Goal: Task Accomplishment & Management: Complete application form

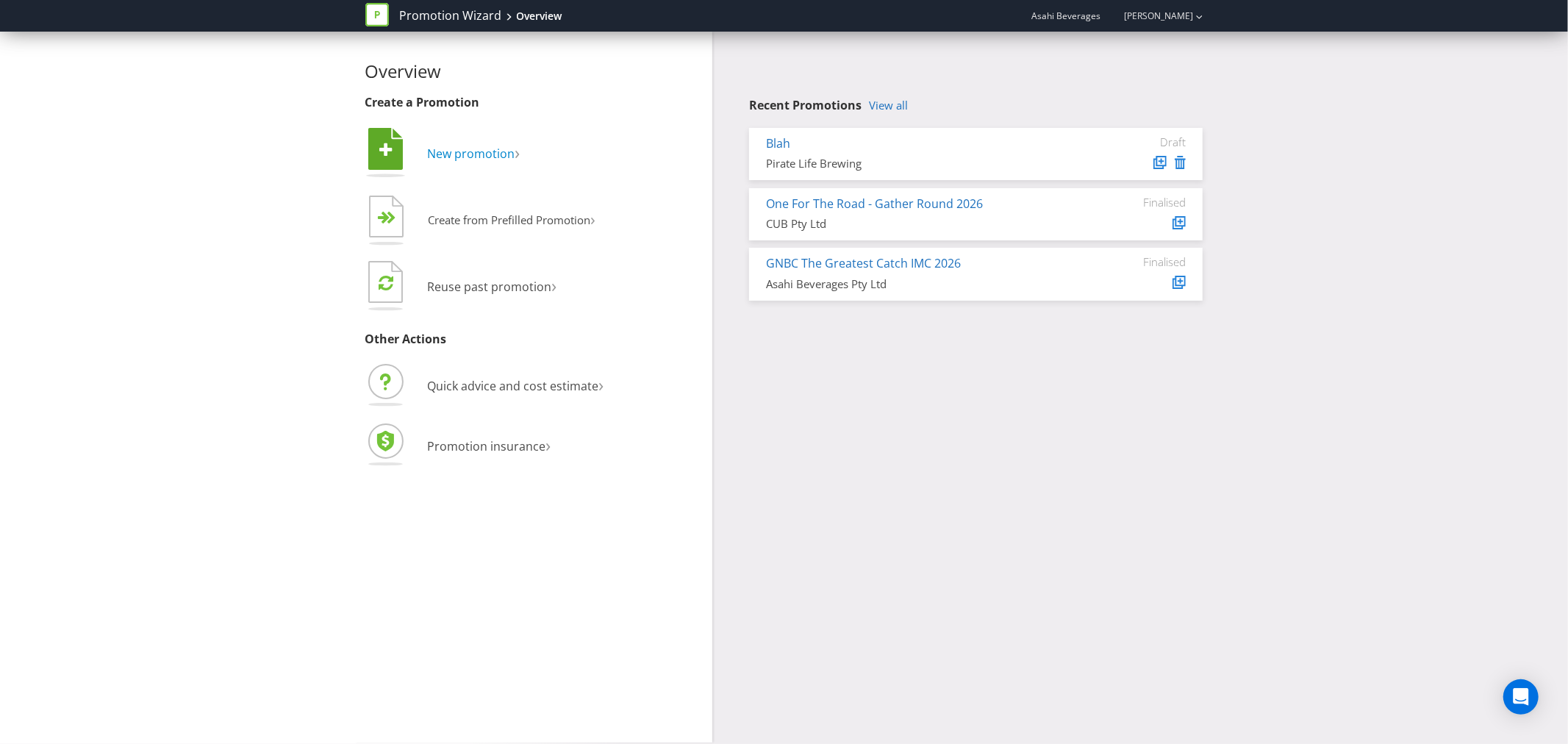
click at [446, 153] on span "New promotion" at bounding box center [471, 153] width 88 height 16
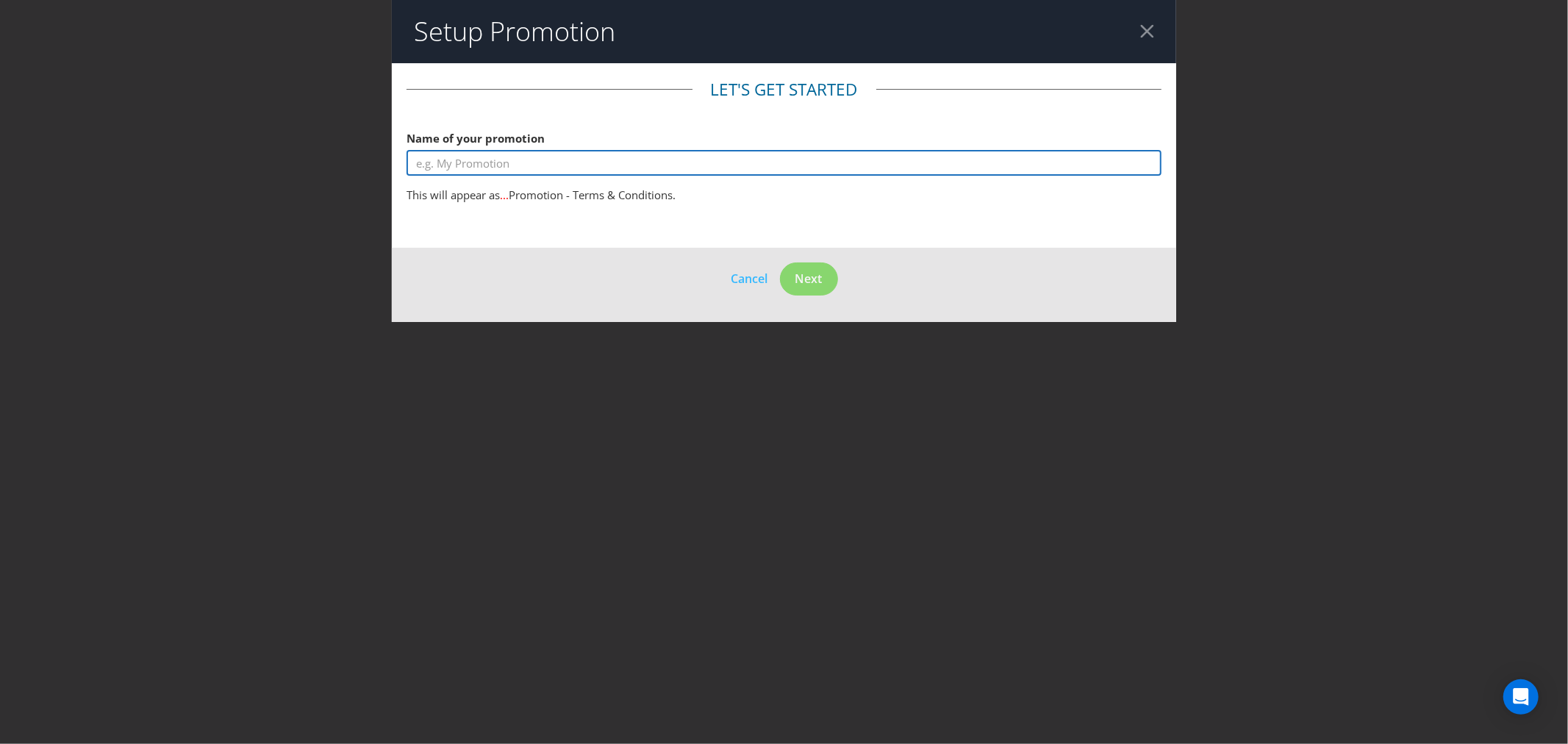
click at [446, 163] on input "text" at bounding box center [784, 163] width 755 height 26
type input "L"
type input "A"
type input "P"
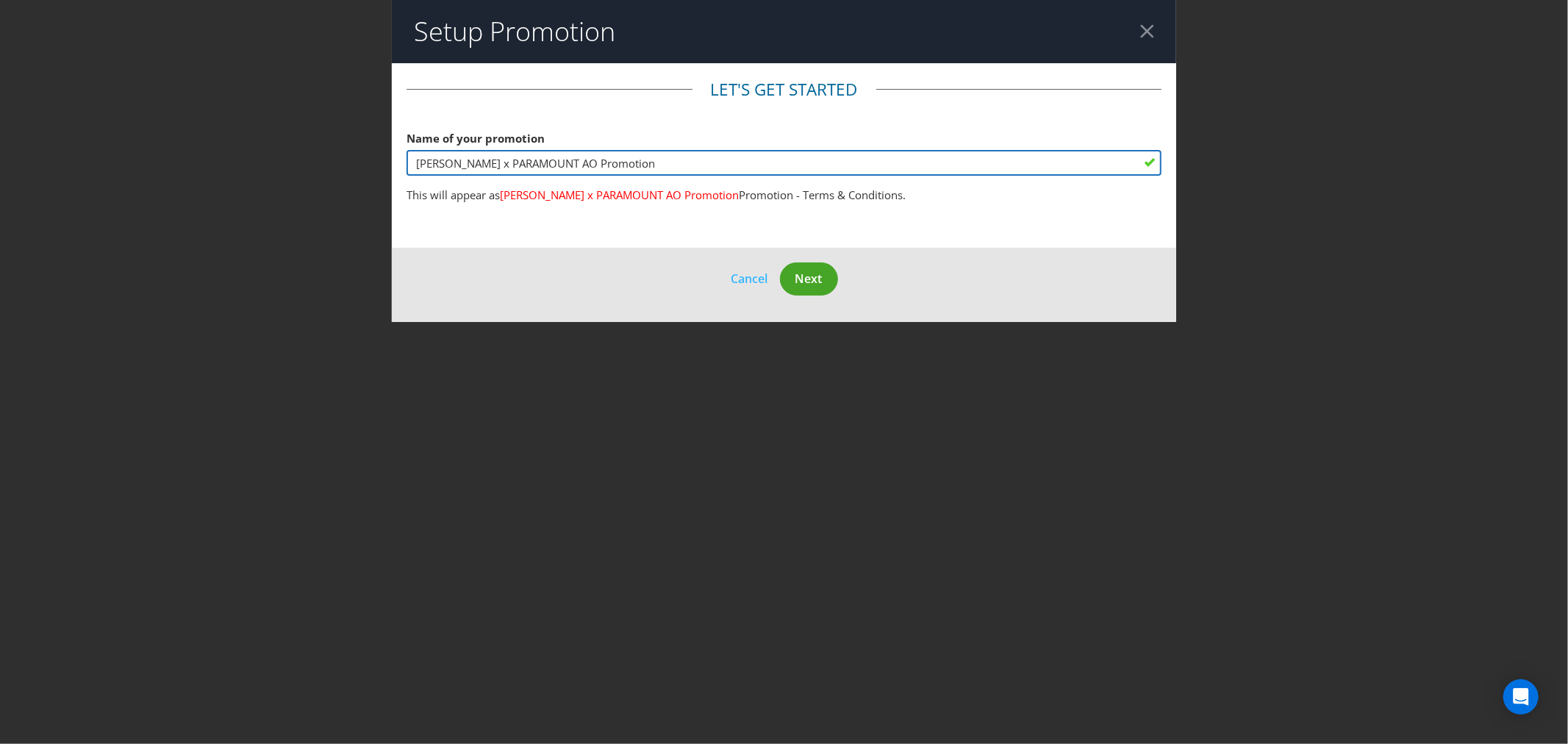
type input "[PERSON_NAME] x PARAMOUNT AO Promotion"
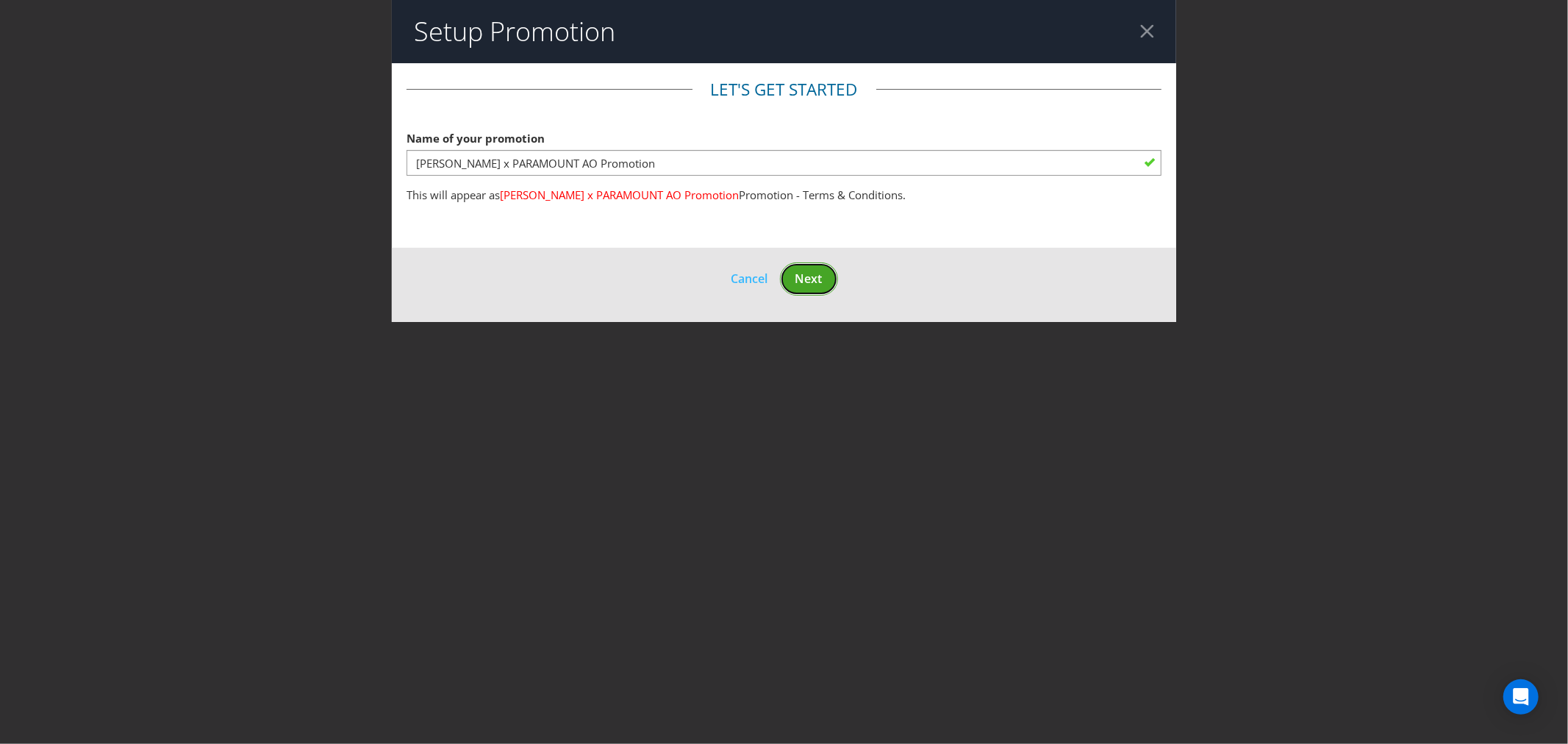
click at [831, 278] on button "Next" at bounding box center [809, 279] width 58 height 33
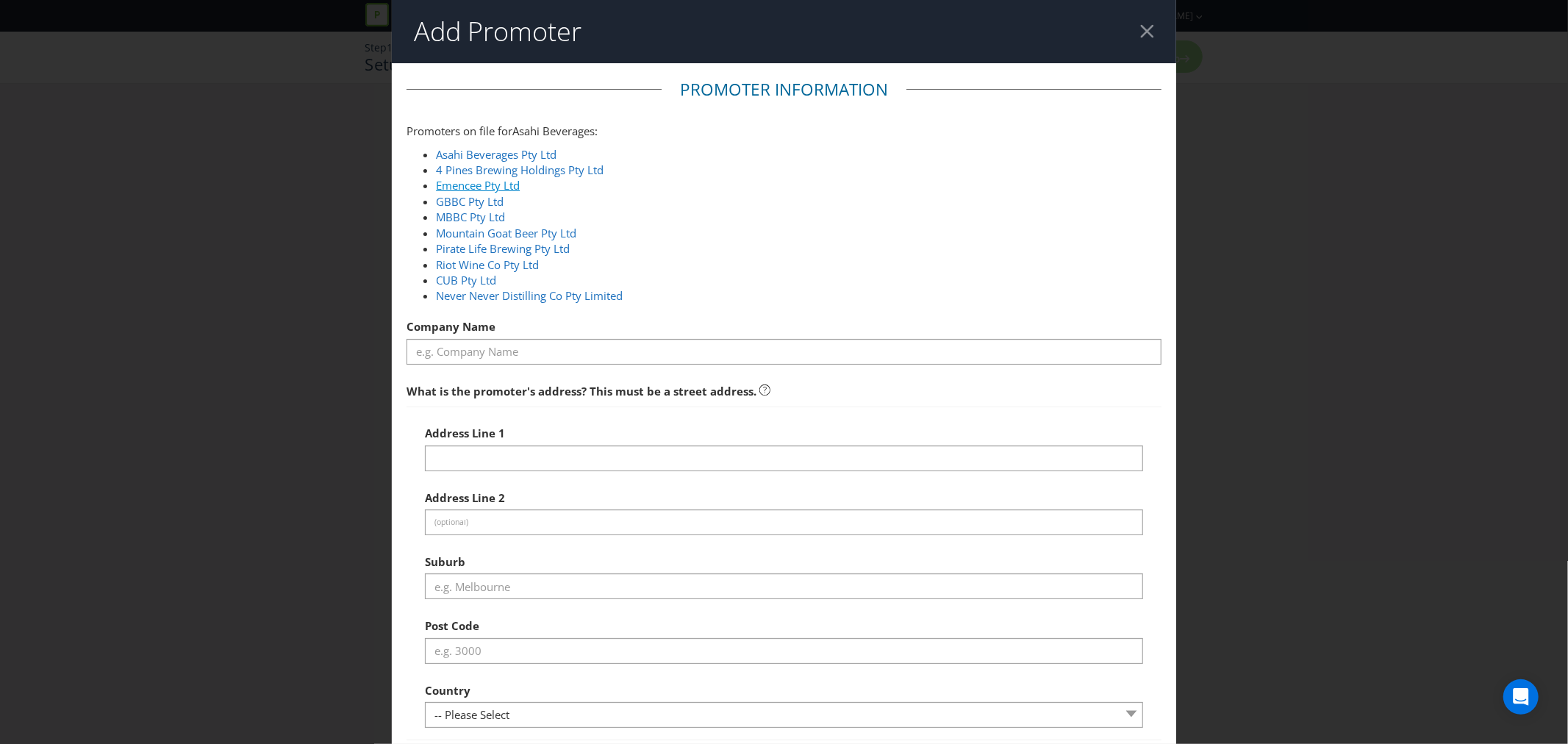
click at [500, 182] on link "Emencee Pty Ltd" at bounding box center [477, 185] width 84 height 14
type input "Emencee Pty Ltd"
type input "[STREET_ADDRESS]"
type input "Southbank"
type input "3006"
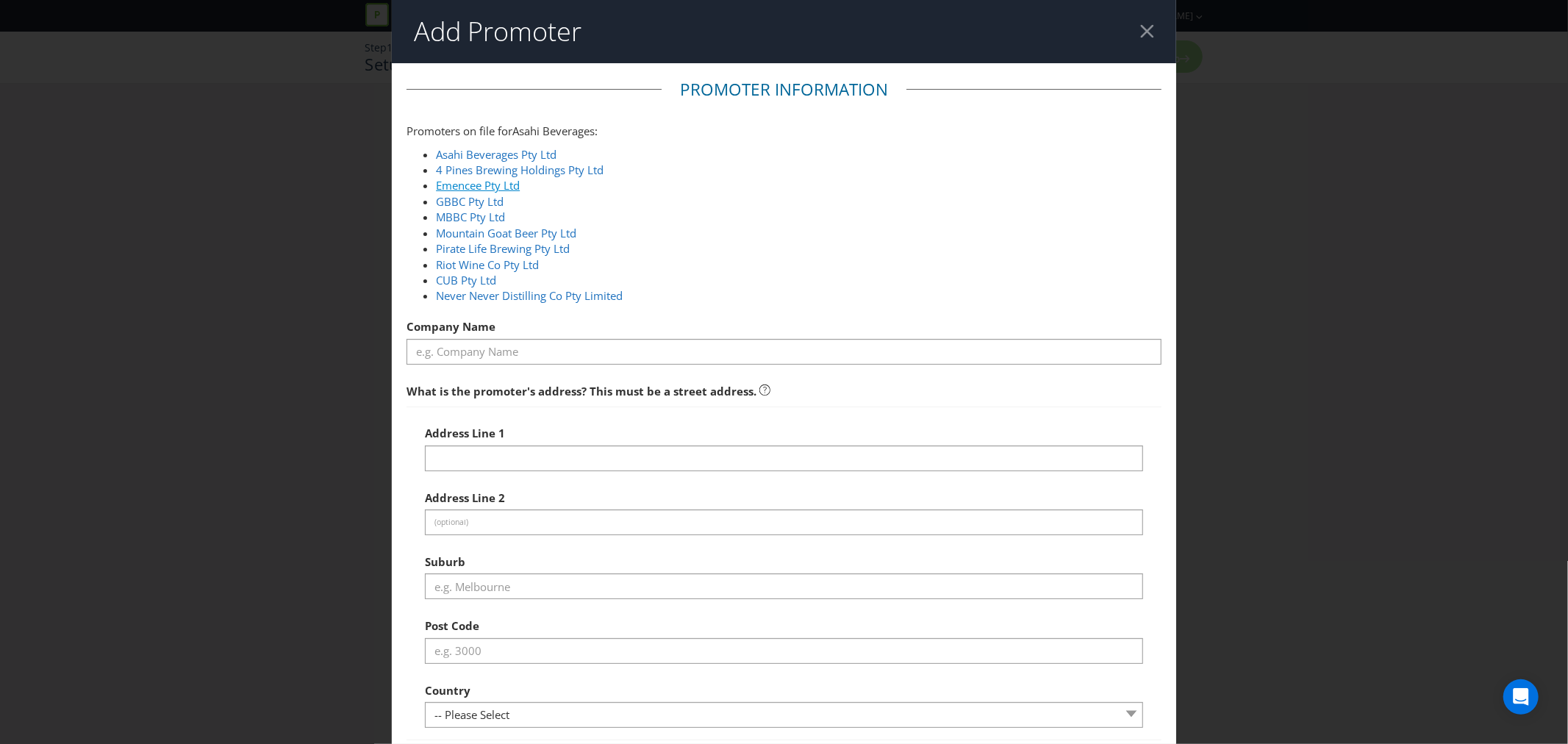
select select "AU"
type input "1800 244 054"
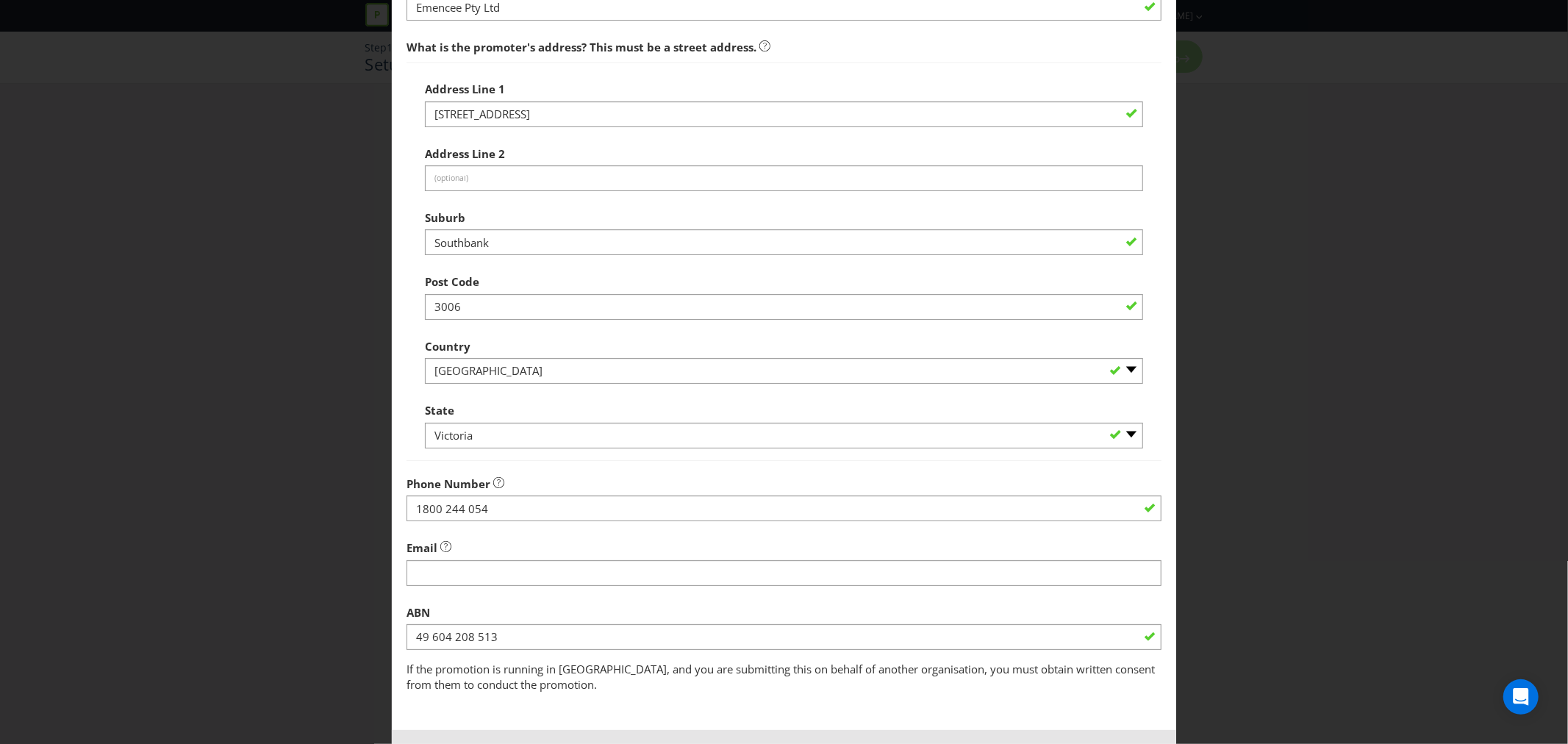
scroll to position [404, 0]
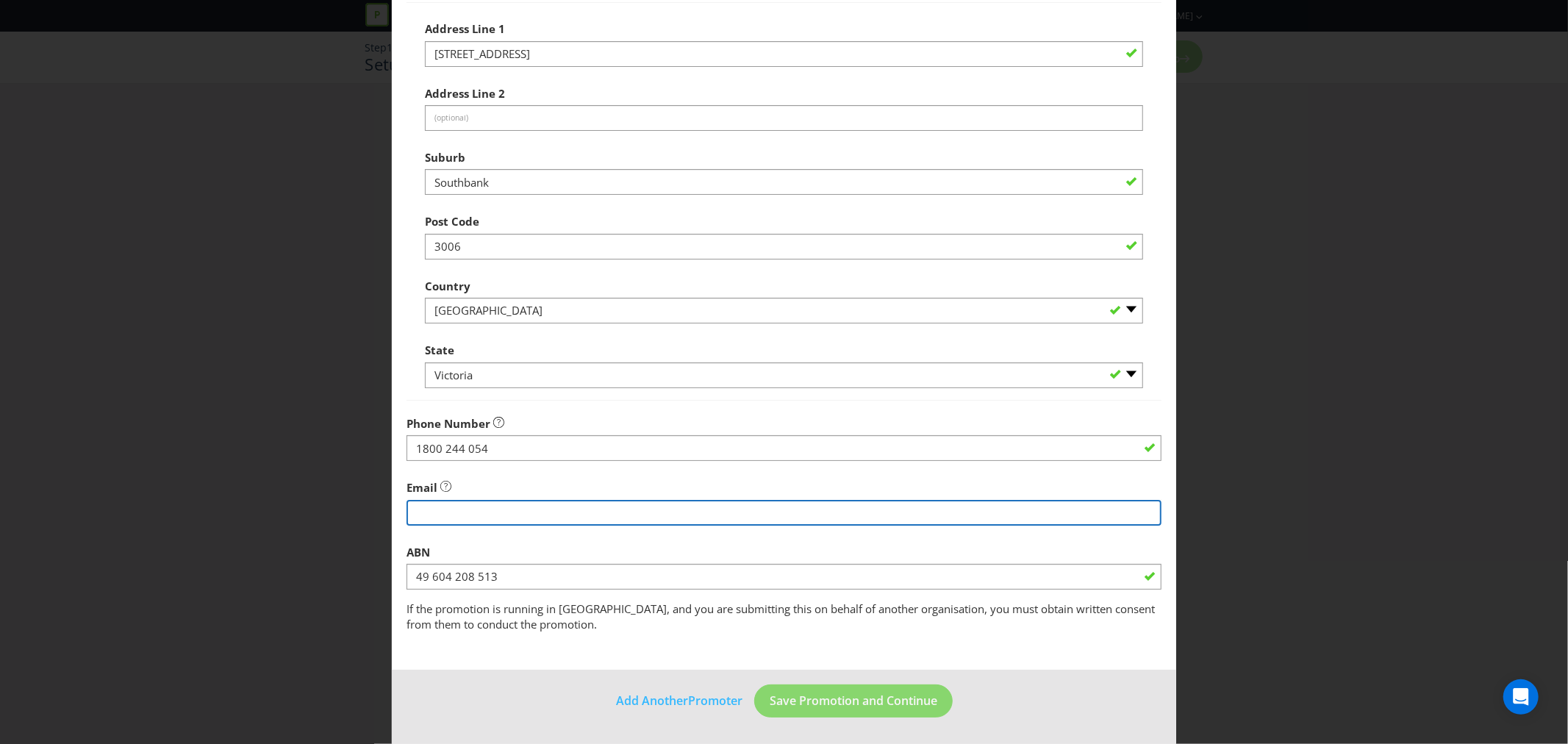
click at [513, 511] on input "string" at bounding box center [784, 512] width 755 height 26
type input "[PERSON_NAME][EMAIL_ADDRESS][PERSON_NAME][DOMAIN_NAME]"
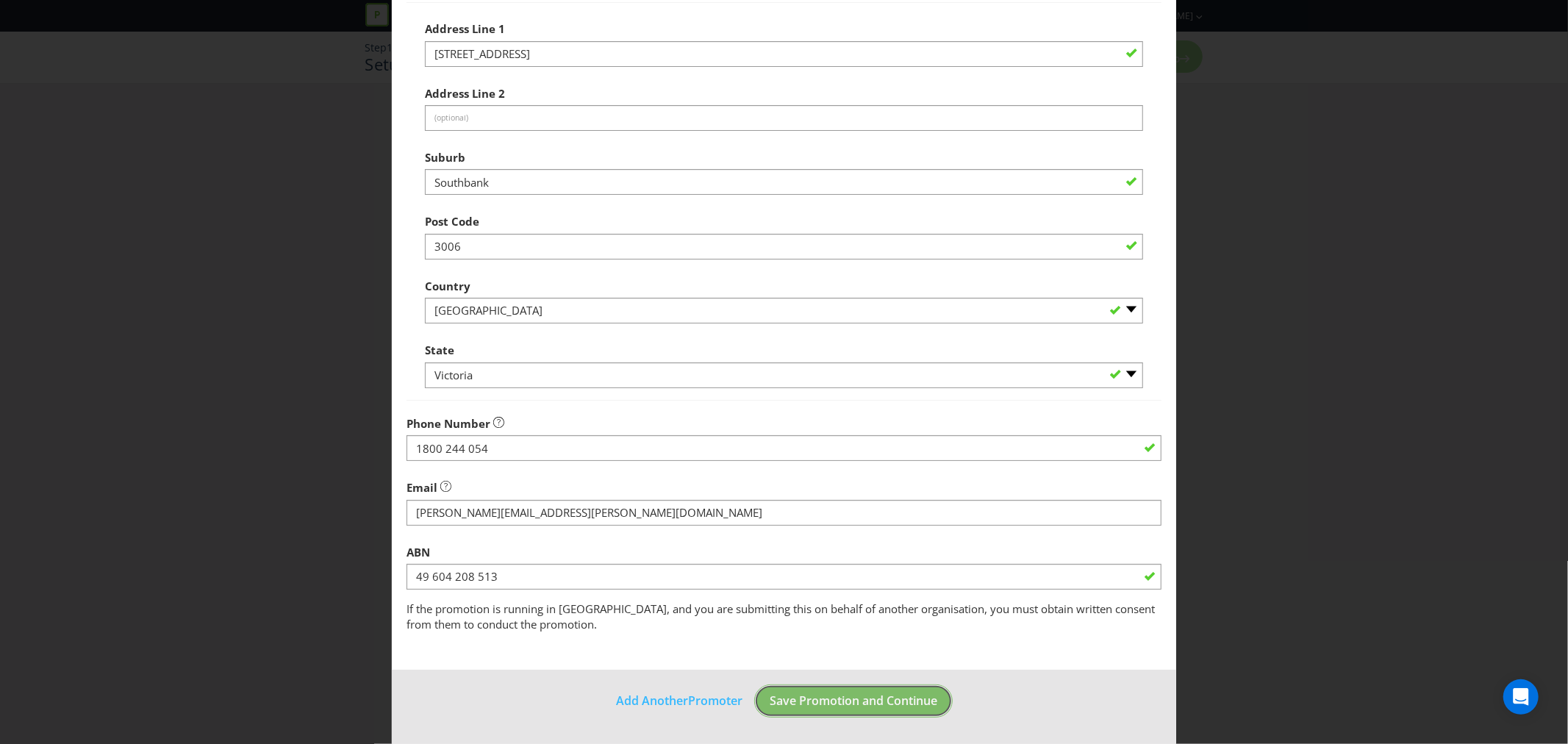
click at [879, 708] on button "Save Promotion and Continue" at bounding box center [854, 701] width 198 height 33
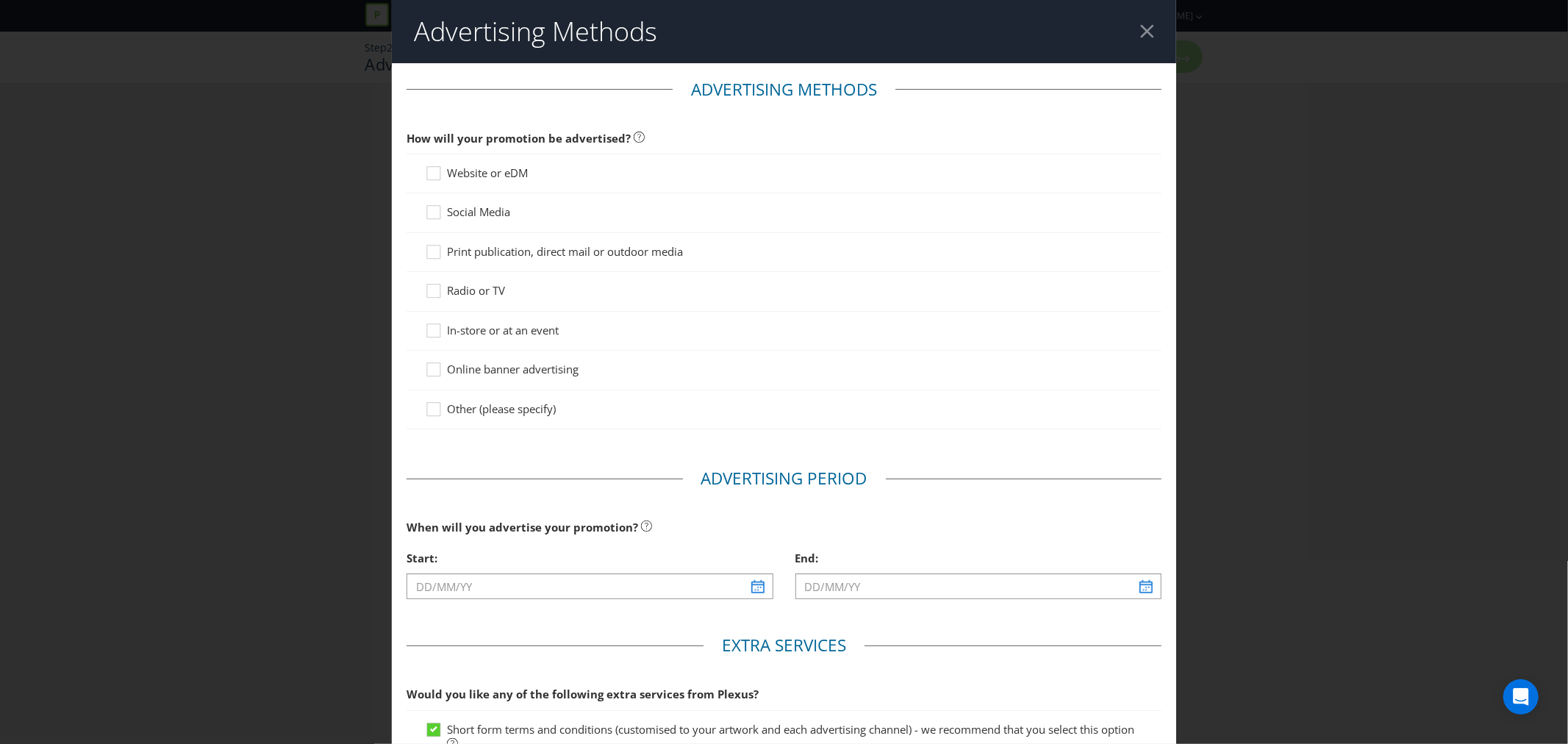
click at [472, 253] on span "Print publication, direct mail or outdoor media" at bounding box center [564, 251] width 236 height 14
click at [0, 0] on input "Print publication, direct mail or outdoor media" at bounding box center [0, 0] width 0 height 0
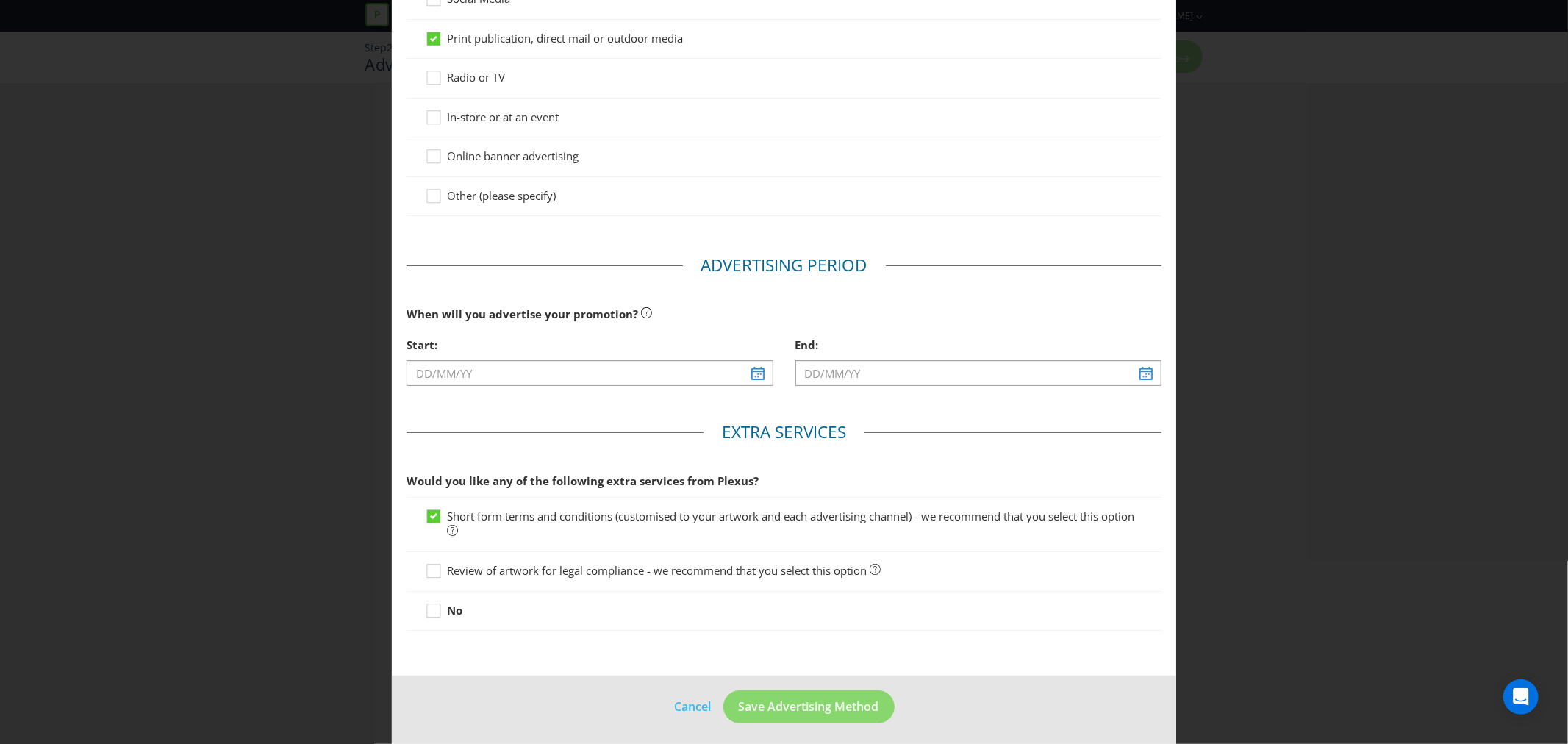
scroll to position [220, 0]
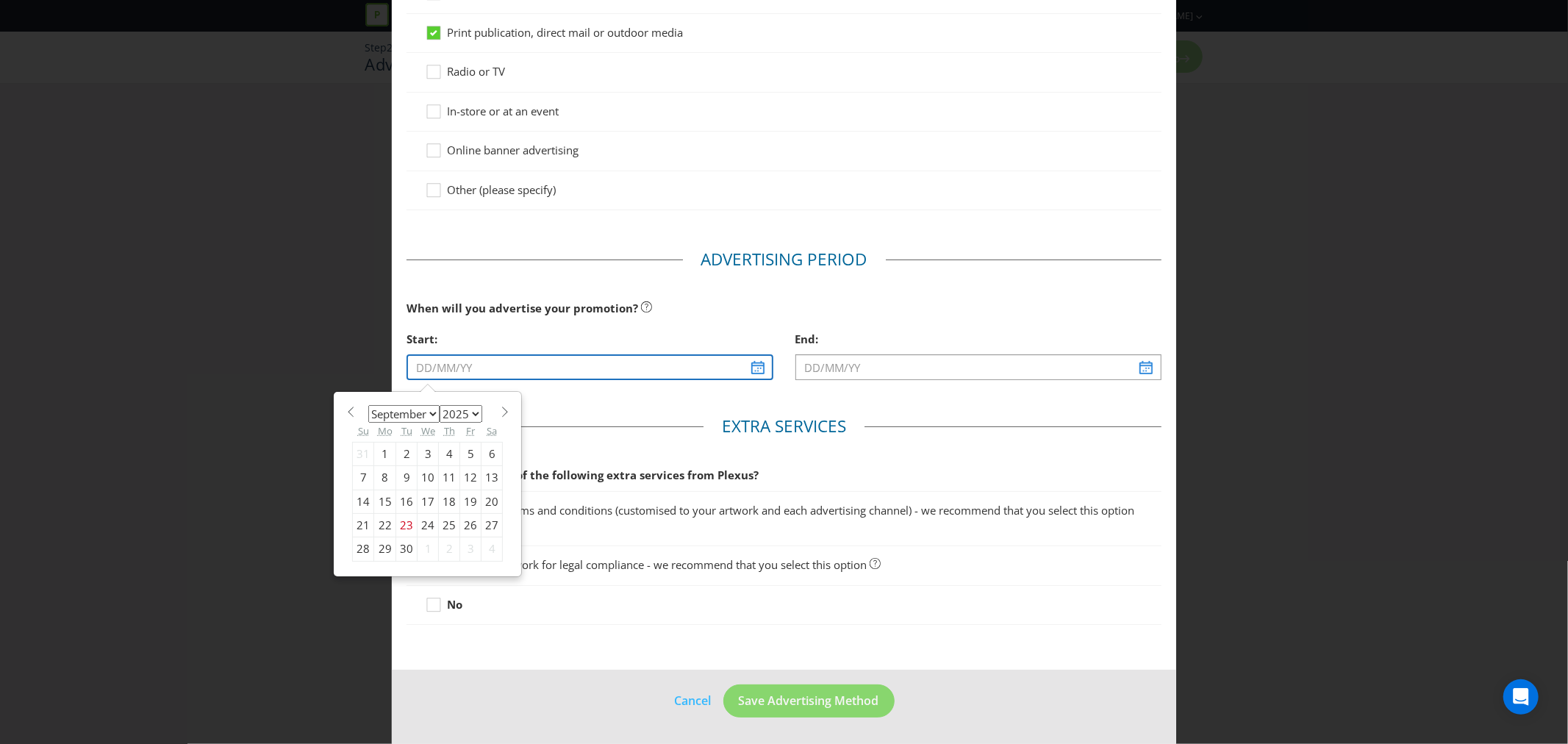
click at [502, 364] on input "text" at bounding box center [589, 367] width 366 height 26
click at [431, 408] on select "January February March April May June July August September October November De…" at bounding box center [404, 414] width 71 height 17
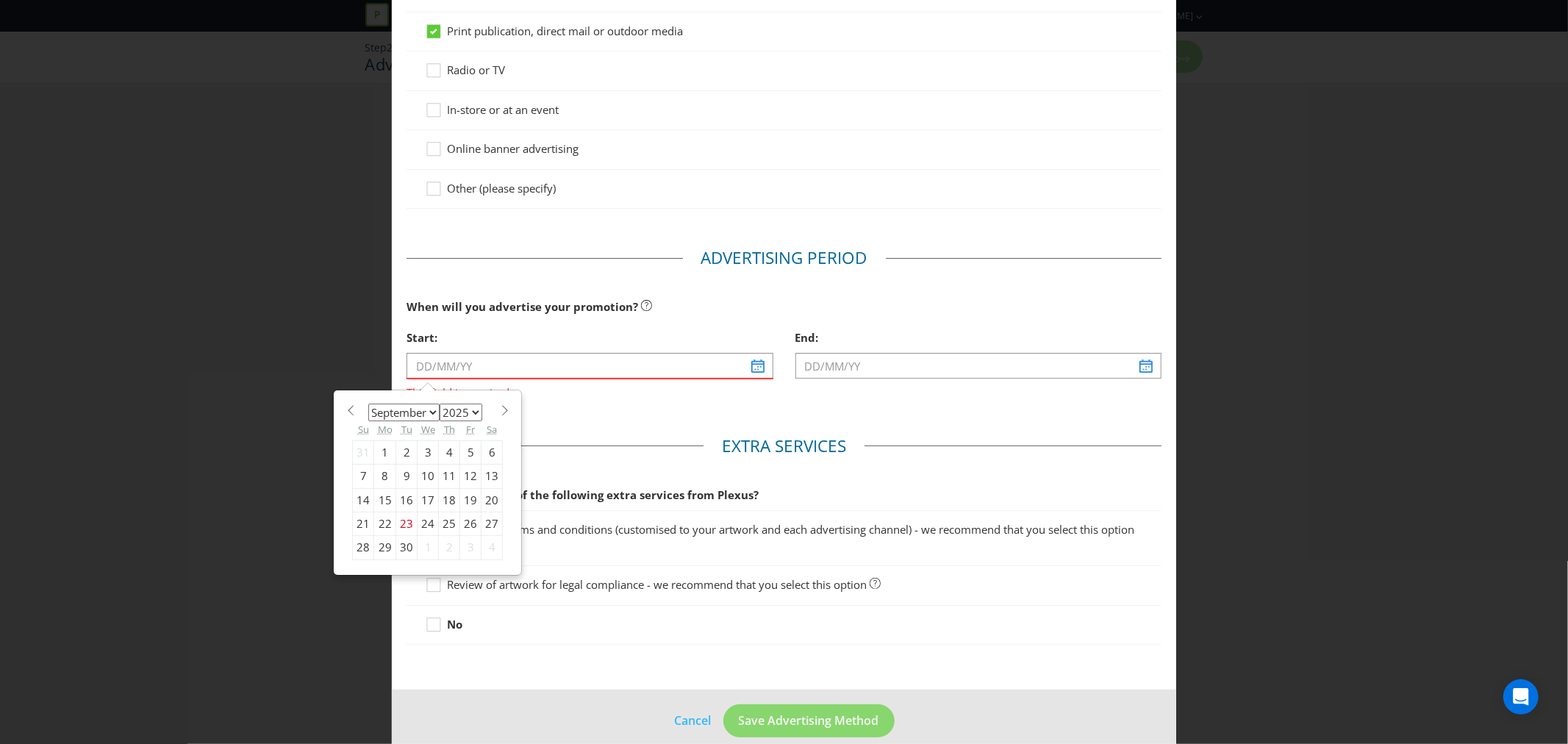
select select "9"
click at [369, 404] on select "January February March April May June July August September October November De…" at bounding box center [404, 412] width 71 height 17
click at [421, 449] on div "1" at bounding box center [428, 451] width 21 height 23
type input "[DATE]"
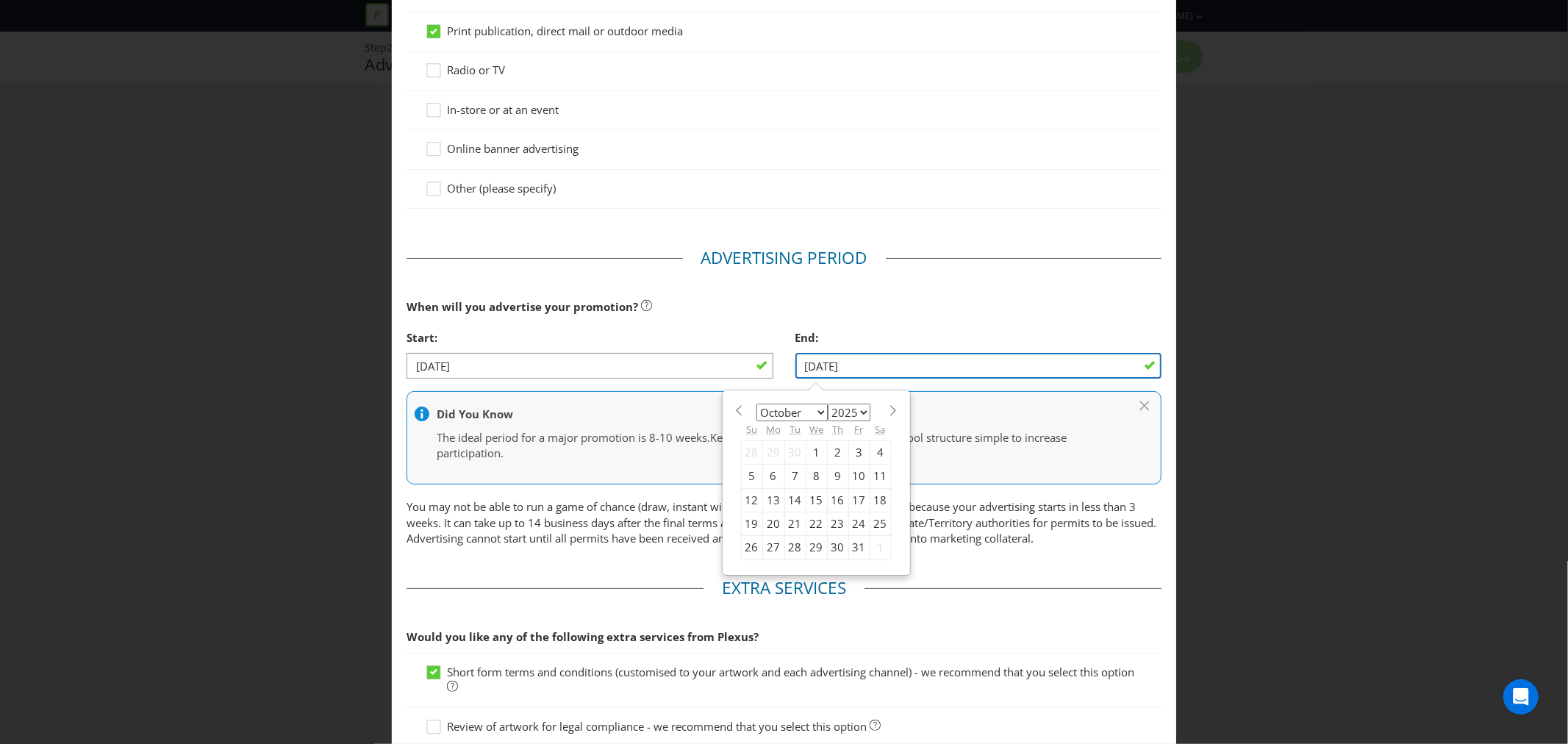
click at [861, 368] on input "[DATE]" at bounding box center [978, 366] width 366 height 26
click at [814, 414] on select "January February March April May June July August September October November De…" at bounding box center [792, 412] width 71 height 17
select select "11"
click at [757, 404] on select "January February March April May June July August September October November De…" at bounding box center [792, 412] width 71 height 17
click at [806, 548] on div "31" at bounding box center [816, 548] width 21 height 23
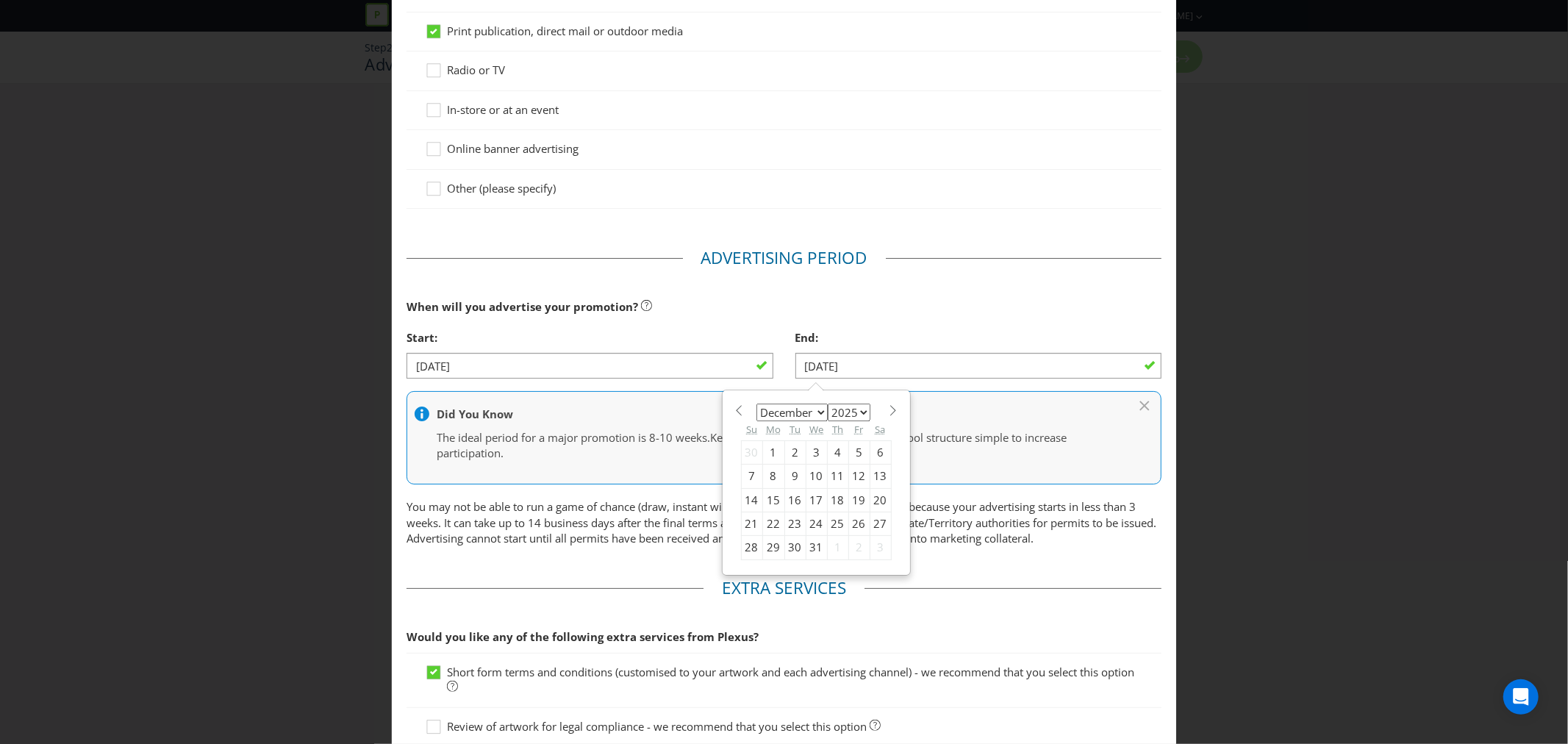
type input "[DATE]"
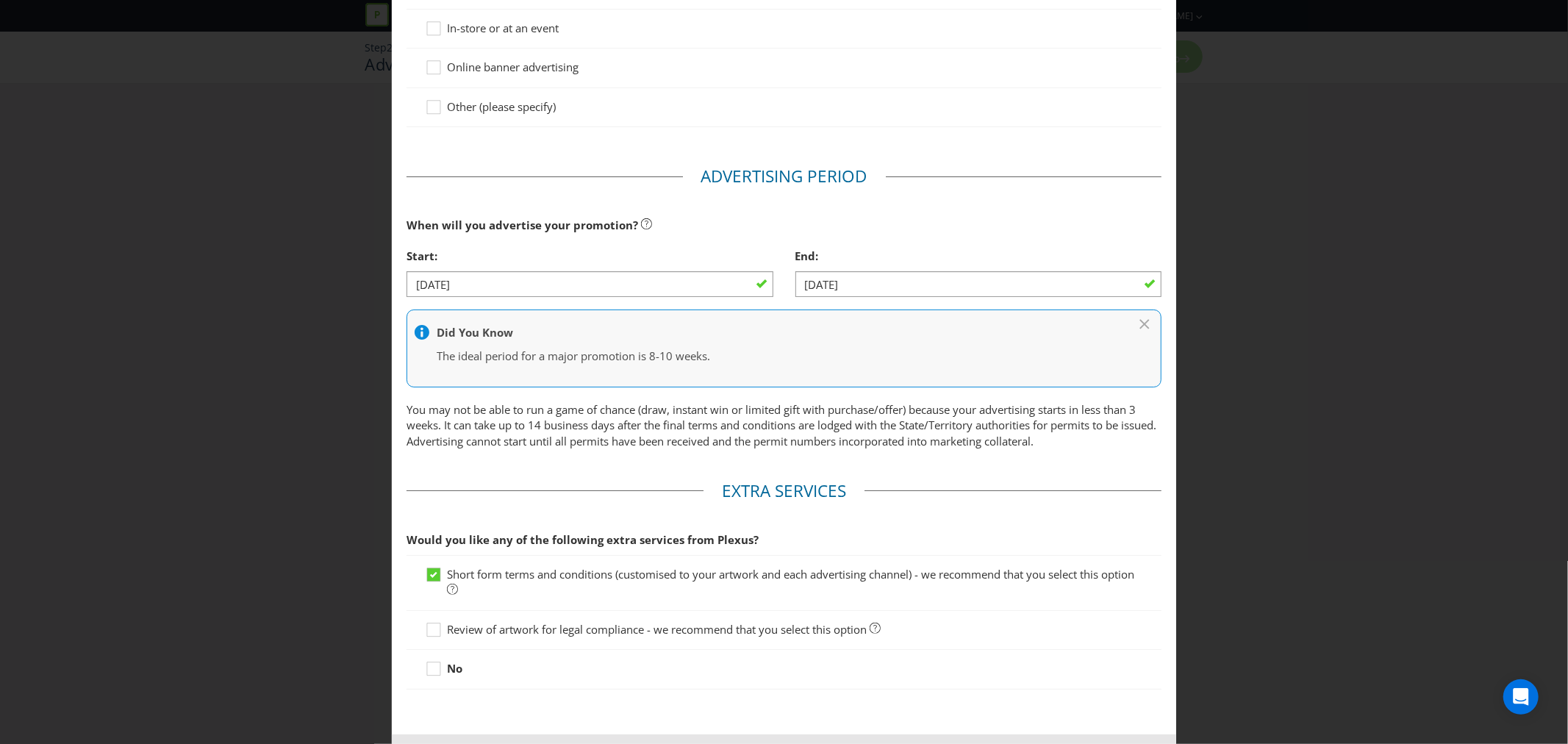
scroll to position [368, 0]
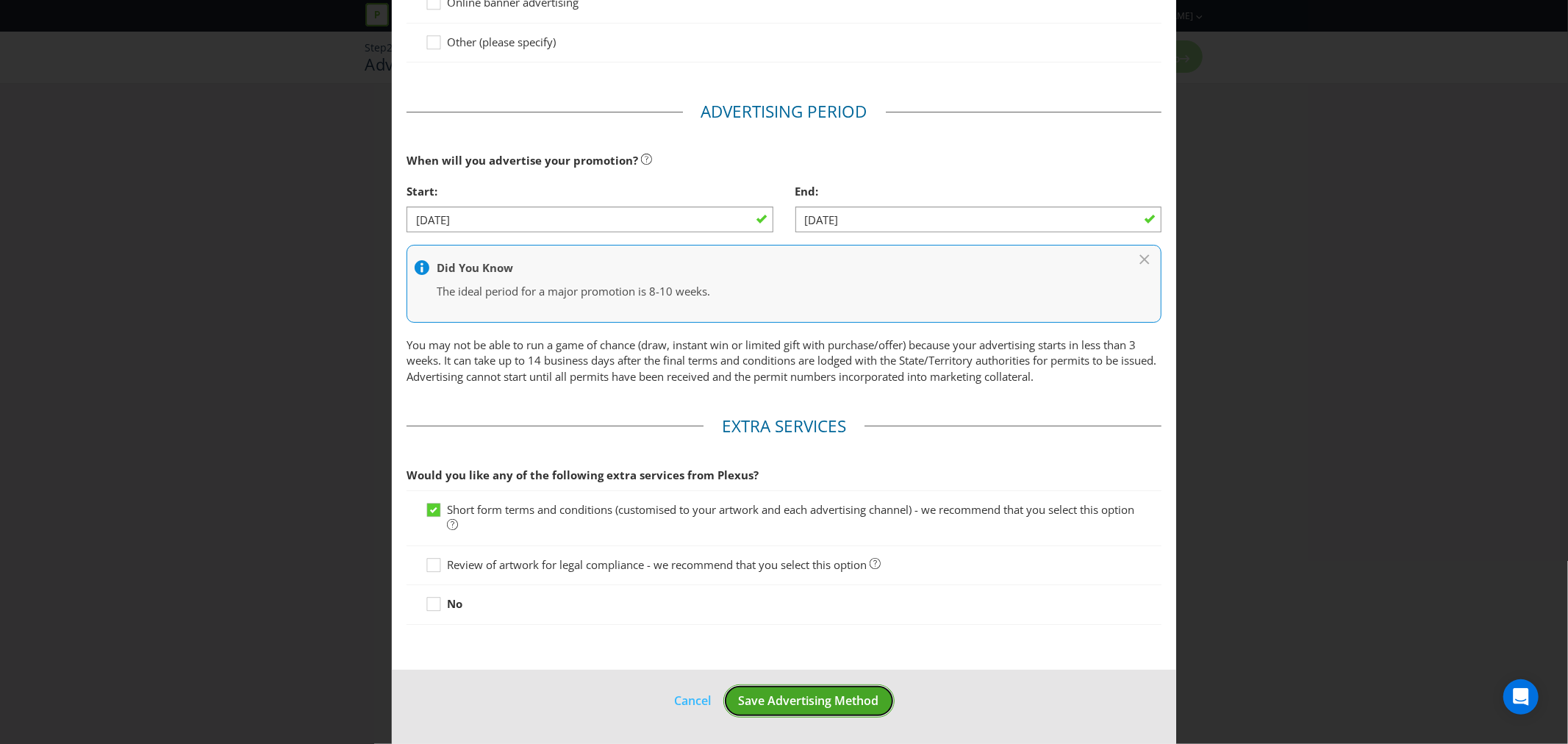
click at [821, 701] on span "Save Advertising Method" at bounding box center [810, 700] width 141 height 16
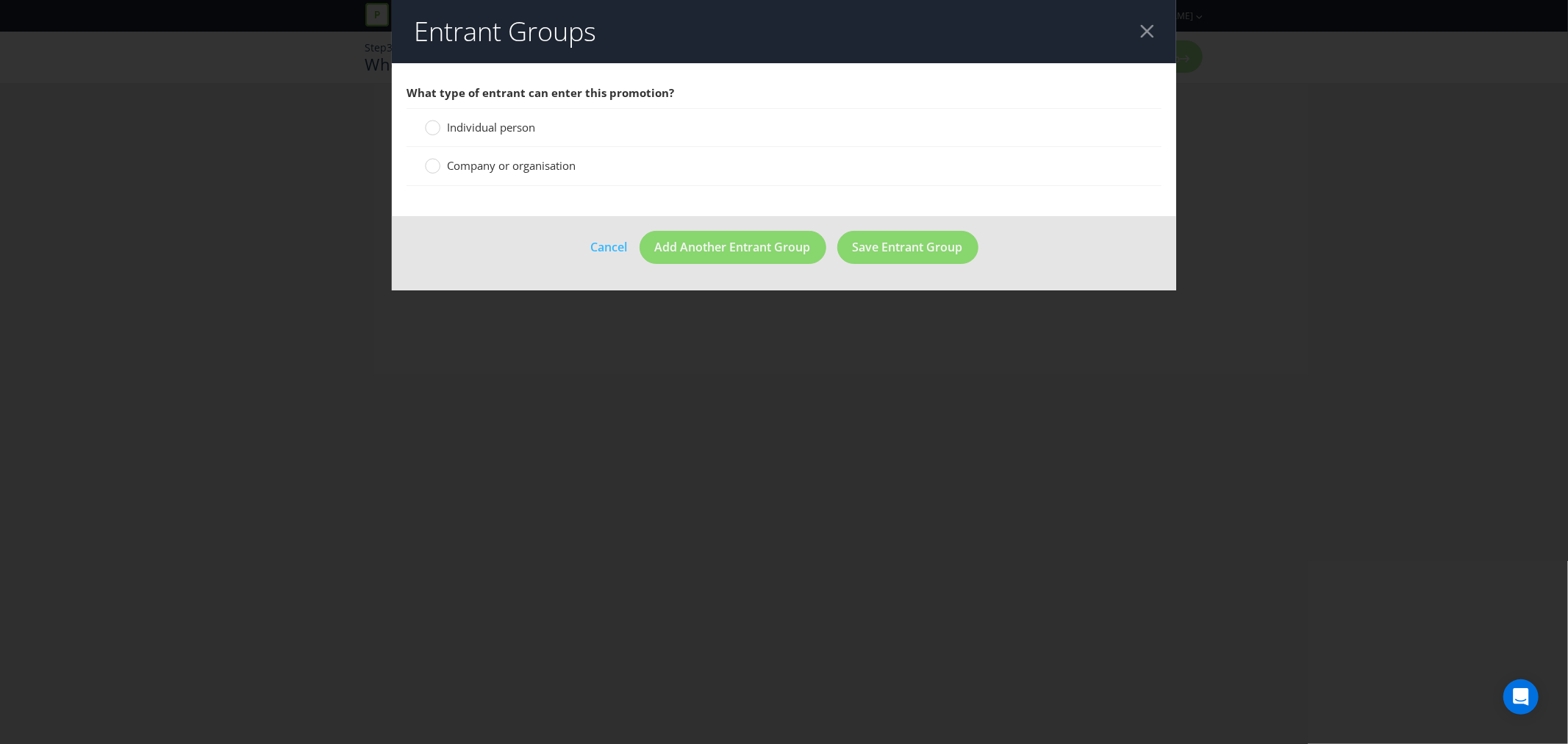
click at [487, 167] on span "Company or organisation" at bounding box center [511, 165] width 129 height 14
click at [0, 0] on input "Company or organisation" at bounding box center [0, 0] width 0 height 0
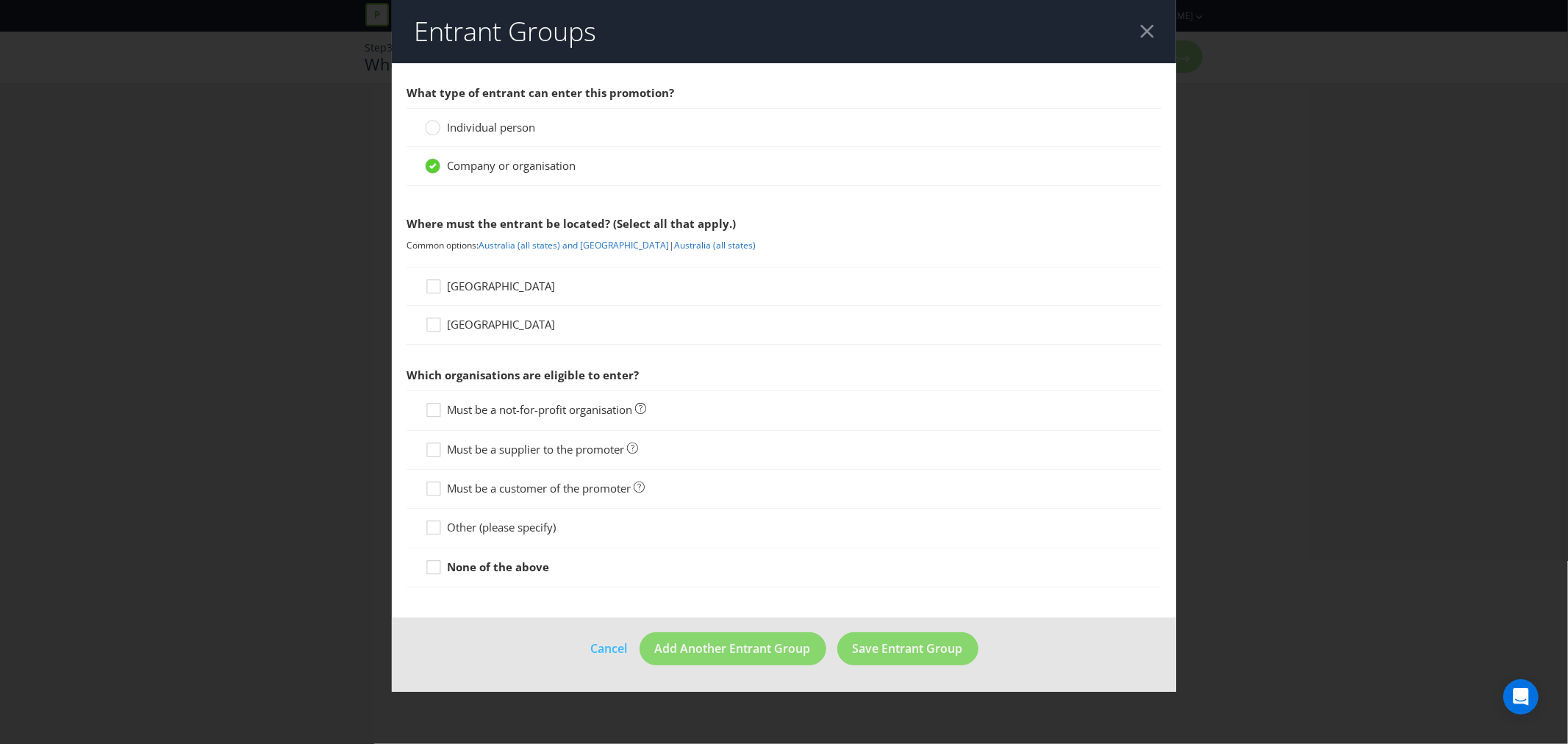
click at [456, 287] on span "[GEOGRAPHIC_DATA]" at bounding box center [501, 285] width 108 height 14
click at [0, 0] on input "[GEOGRAPHIC_DATA]" at bounding box center [0, 0] width 0 height 0
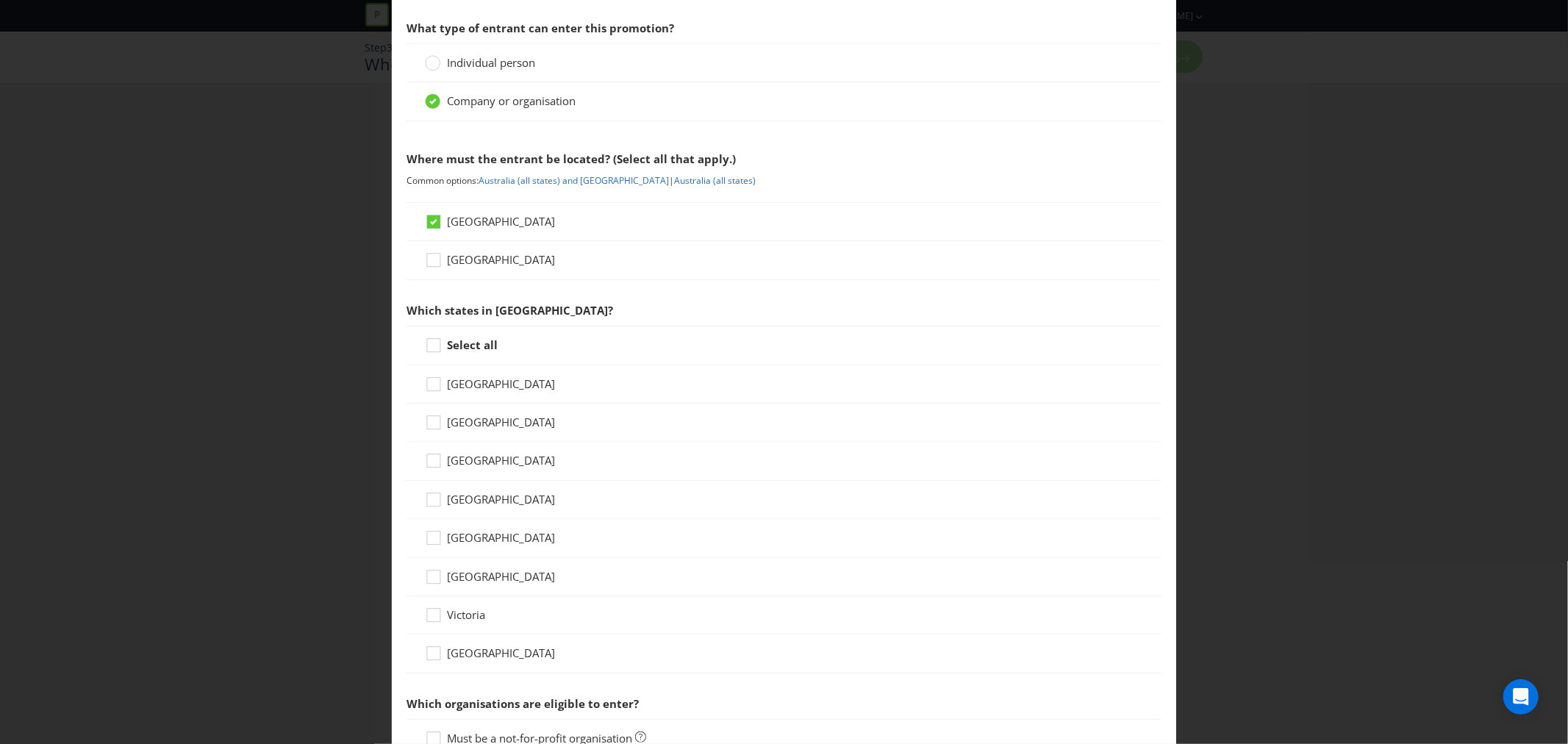
scroll to position [164, 0]
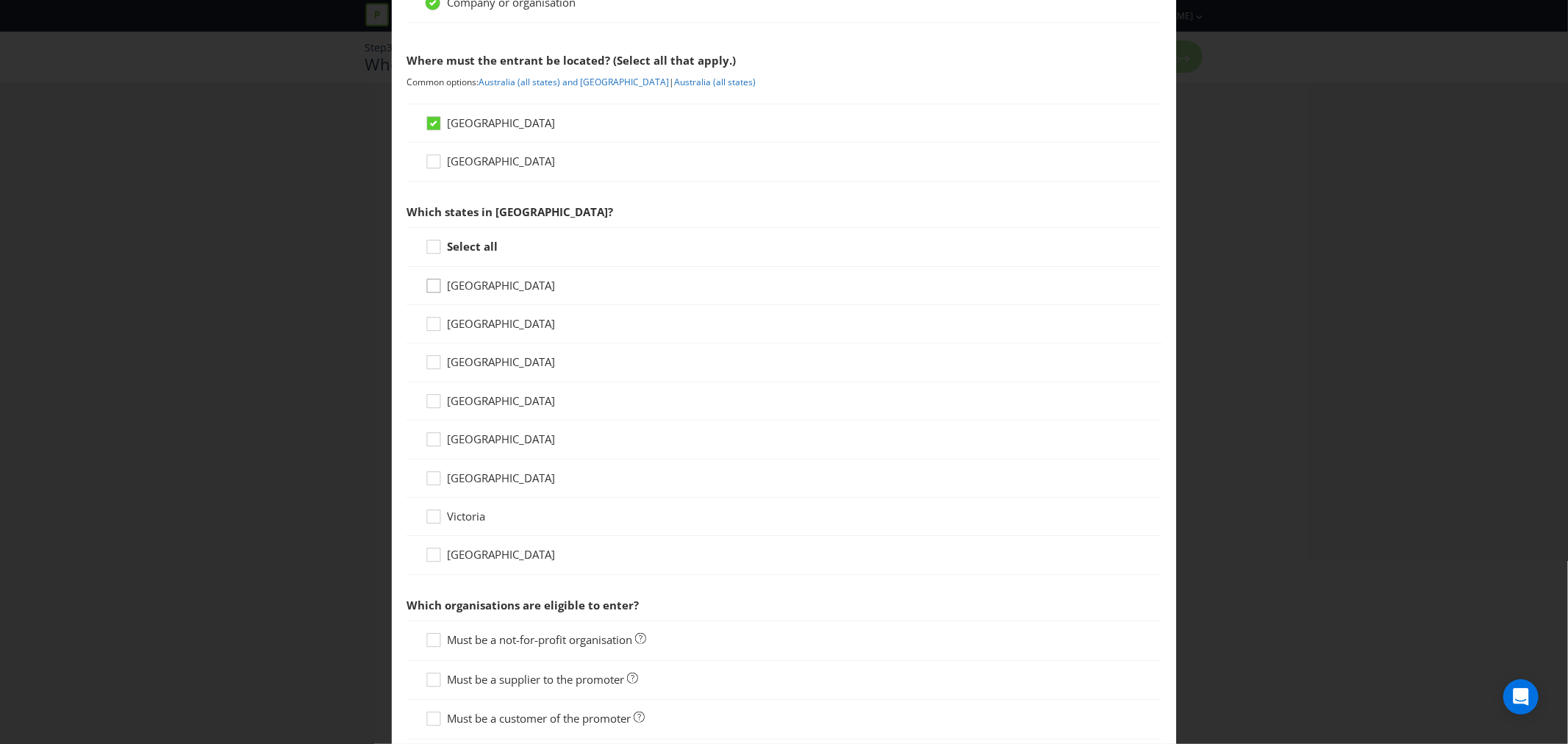
click at [431, 284] on div at bounding box center [434, 281] width 8 height 8
click at [0, 0] on input "[GEOGRAPHIC_DATA]" at bounding box center [0, 0] width 0 height 0
click at [431, 316] on div at bounding box center [434, 320] width 8 height 8
click at [0, 0] on input "[GEOGRAPHIC_DATA]" at bounding box center [0, 0] width 0 height 0
click at [428, 391] on div "[GEOGRAPHIC_DATA]" at bounding box center [784, 401] width 755 height 38
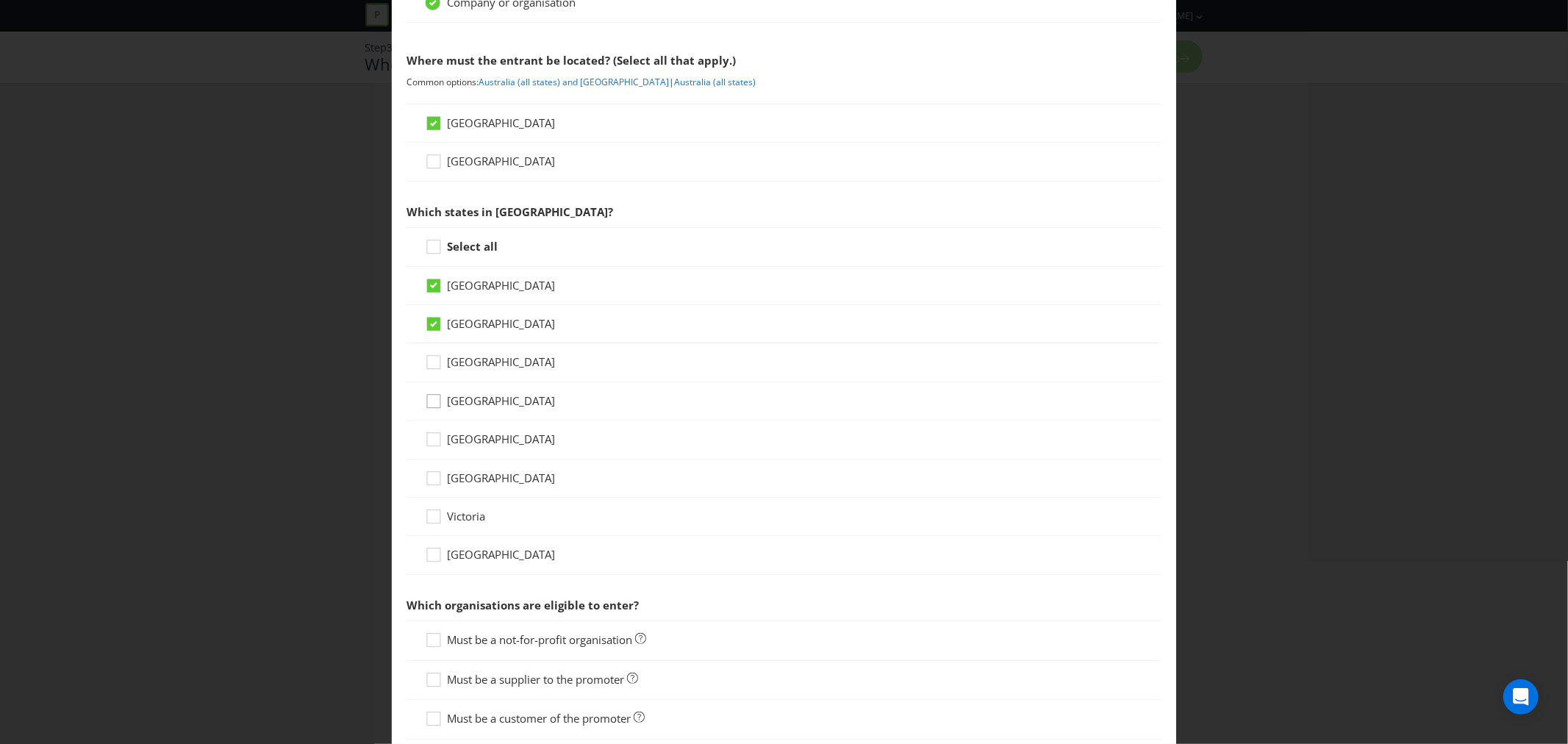
click at [429, 406] on icon at bounding box center [435, 404] width 22 height 22
click at [0, 0] on input "[GEOGRAPHIC_DATA]" at bounding box center [0, 0] width 0 height 0
click at [428, 441] on icon at bounding box center [435, 442] width 22 height 22
click at [0, 0] on input "[GEOGRAPHIC_DATA]" at bounding box center [0, 0] width 0 height 0
click at [431, 524] on icon at bounding box center [435, 519] width 22 height 22
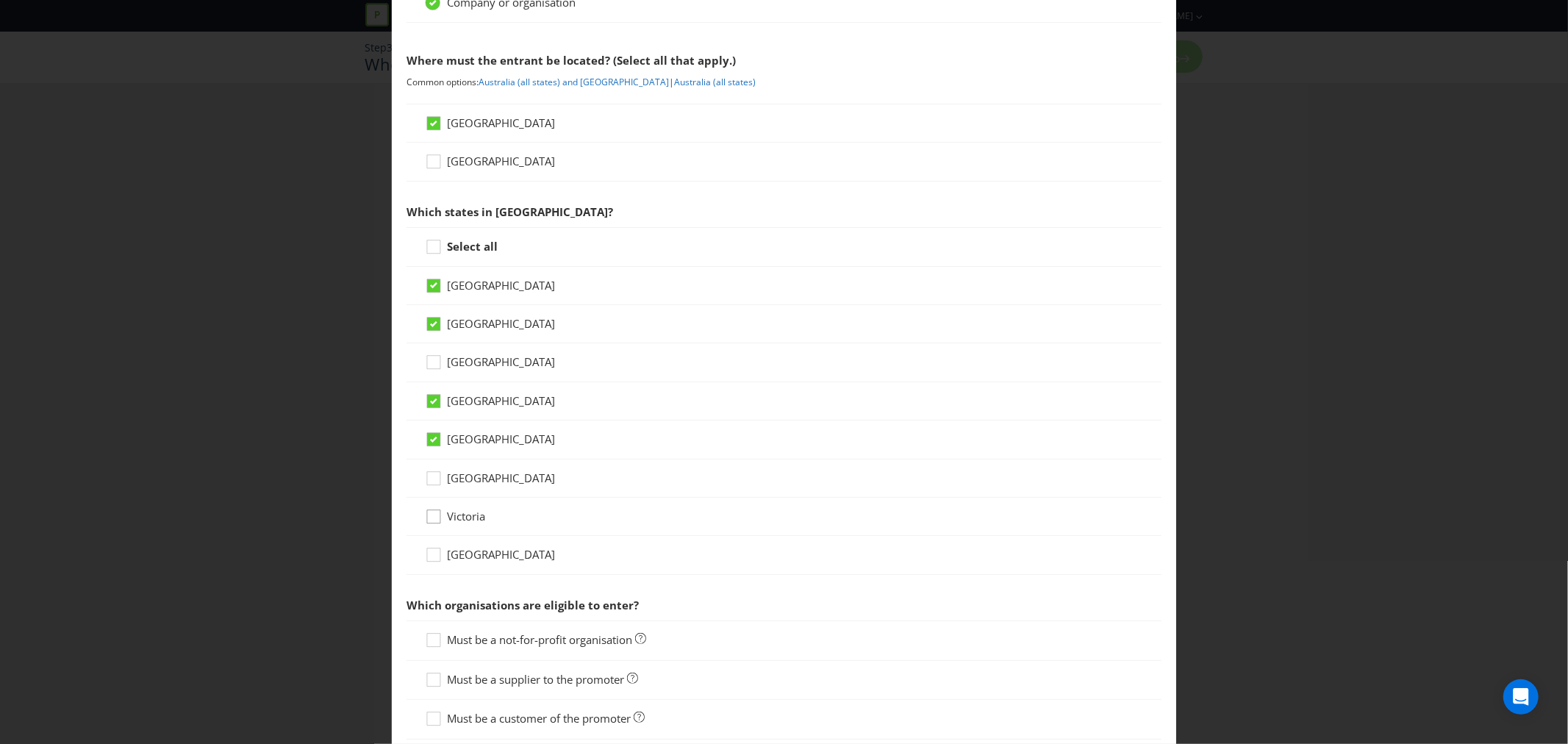
click at [0, 0] on input "Victoria" at bounding box center [0, 0] width 0 height 0
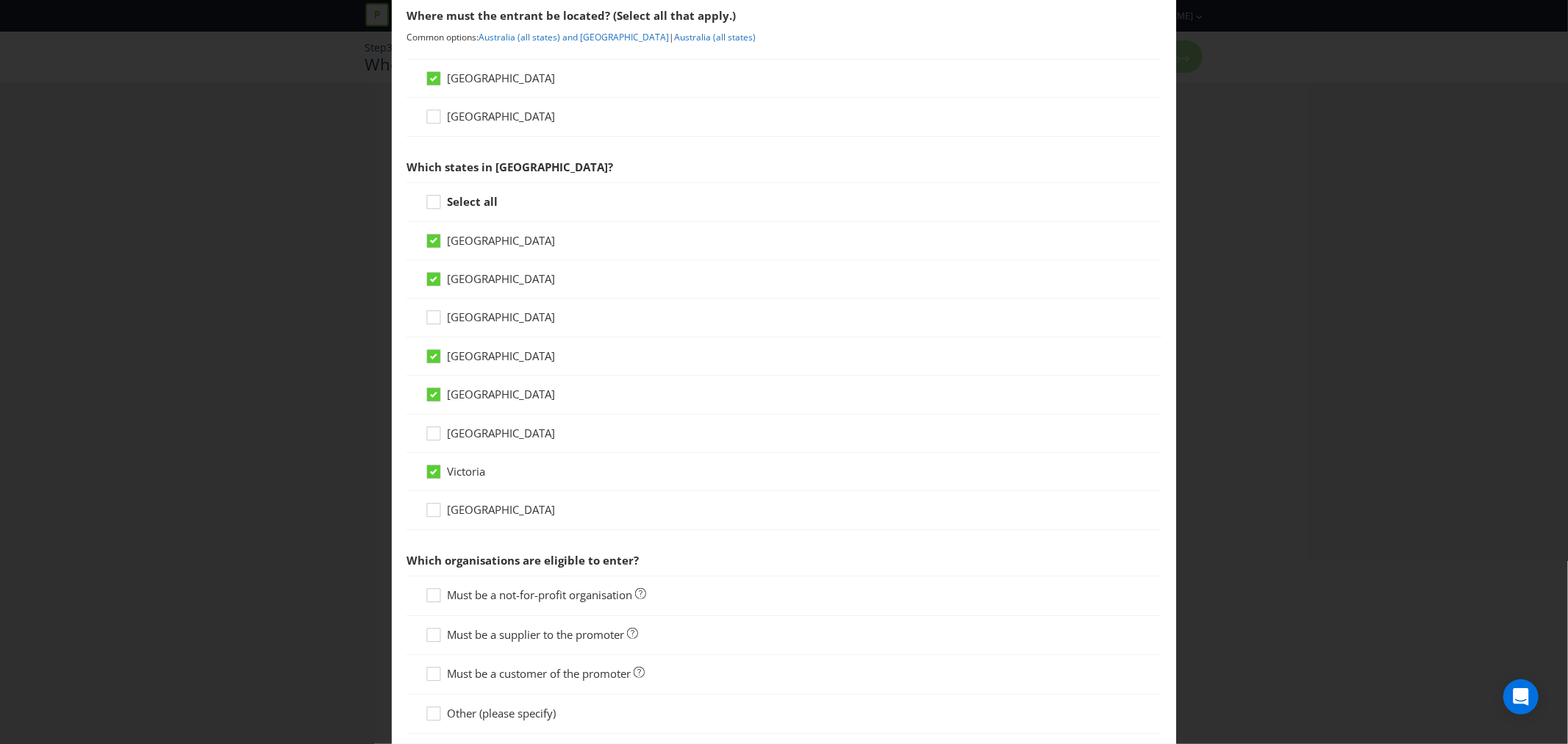
scroll to position [326, 0]
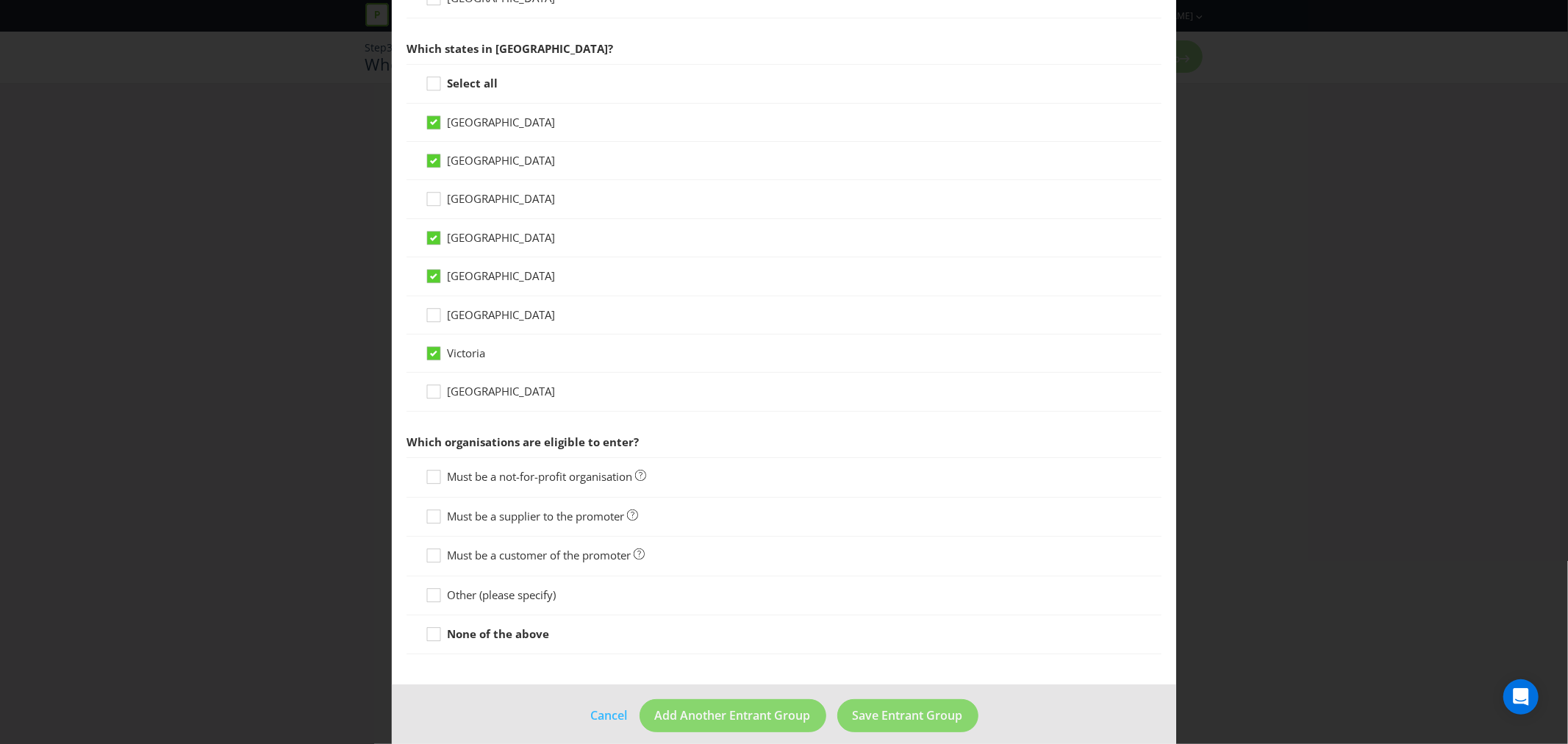
click at [480, 552] on span "Must be a customer of the promoter" at bounding box center [538, 554] width 184 height 14
click at [0, 0] on input "Must be a customer of the promoter" at bounding box center [0, 0] width 0 height 0
click at [867, 717] on span "Save Entrant Group" at bounding box center [908, 715] width 111 height 16
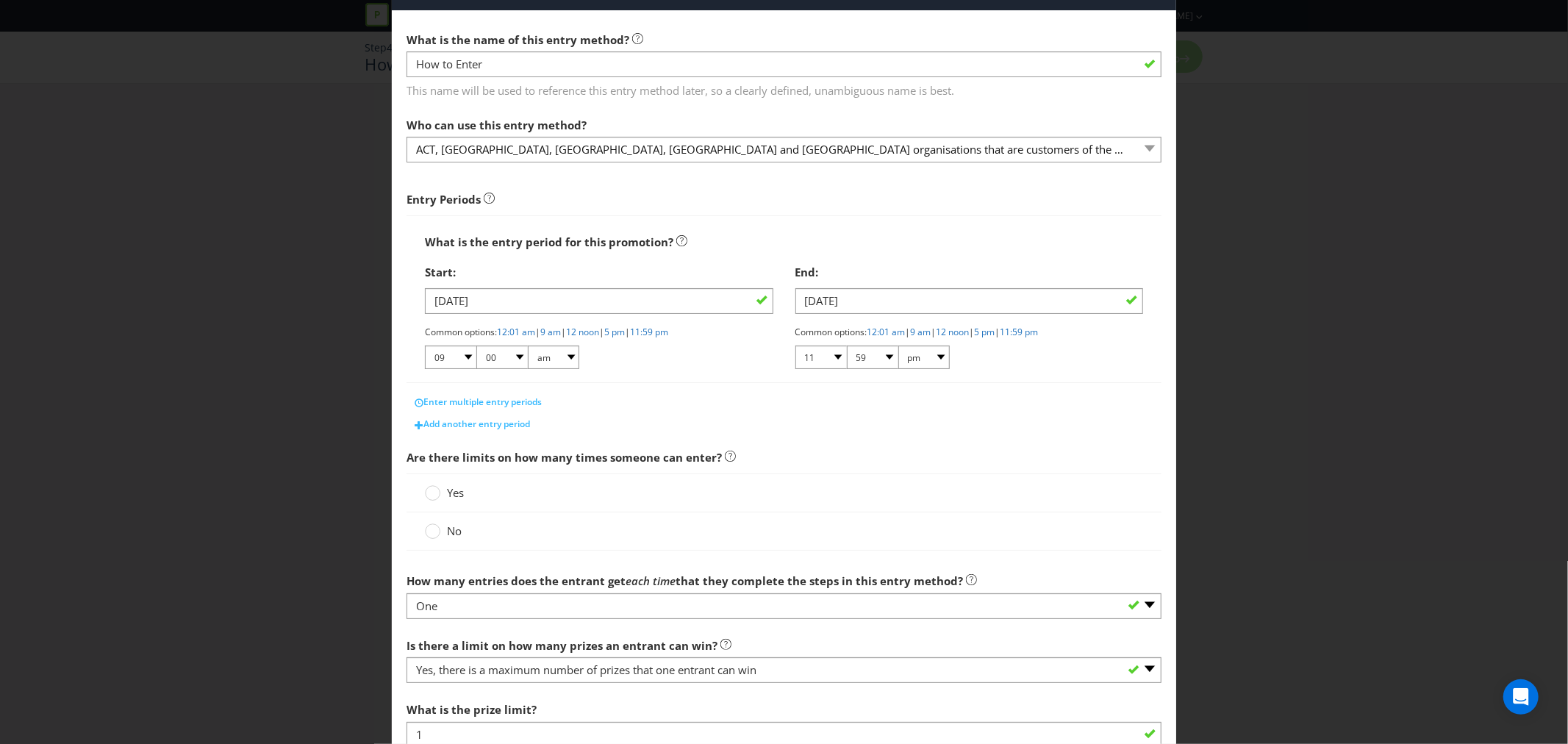
scroll to position [82, 0]
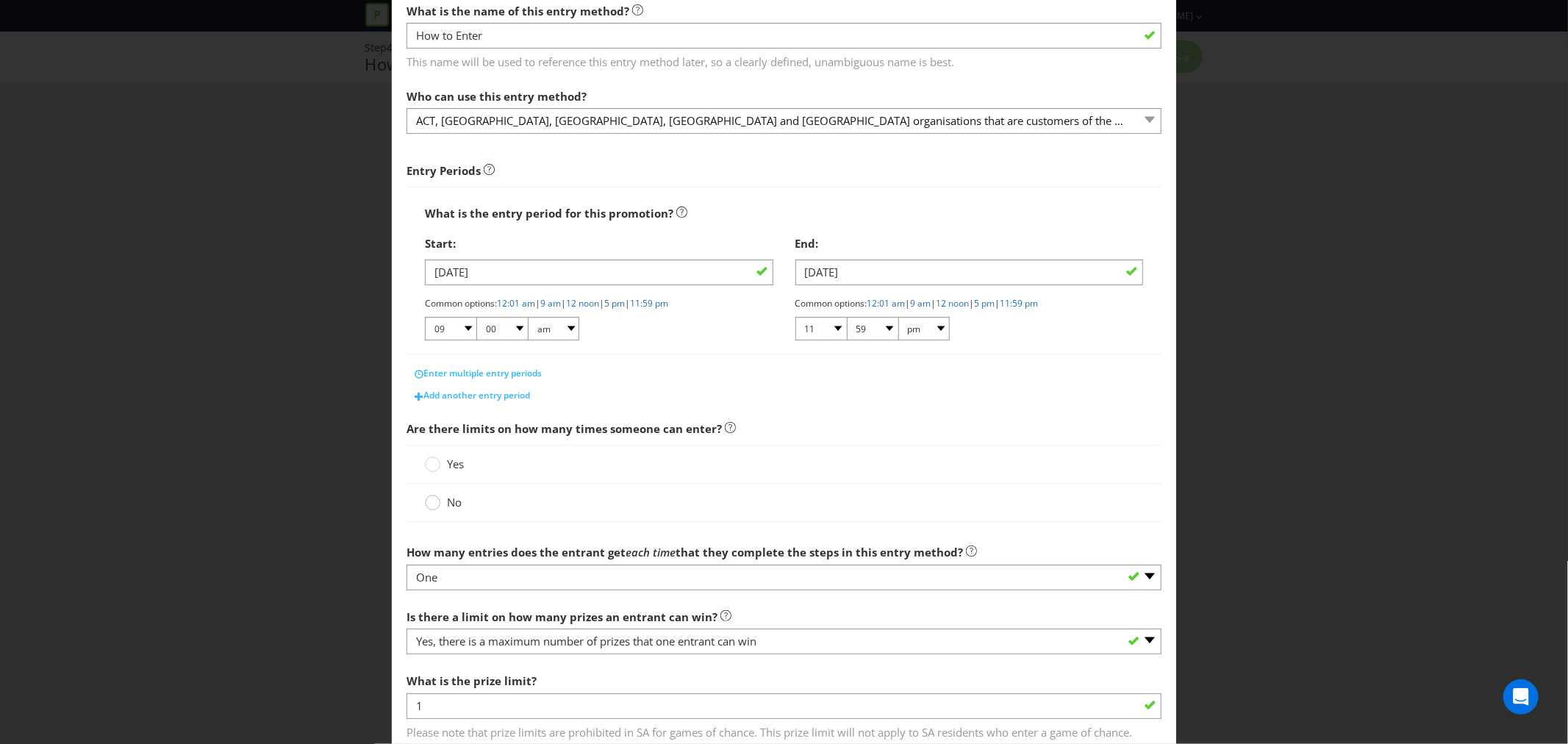
click at [437, 508] on icon at bounding box center [432, 502] width 15 height 15
click at [0, 0] on input "No" at bounding box center [0, 0] width 0 height 0
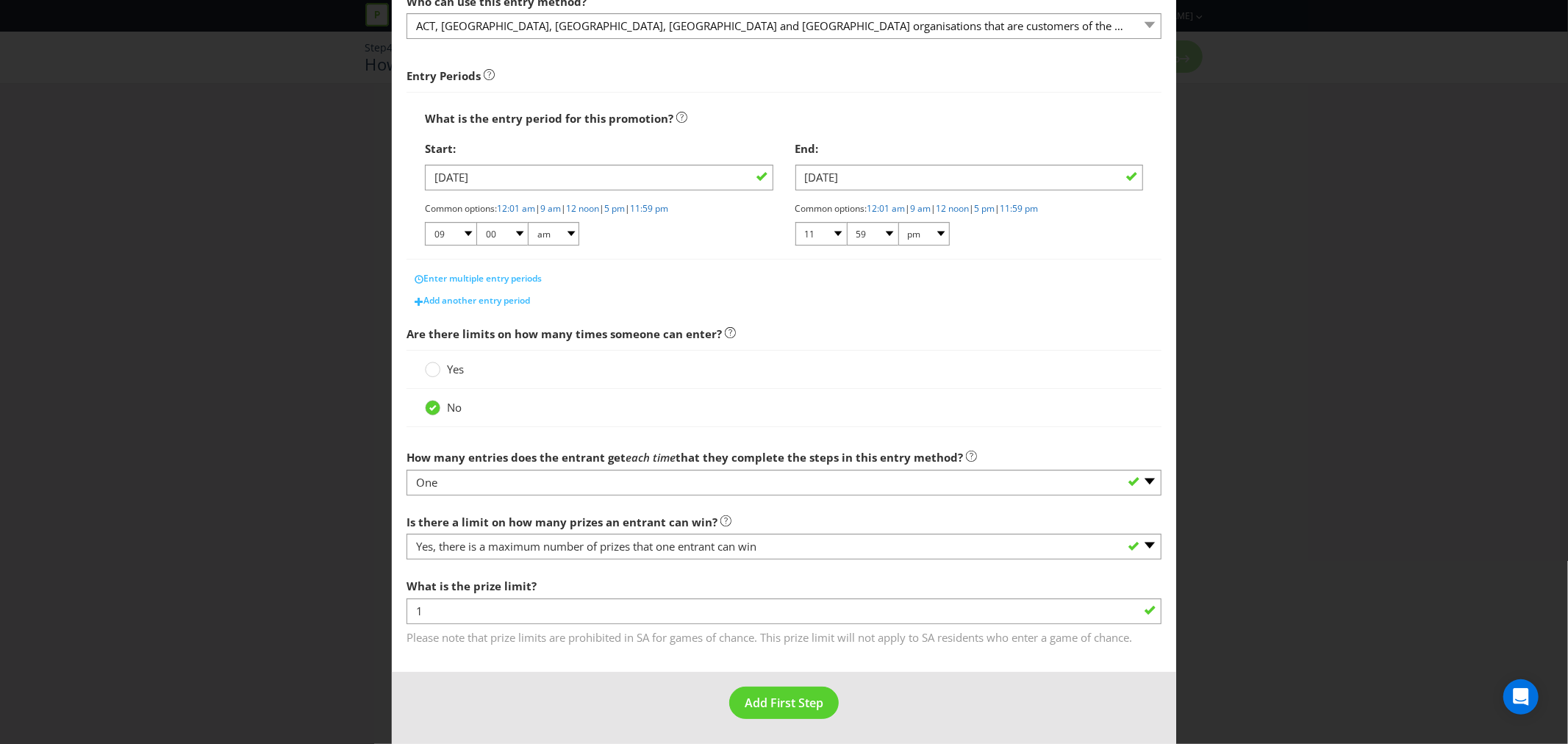
scroll to position [179, 0]
click at [767, 706] on span "Add First Step" at bounding box center [784, 701] width 79 height 16
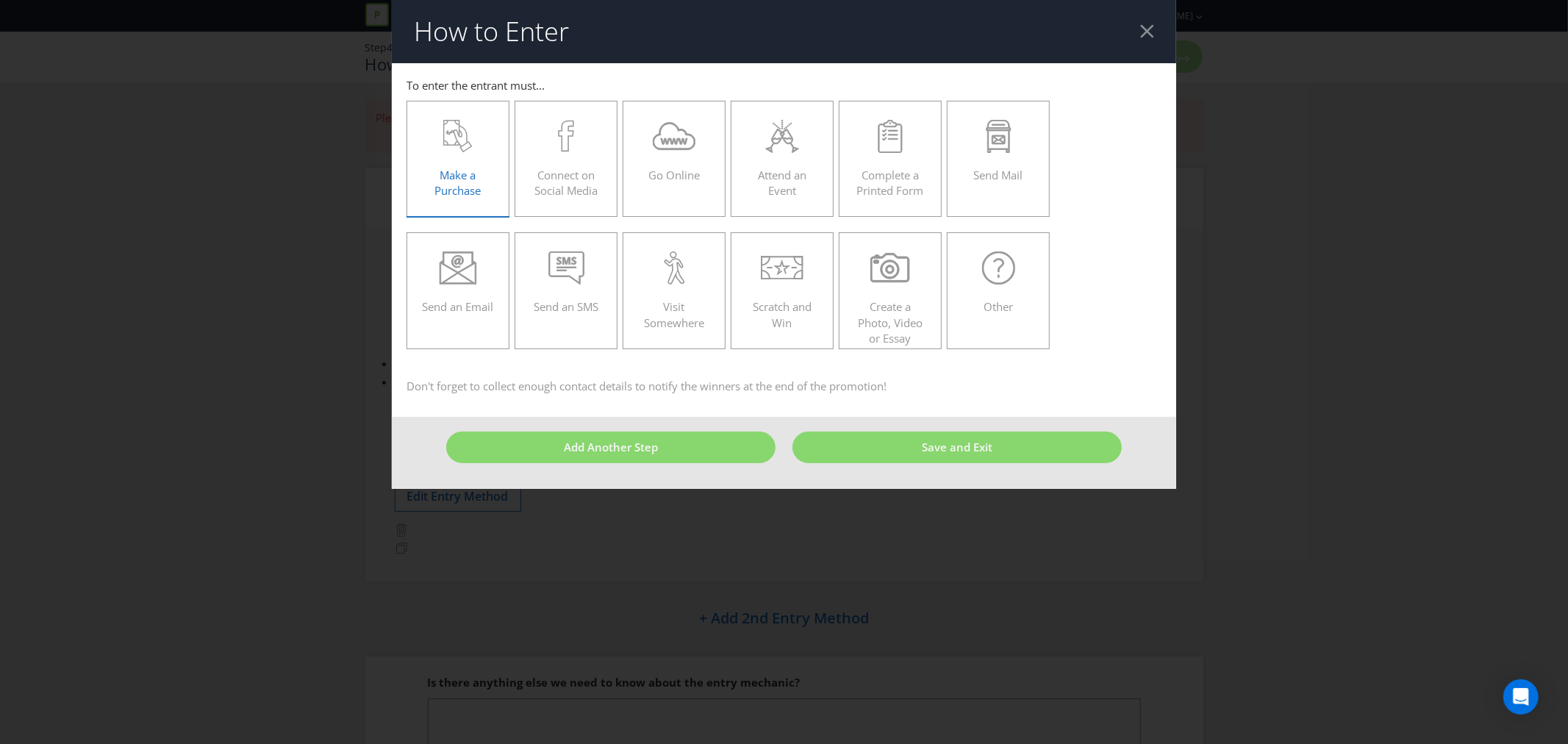
click at [444, 184] on span "Make a Purchase" at bounding box center [458, 182] width 46 height 30
click at [0, 0] on input "Make a Purchase" at bounding box center [0, 0] width 0 height 0
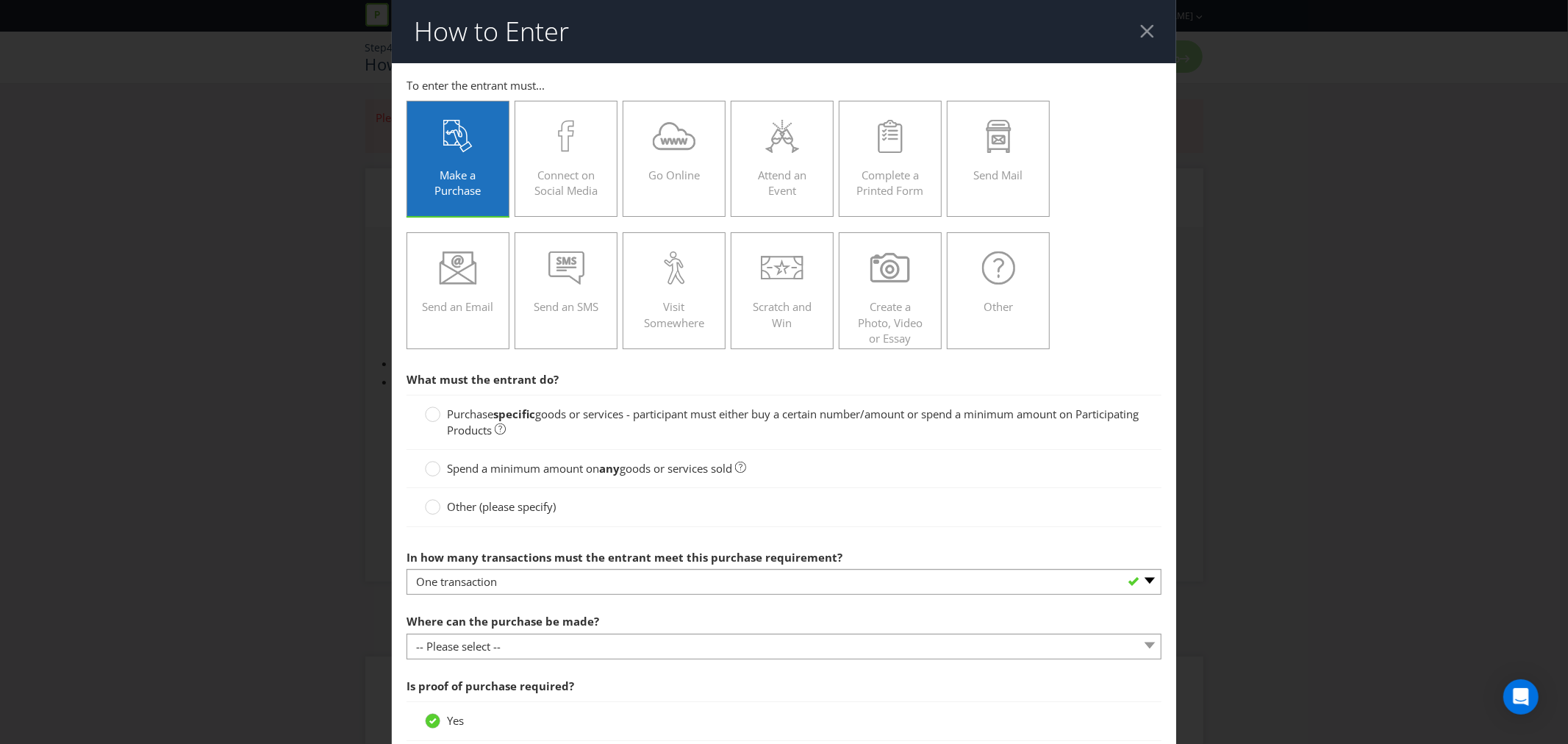
click at [476, 415] on span "Purchase" at bounding box center [470, 413] width 46 height 14
click at [0, 0] on input "Purchase specific goods or services - participant must either buy a certain num…" at bounding box center [0, 0] width 0 height 0
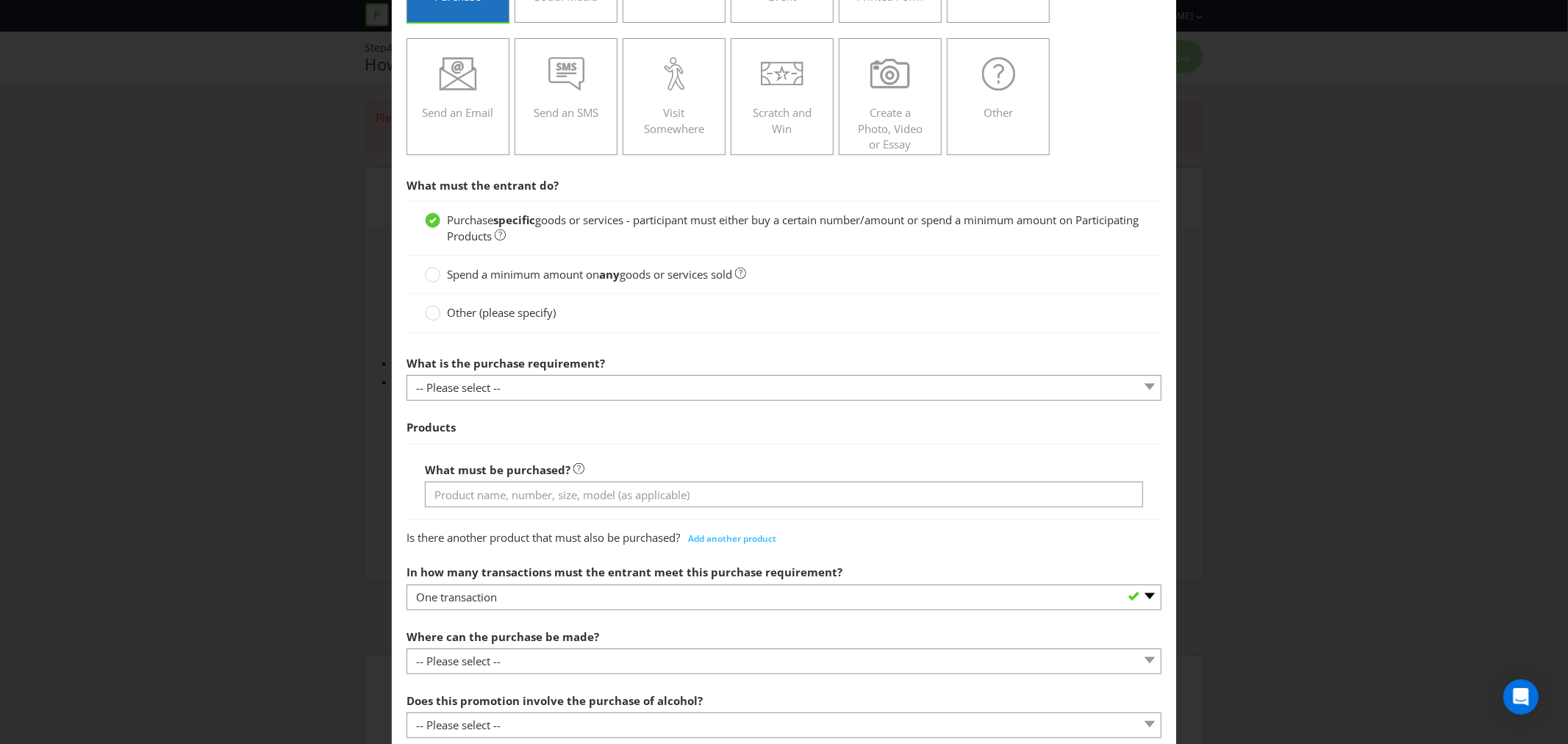
scroll to position [244, 0]
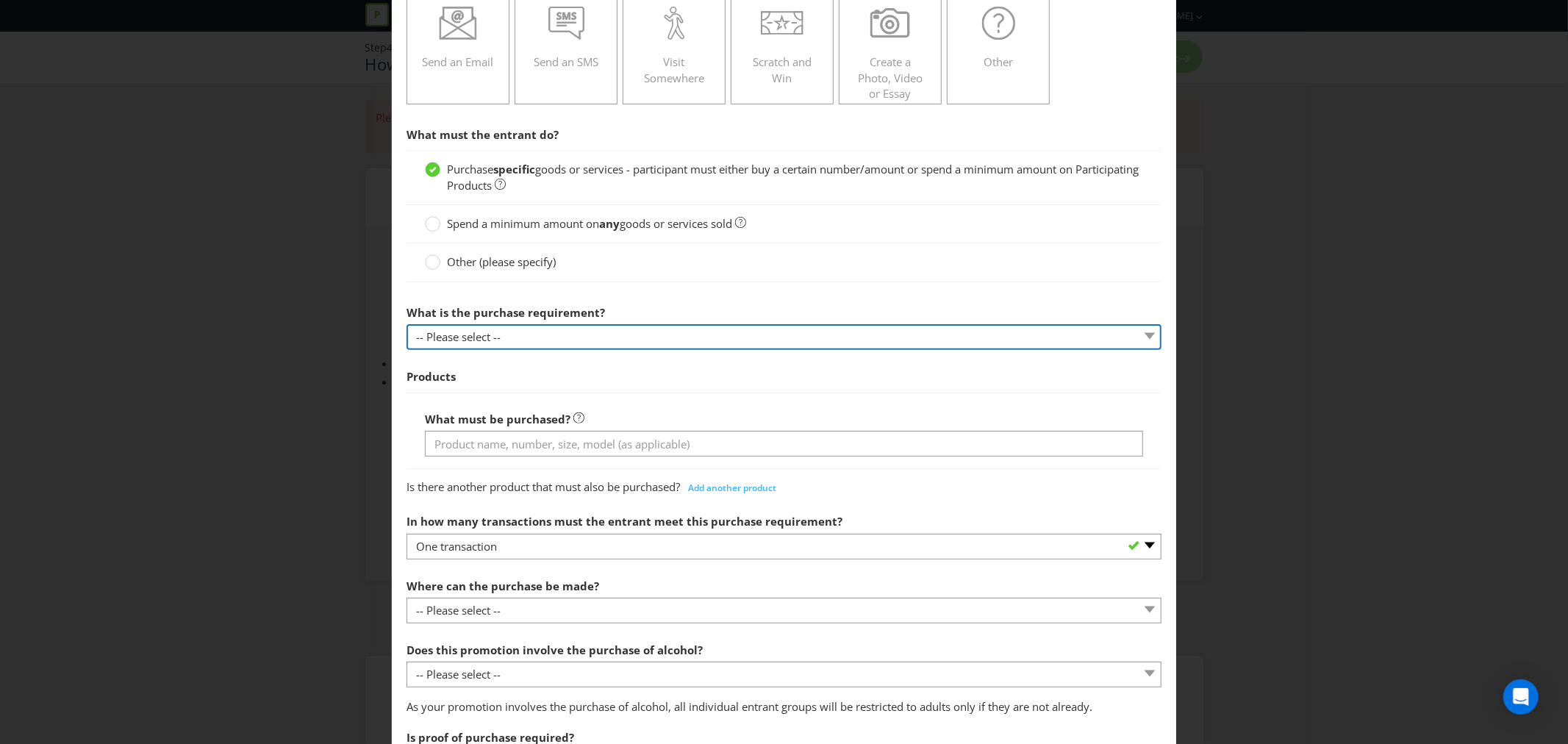
click at [468, 337] on select "-- Please select -- Buy a certain number of these products or services Spend a …" at bounding box center [784, 337] width 755 height 26
select select "MINIMUM_QUANTITY"
click at [406, 324] on select "-- Please select -- Buy a certain number of these products or services Spend a …" at bounding box center [784, 337] width 755 height 26
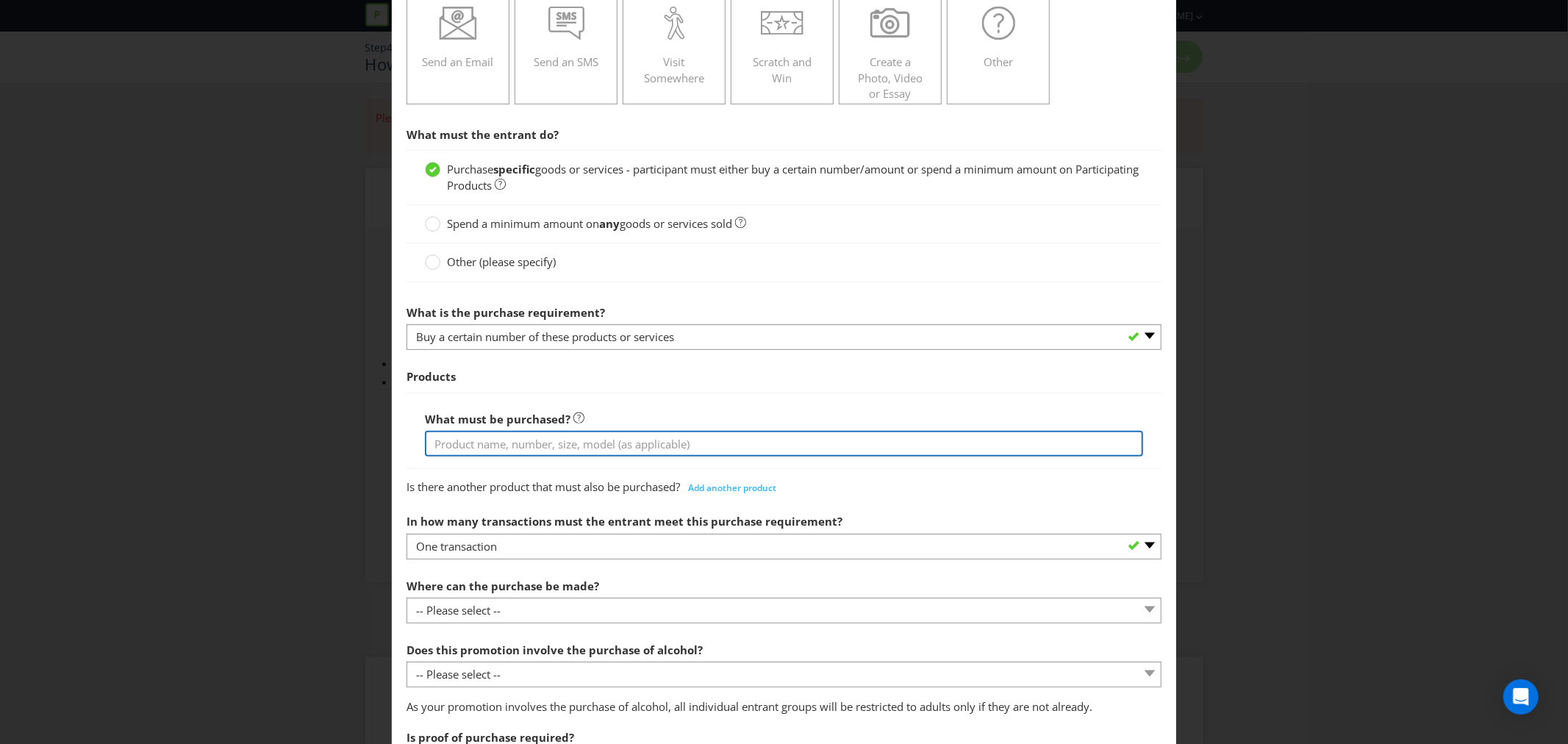
click at [482, 440] on input "text" at bounding box center [784, 444] width 718 height 26
click at [568, 447] on input "[PERSON_NAME] XPA 16x375ml cans, [PERSON_NAME] Eazy Hazy 16x375ml cans, [PERSON…" at bounding box center [784, 444] width 718 height 26
click at [847, 447] on input "[PERSON_NAME] XPA 16x375ml cans, [PERSON_NAME] XPA 49.5L Keg, [PERSON_NAME] Eaz…" at bounding box center [784, 444] width 718 height 26
click at [1026, 447] on input "[PERSON_NAME] XPA 16x375ml cans, [PERSON_NAME] XPA 49.5L Keg, [PERSON_NAME] Eaz…" at bounding box center [784, 444] width 718 height 26
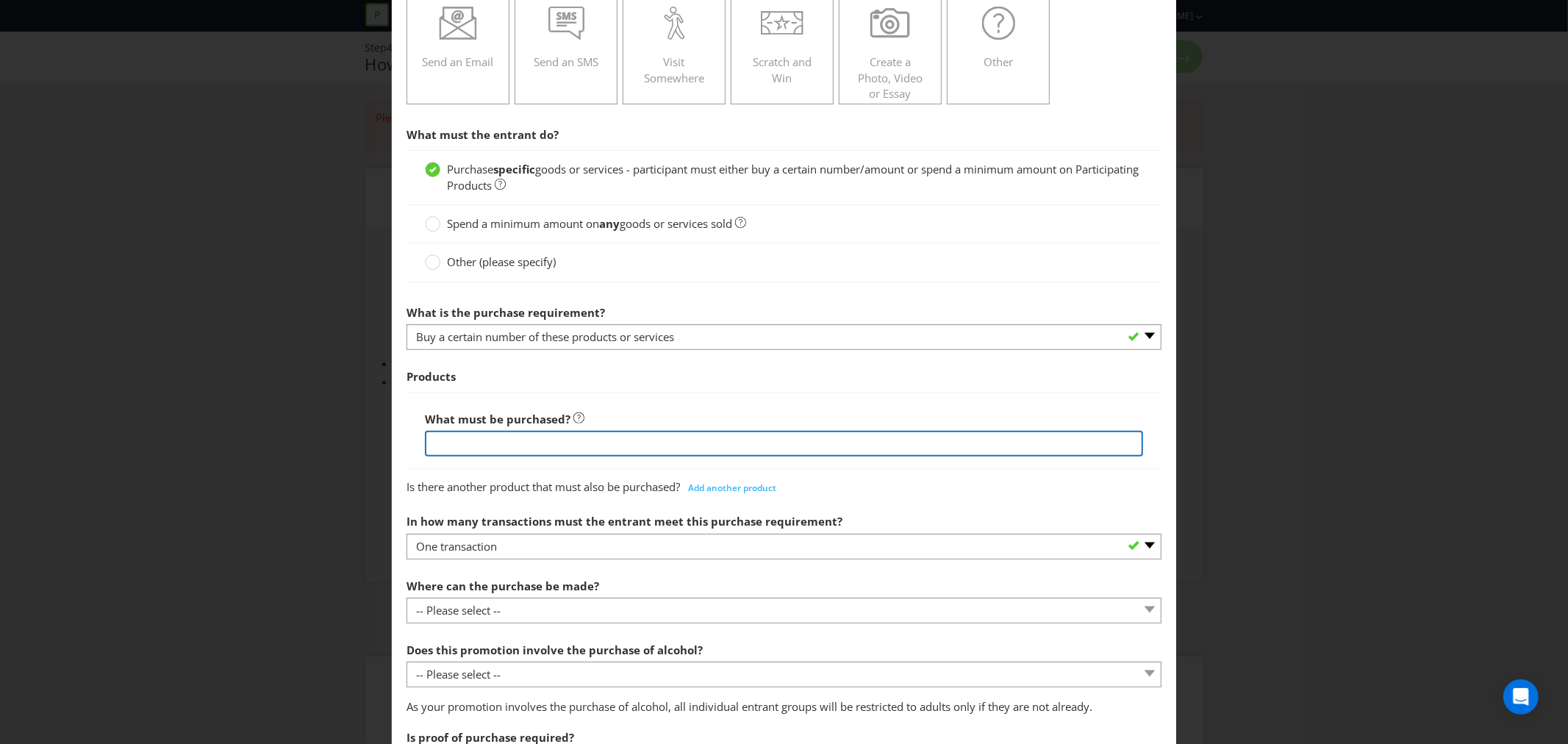
drag, startPoint x: 954, startPoint y: 447, endPoint x: 1272, endPoint y: 437, distance: 318.2
click at [1272, 437] on div "How to Enter To enter the entrant must... Make a Purchase Connect on Social Med…" at bounding box center [784, 372] width 1568 height 744
type input "[PERSON_NAME] XPA 16x375ml cans, [PERSON_NAME] XPA 49.5L Keg, [PERSON_NAME] Eaz…"
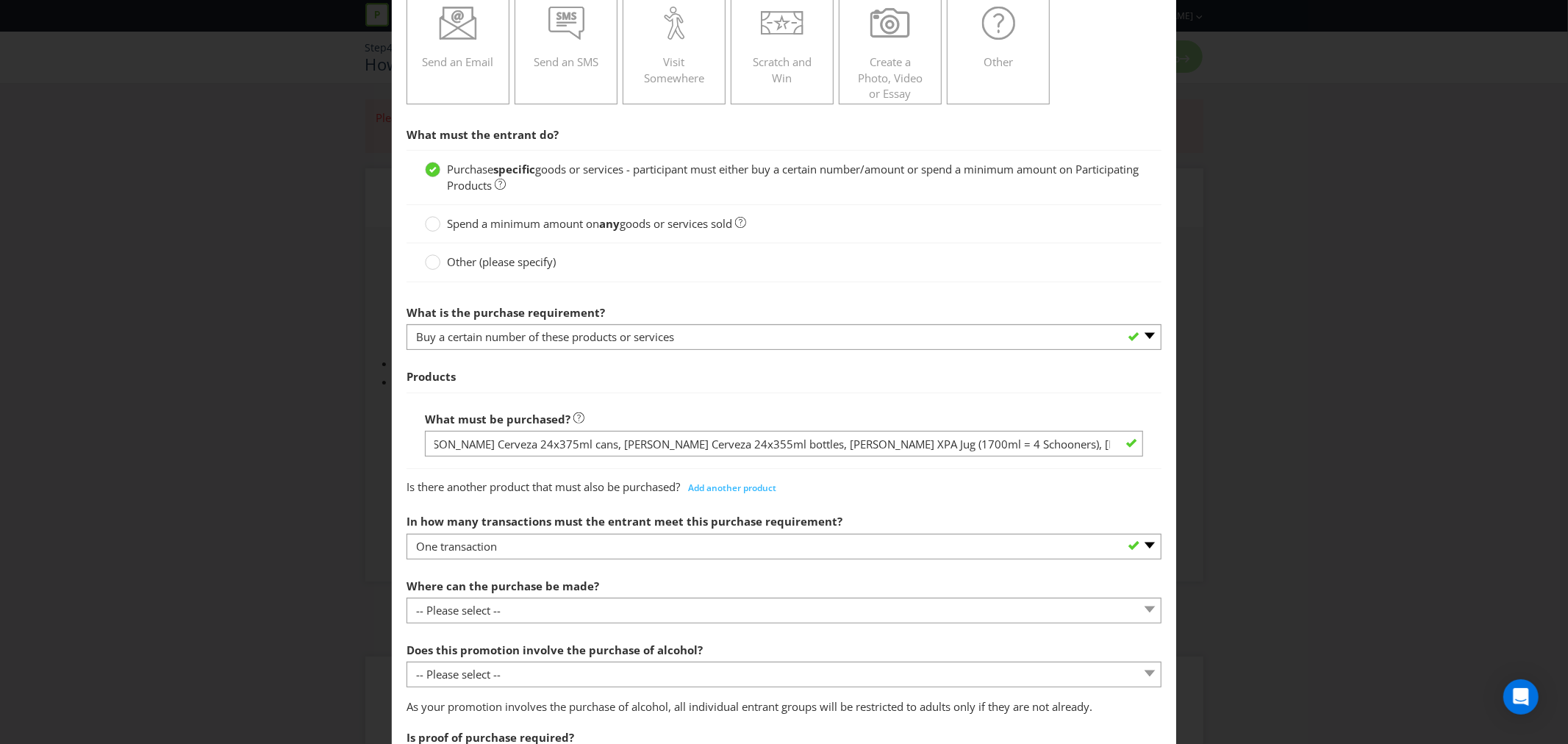
click at [627, 469] on div at bounding box center [784, 469] width 755 height 2
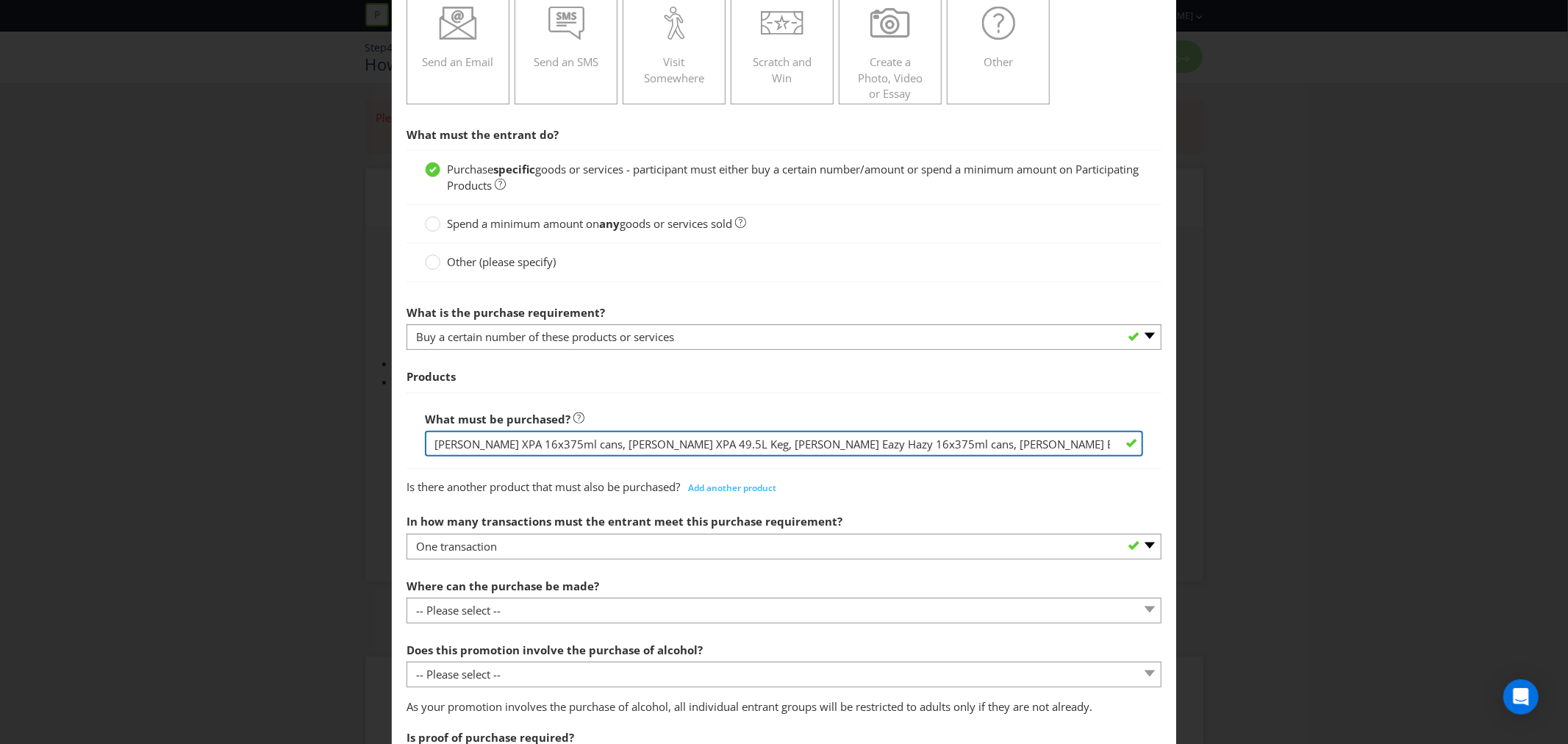
click at [1041, 441] on input "[PERSON_NAME] XPA 16x375ml cans, [PERSON_NAME] XPA 49.5L Keg, [PERSON_NAME] Eaz…" at bounding box center [784, 444] width 718 height 26
drag, startPoint x: 898, startPoint y: 444, endPoint x: 1708, endPoint y: 412, distance: 810.6
click at [1567, 412] on html "Promotion Wizard [PERSON_NAME] x PARAMOUNT AO Promotion Help Asahi Beverages [P…" at bounding box center [784, 372] width 1568 height 744
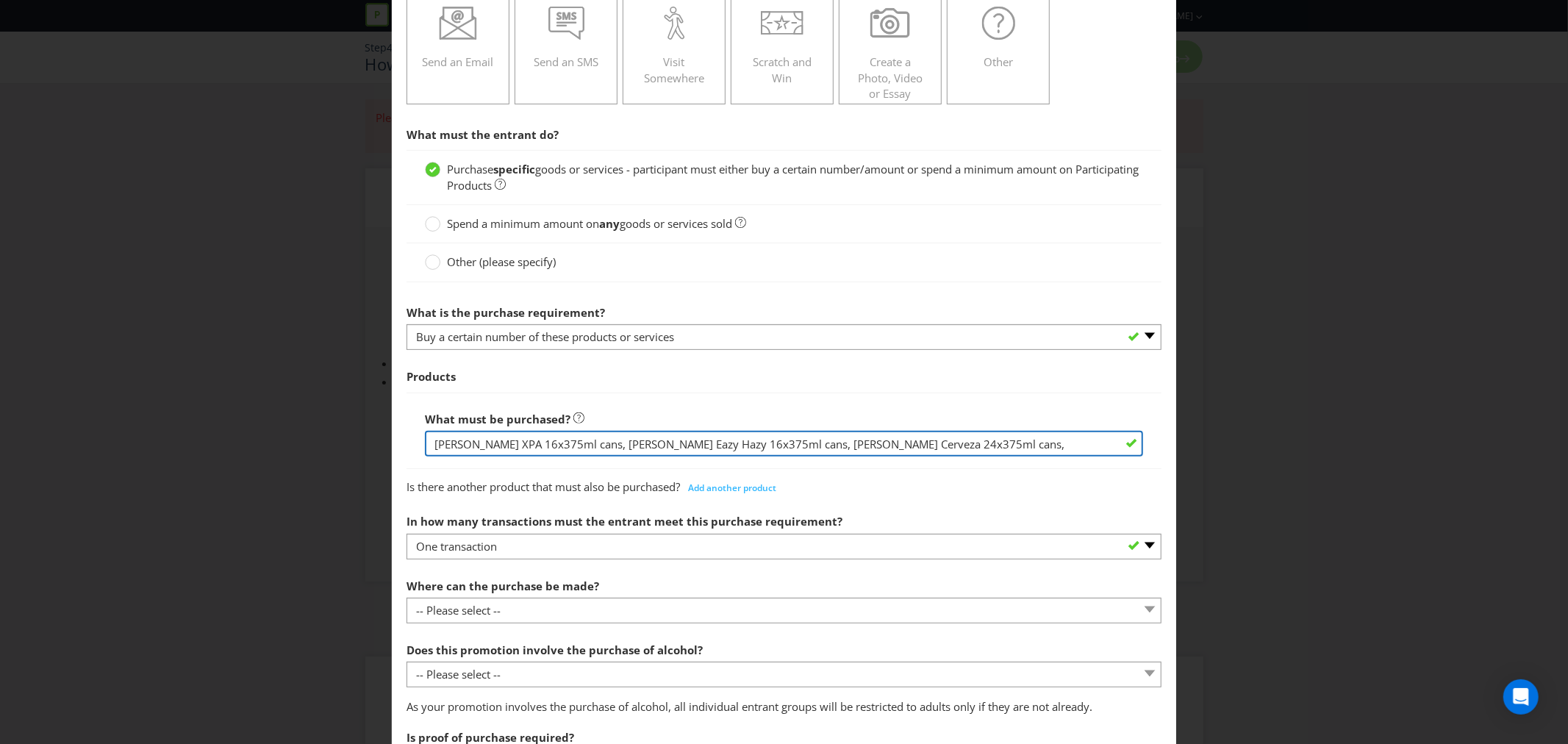
drag, startPoint x: 774, startPoint y: 444, endPoint x: 1162, endPoint y: 423, distance: 388.6
click at [1158, 424] on main "To enter the entrant must... Make a Purchase Connect on Social Media Go Online …" at bounding box center [784, 621] width 784 height 1606
click at [820, 447] on input "[PERSON_NAME] XPA 16x375ml cans, [PERSON_NAME] Eazy Hazy 16x375ml cans, [PERSON…" at bounding box center [784, 444] width 718 height 26
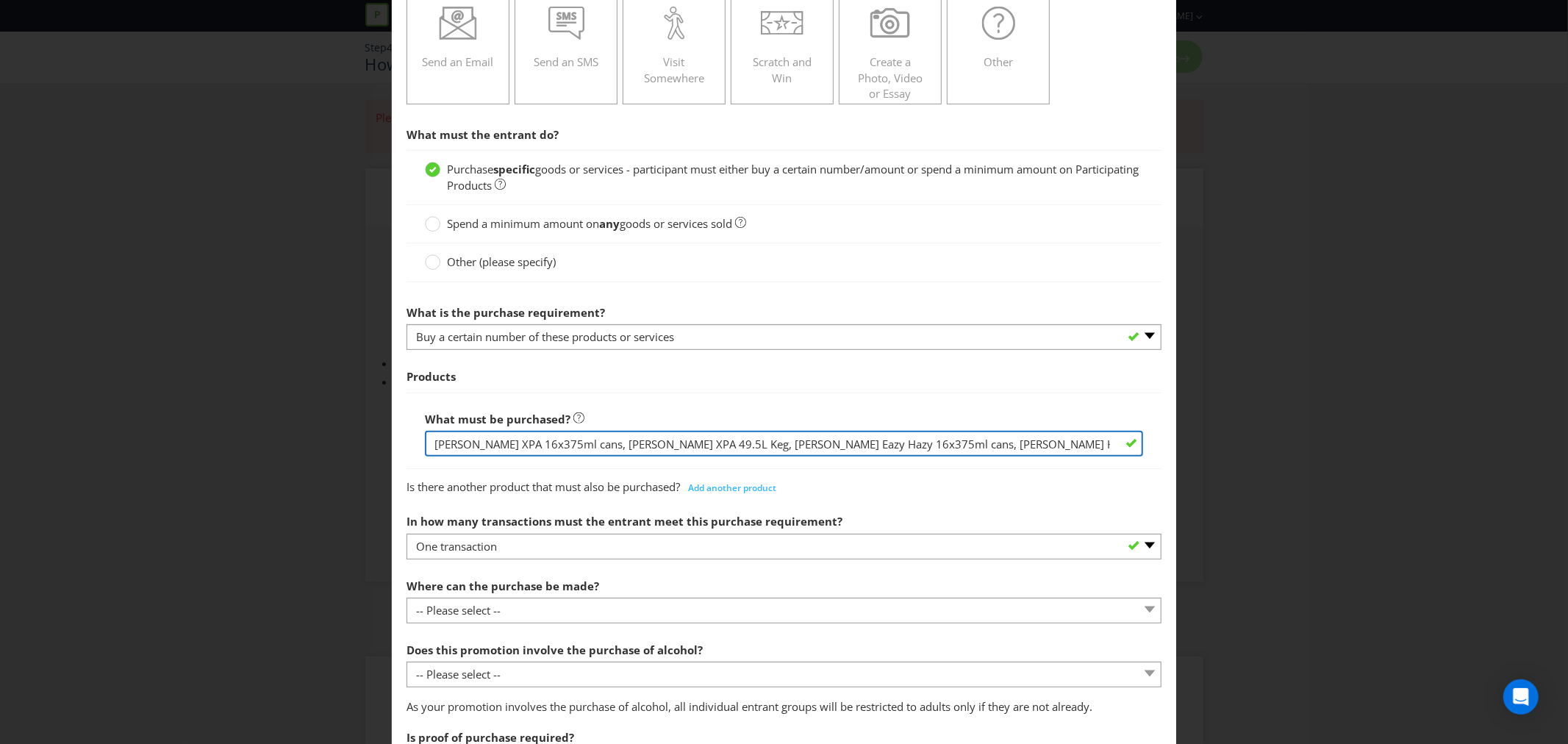
click at [848, 446] on input "[PERSON_NAME] XPA 16x375ml cans, [PERSON_NAME] XPA 49.5L Keg, [PERSON_NAME] Eaz…" at bounding box center [784, 444] width 718 height 26
click at [1074, 445] on input "[PERSON_NAME] XPA 16x375ml cans, [PERSON_NAME] XPA 49.5L Keg, [PERSON_NAME] Eaz…" at bounding box center [784, 444] width 718 height 26
click at [1023, 445] on input "[PERSON_NAME] XPA 16x375ml cans, [PERSON_NAME] XPA 49.5L Keg, [PERSON_NAME] Eaz…" at bounding box center [784, 444] width 718 height 26
click at [1030, 444] on input "[PERSON_NAME] XPA 16x375ml cans, [PERSON_NAME] XPA 49.5L Keg, [PERSON_NAME] Eaz…" at bounding box center [784, 444] width 718 height 26
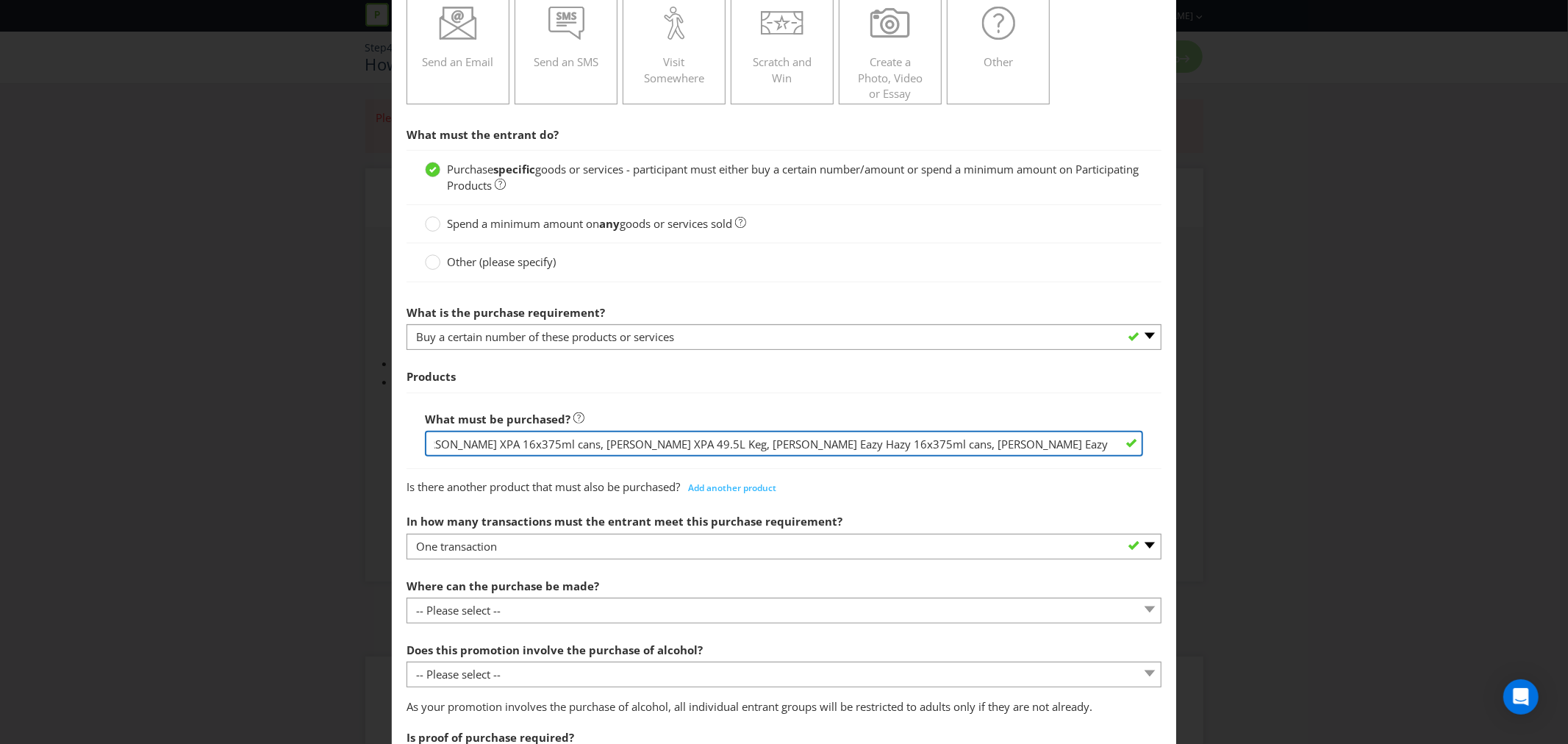
click at [1062, 449] on input "[PERSON_NAME] XPA 16x375ml cans, [PERSON_NAME] XPA 49.5L Keg, [PERSON_NAME] Eaz…" at bounding box center [784, 444] width 718 height 26
type input "[PERSON_NAME] XPA 16x375ml cans, [PERSON_NAME] XPA 49.5L Keg, [PERSON_NAME] Eaz…"
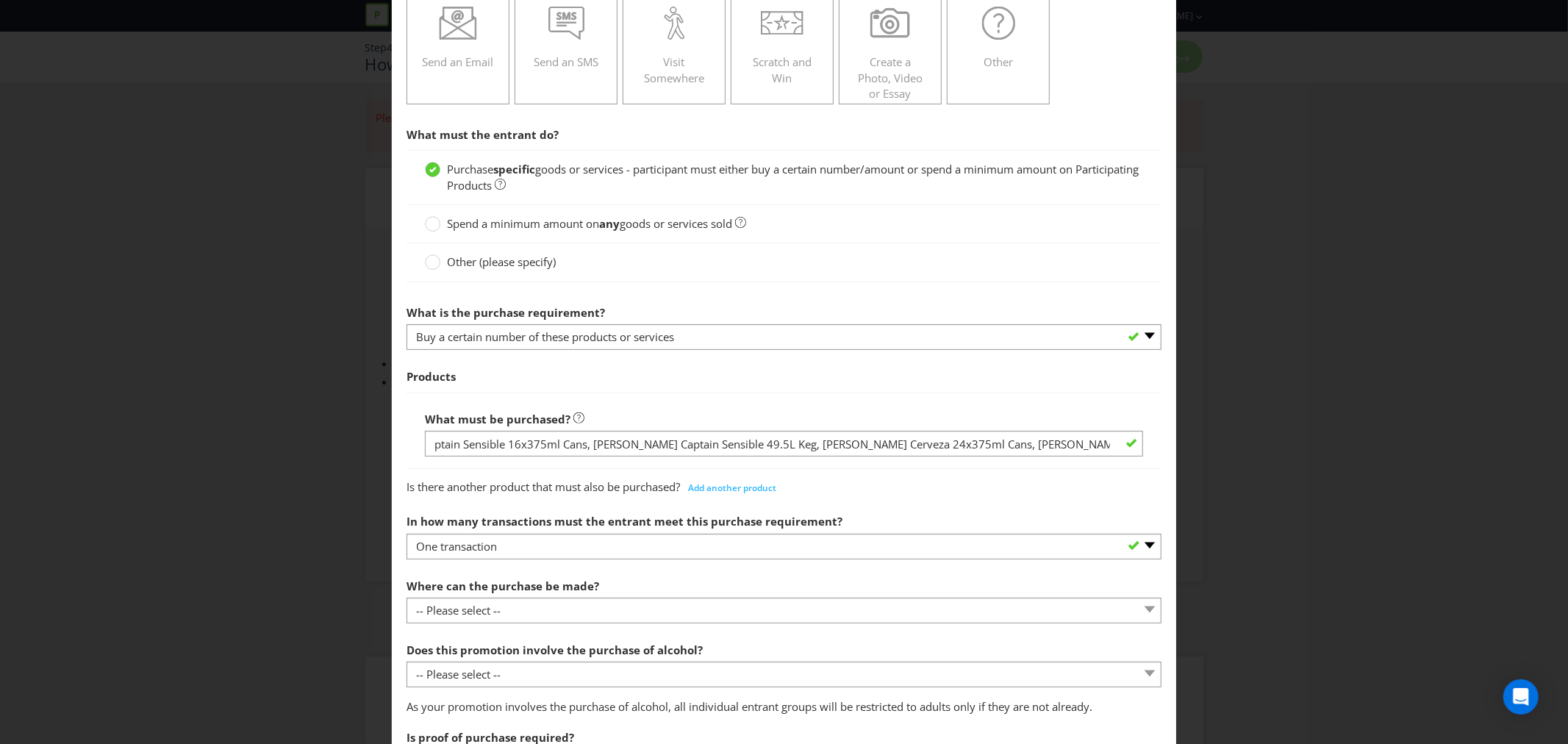
click at [962, 498] on div "Is there another product that must also be purchased? Add another product" at bounding box center [784, 484] width 755 height 30
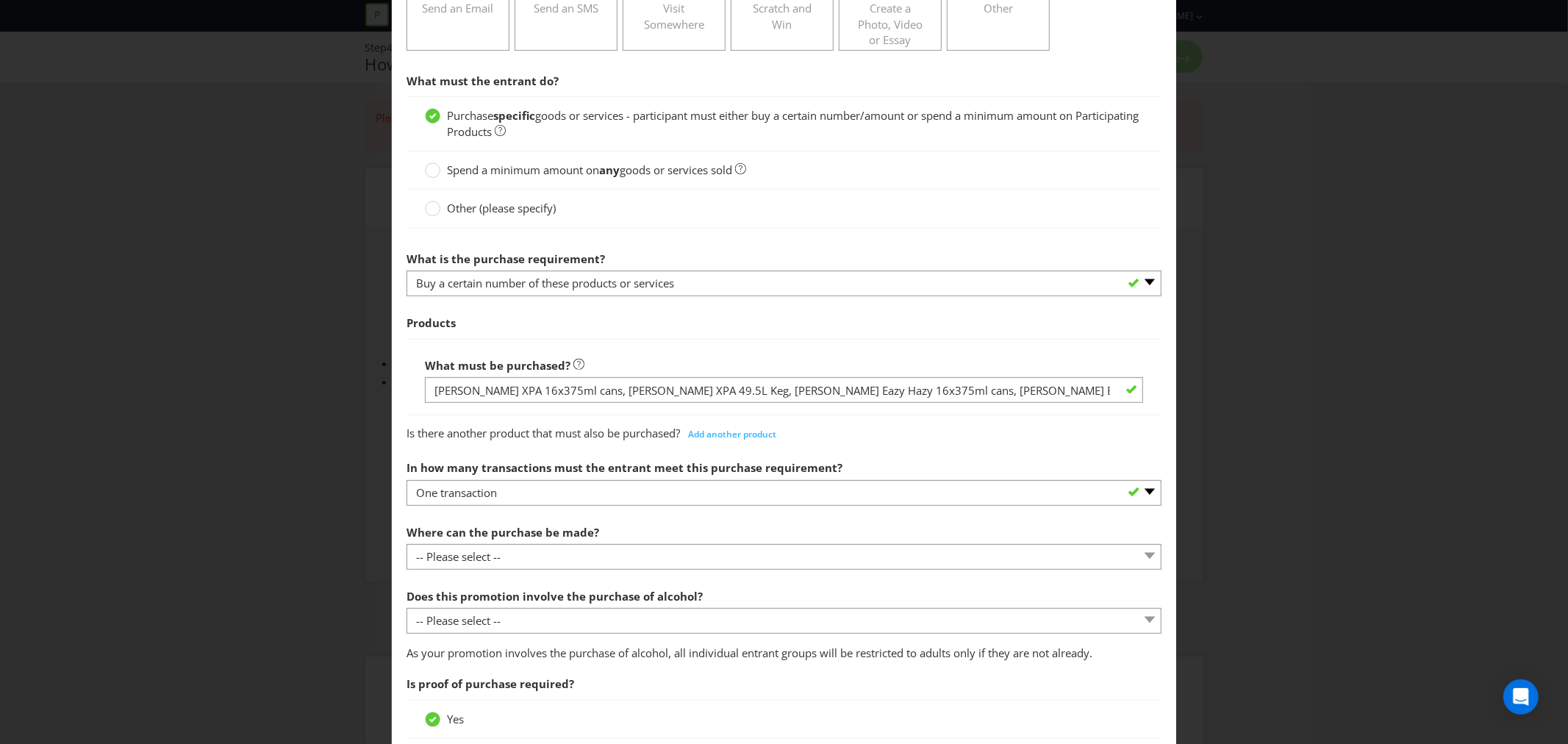
scroll to position [326, 0]
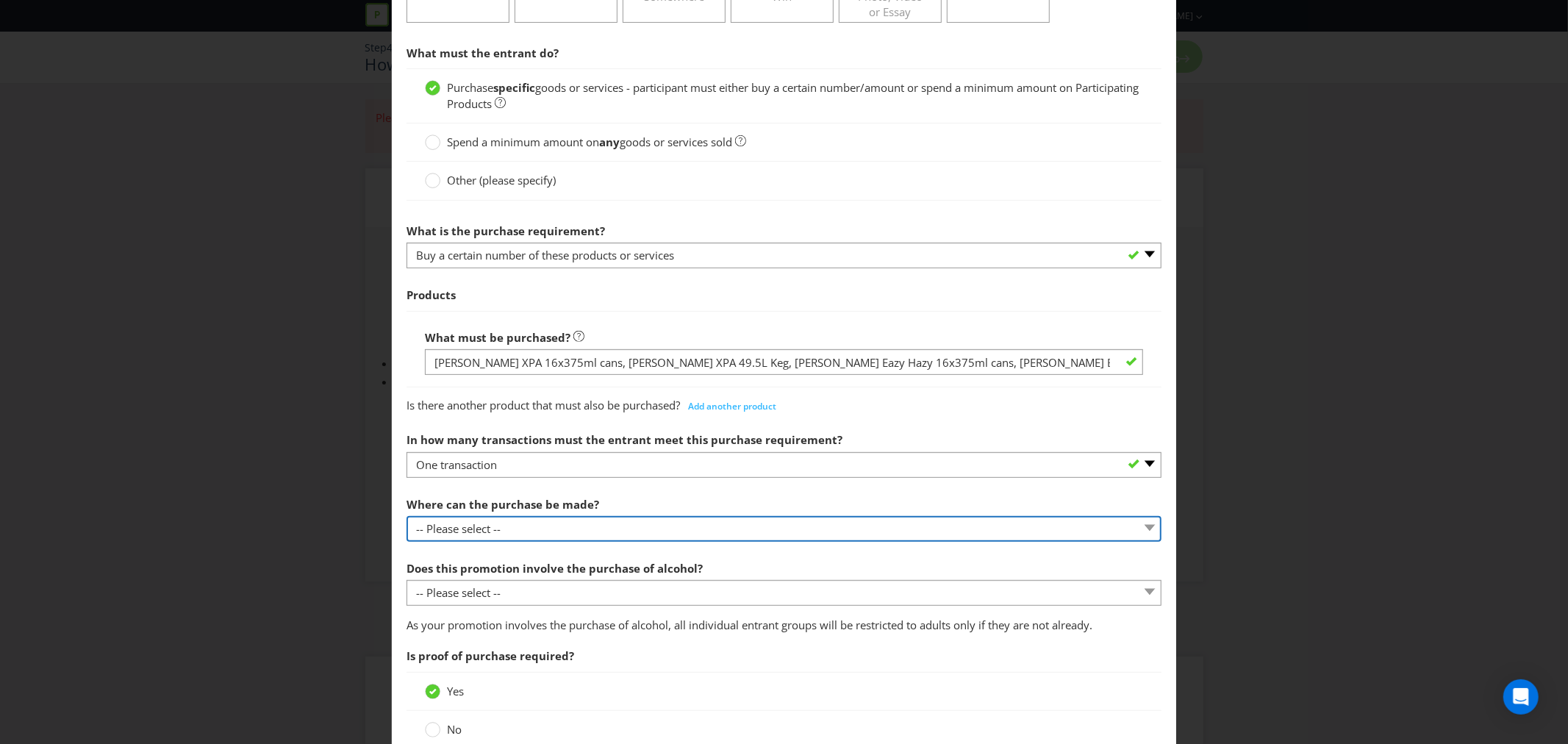
click at [523, 527] on select "-- Please select -- Any stores displaying promotional material (including onlin…" at bounding box center [784, 528] width 755 height 26
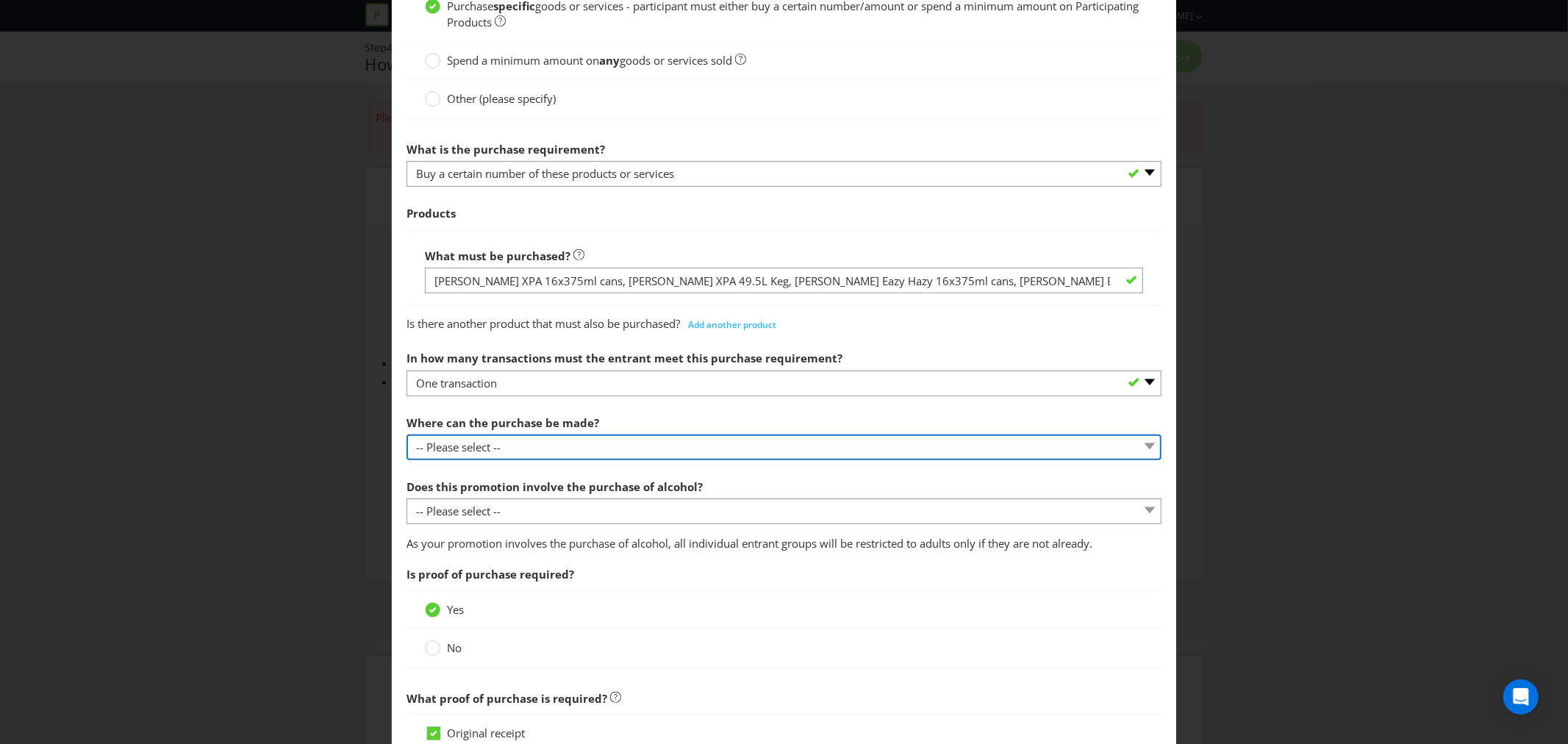
click at [508, 449] on select "-- Please select -- Any stores displaying promotional material (including onlin…" at bounding box center [784, 447] width 755 height 26
select select "OTHER"
click at [406, 434] on select "-- Please select -- Any stores displaying promotional material (including onlin…" at bounding box center [784, 447] width 755 height 26
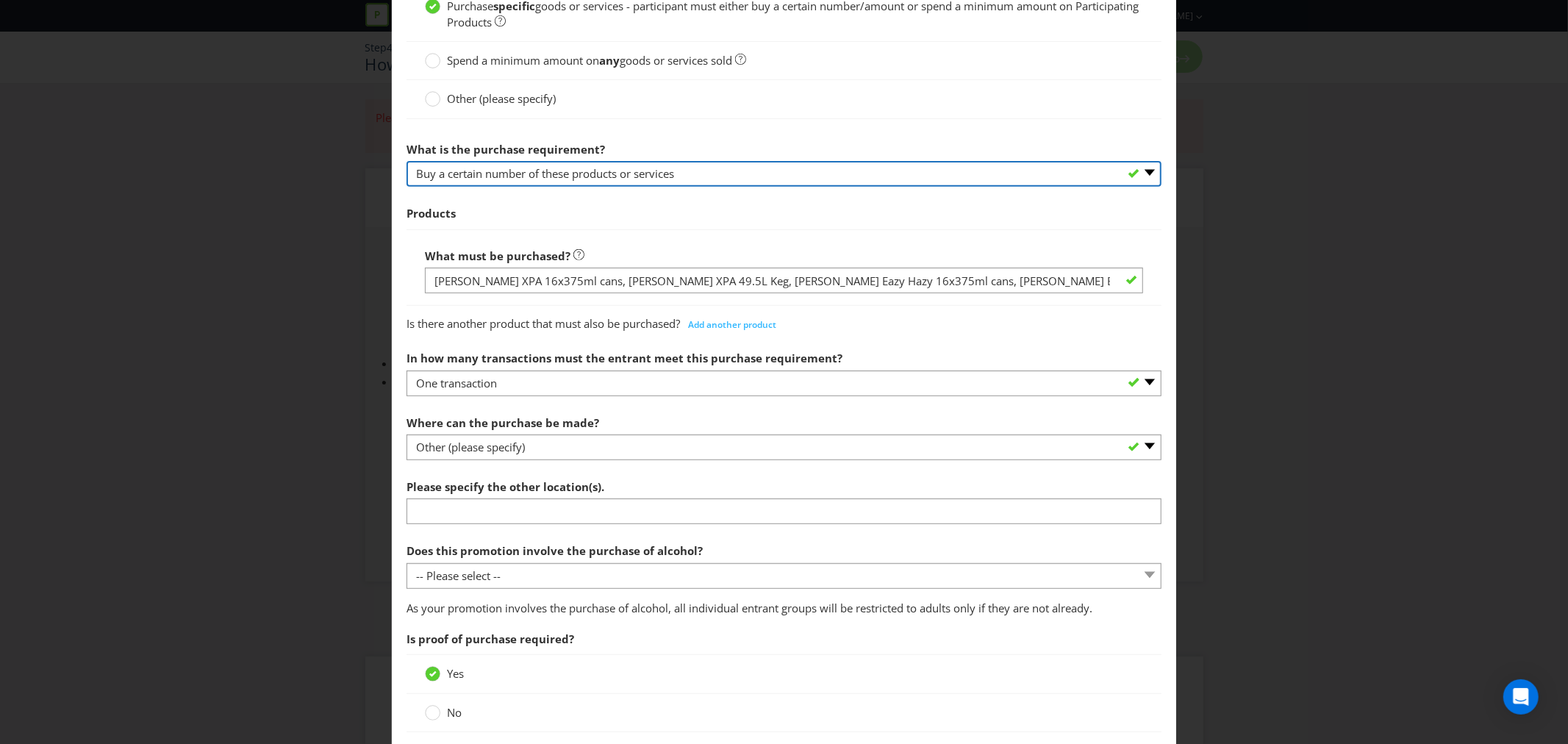
click at [596, 179] on select "-- Please select -- Buy a certain number of these products or services Spend a …" at bounding box center [784, 173] width 755 height 26
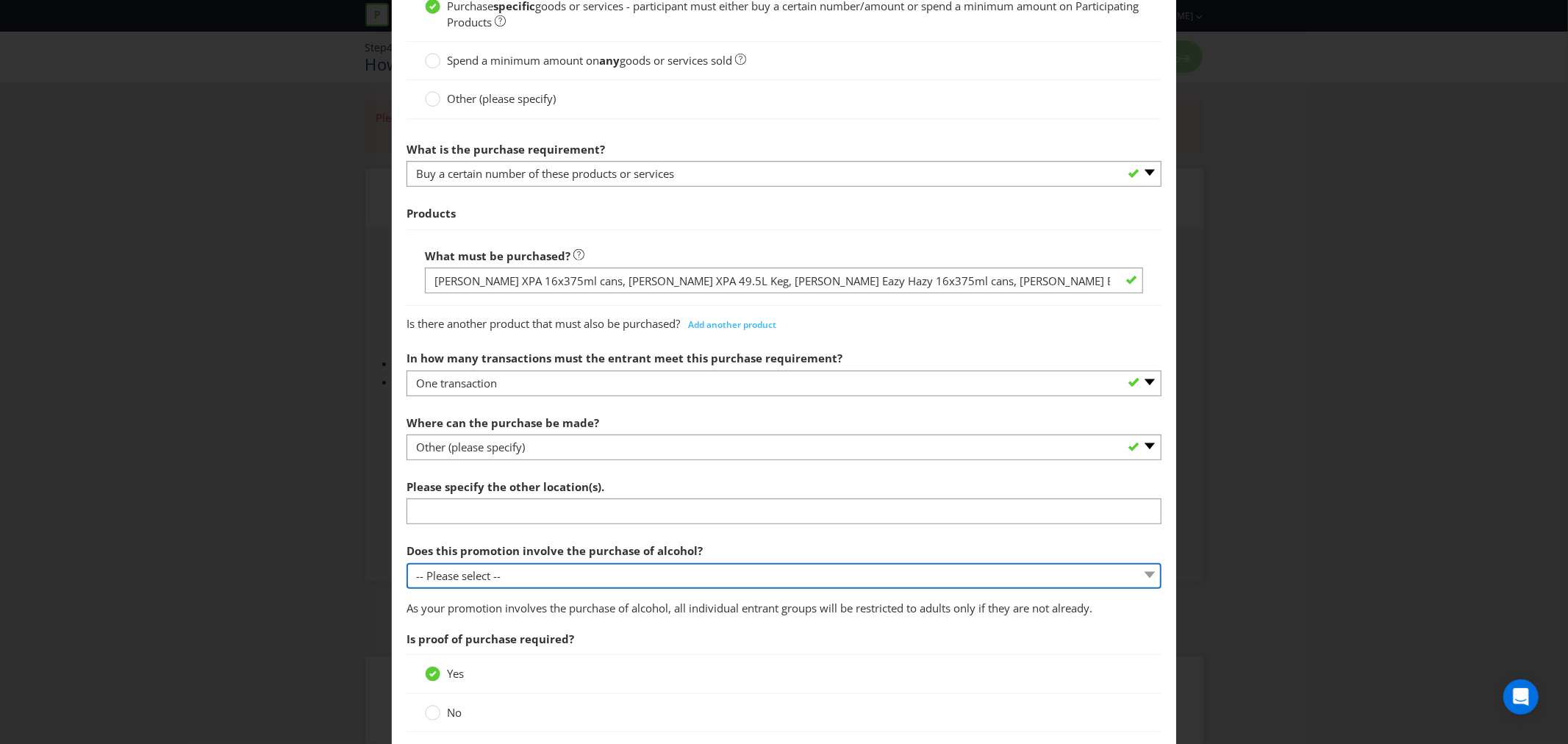
click at [542, 585] on select "-- Please select -- Yes, for on-premises consumption Yes, for off-premises cons…" at bounding box center [784, 576] width 755 height 26
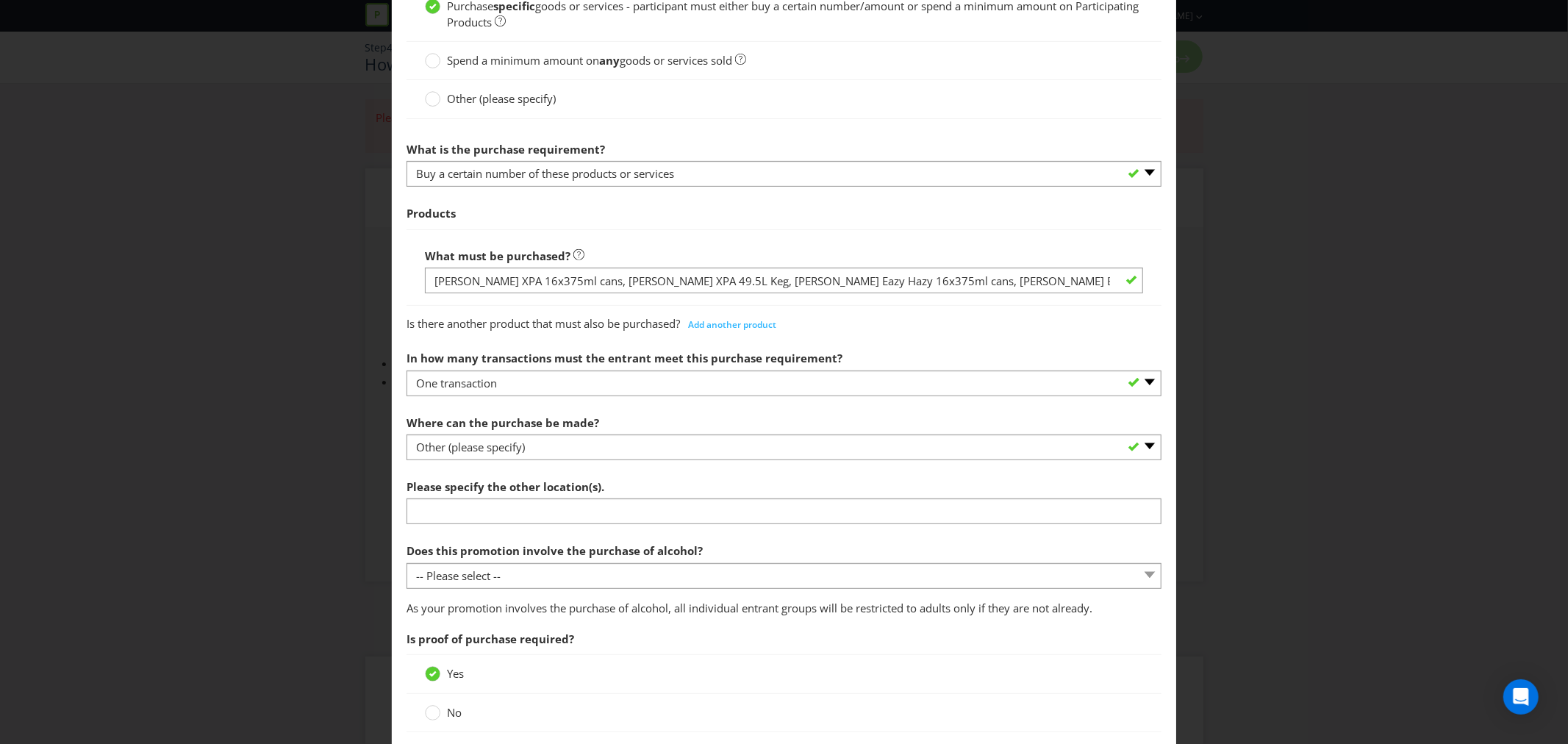
click at [549, 546] on span "Does this promotion involve the purchase of alcohol?" at bounding box center [554, 550] width 296 height 14
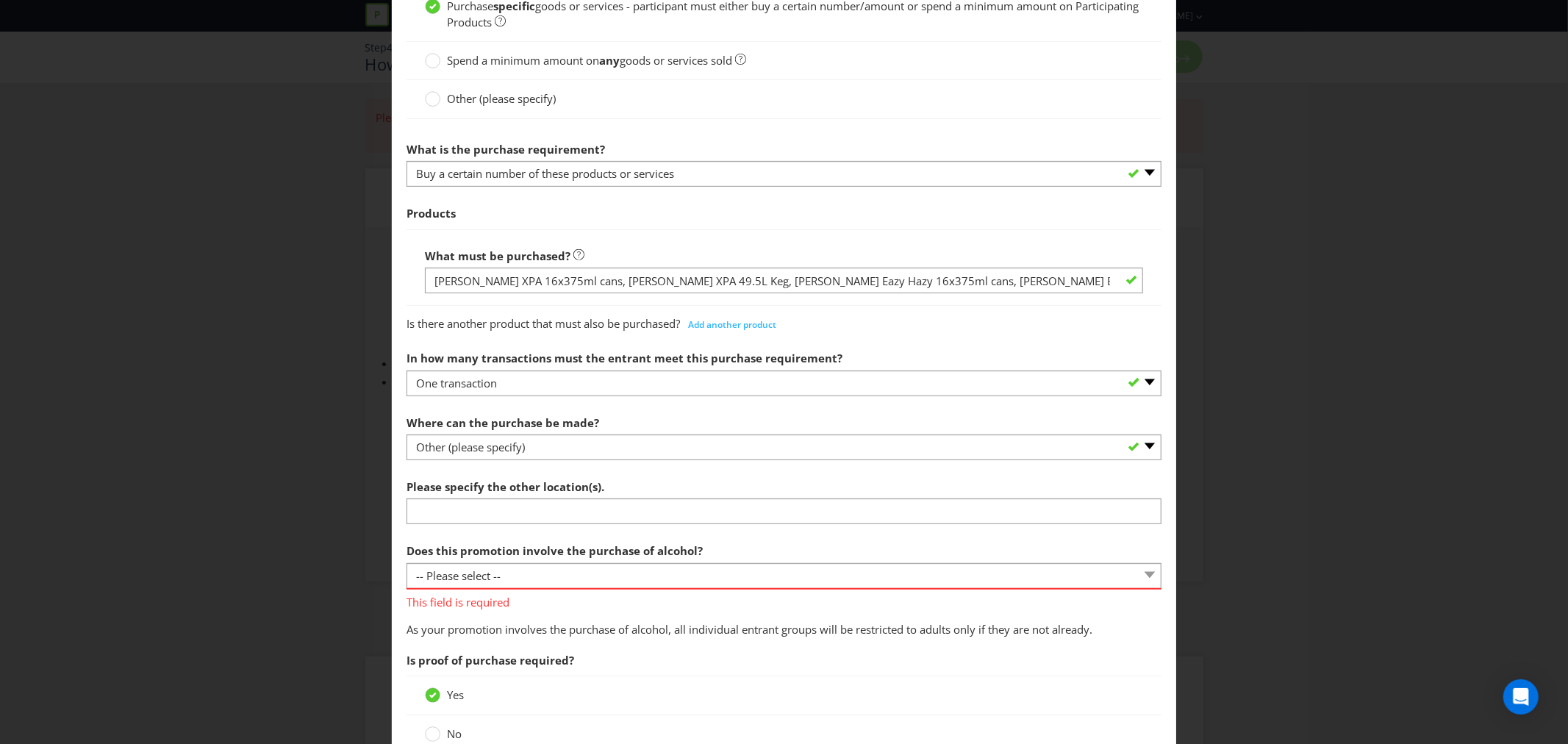
click at [549, 549] on span "Does this promotion involve the purchase of alcohol?" at bounding box center [554, 550] width 296 height 14
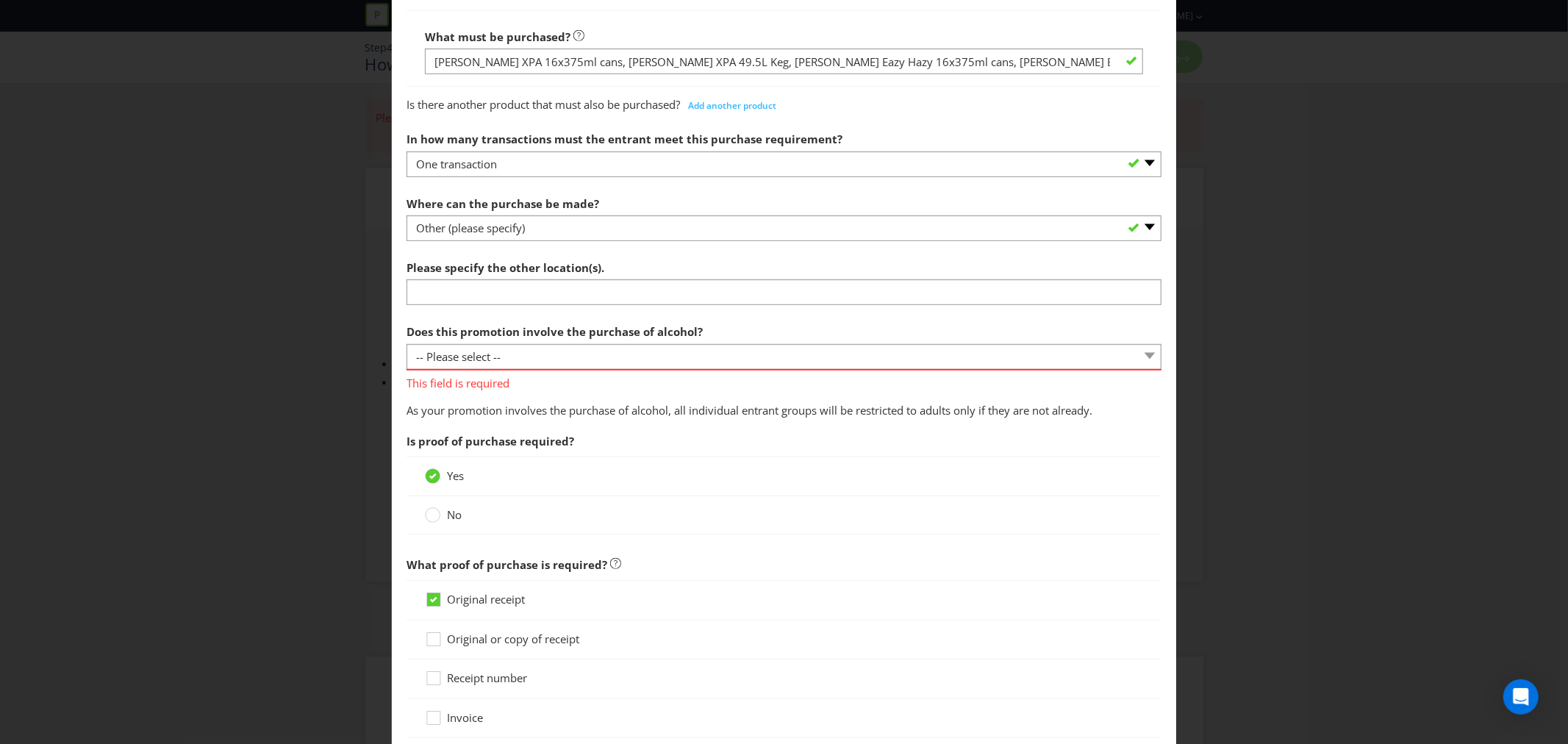
scroll to position [653, 0]
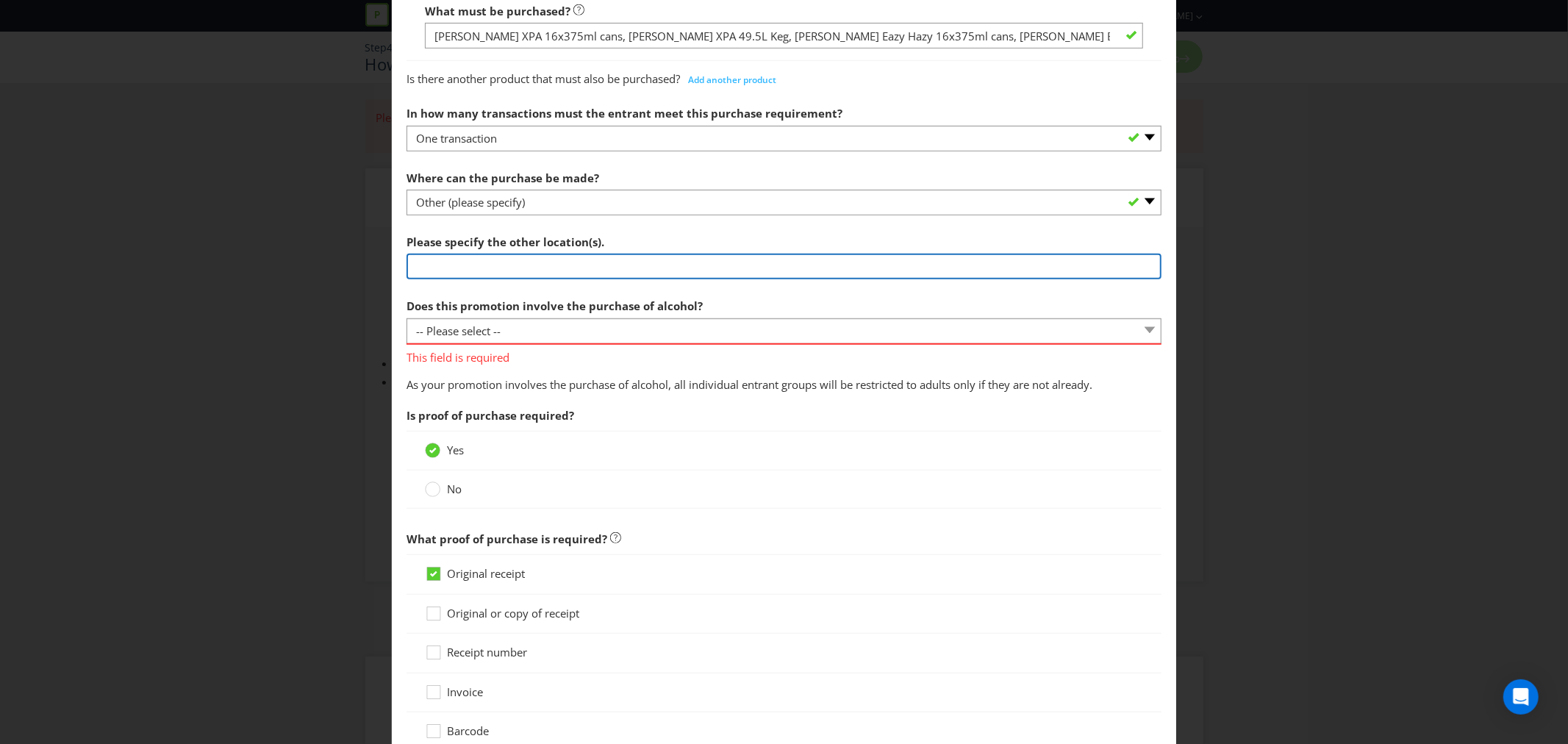
click at [487, 257] on input "text" at bounding box center [784, 266] width 755 height 26
click at [525, 268] on input "text" at bounding box center [784, 266] width 755 height 26
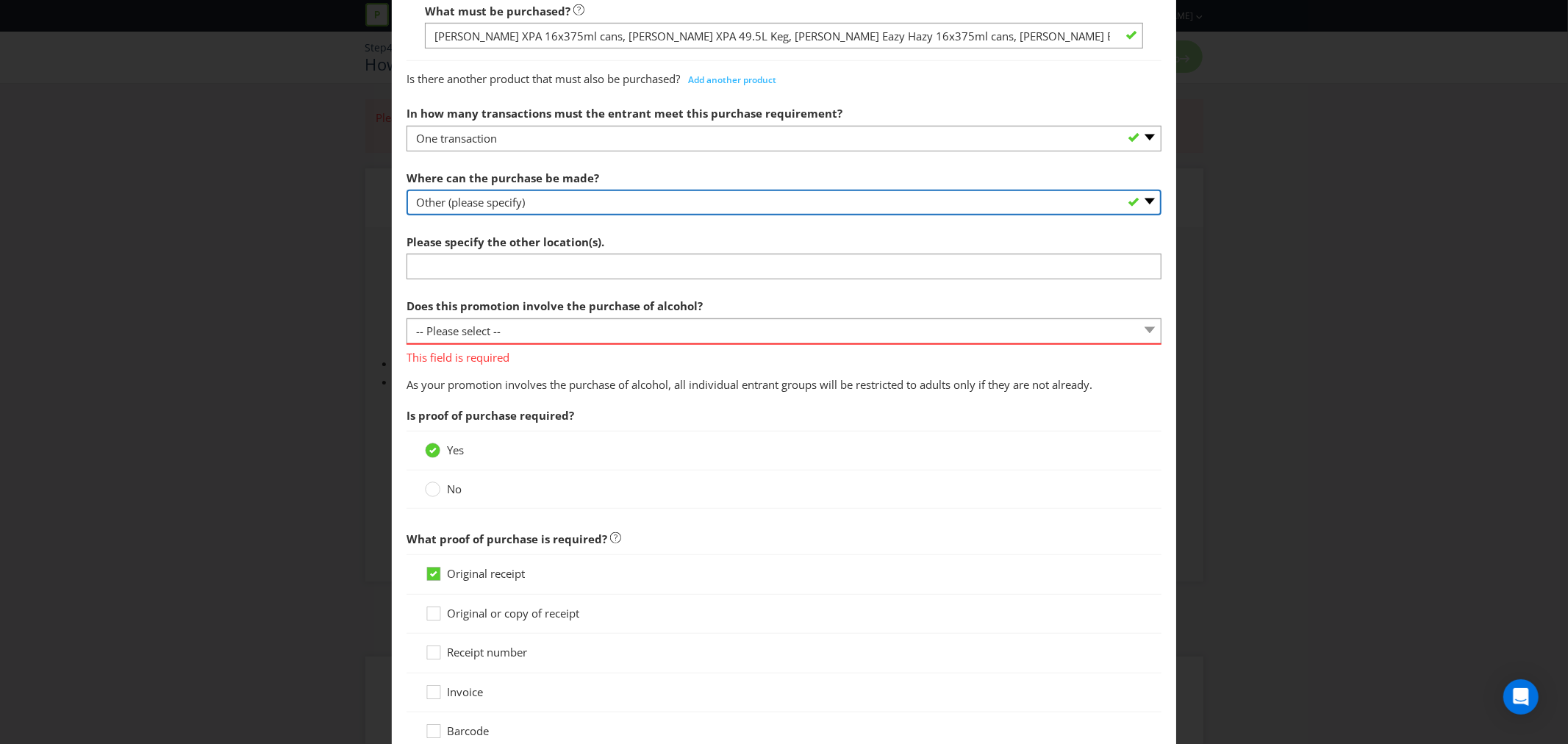
click at [464, 210] on select "-- Please select -- Any stores displaying promotional material (including onlin…" at bounding box center [784, 202] width 755 height 26
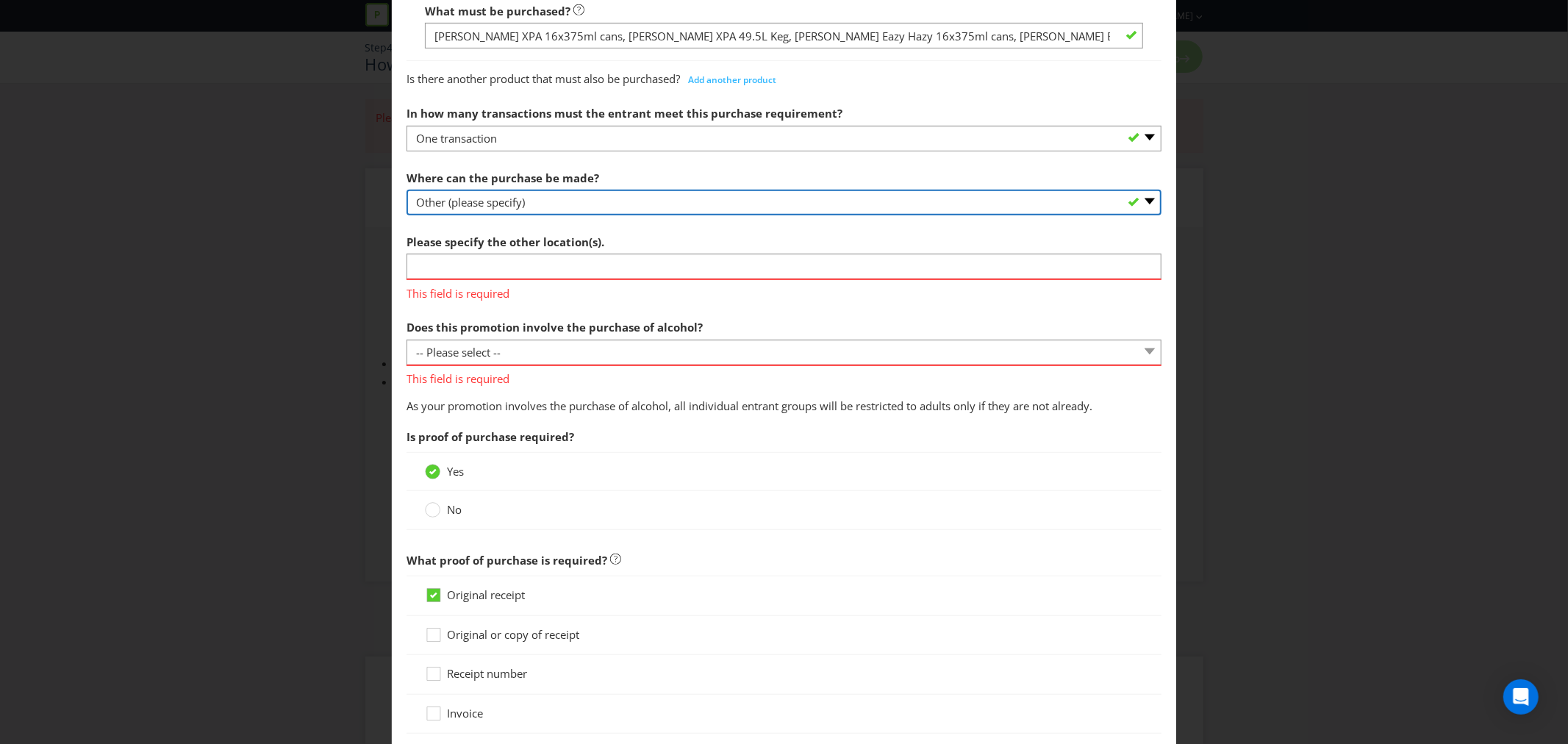
click at [406, 190] on select "-- Please select -- Any stores displaying promotional material (including onlin…" at bounding box center [784, 202] width 755 height 26
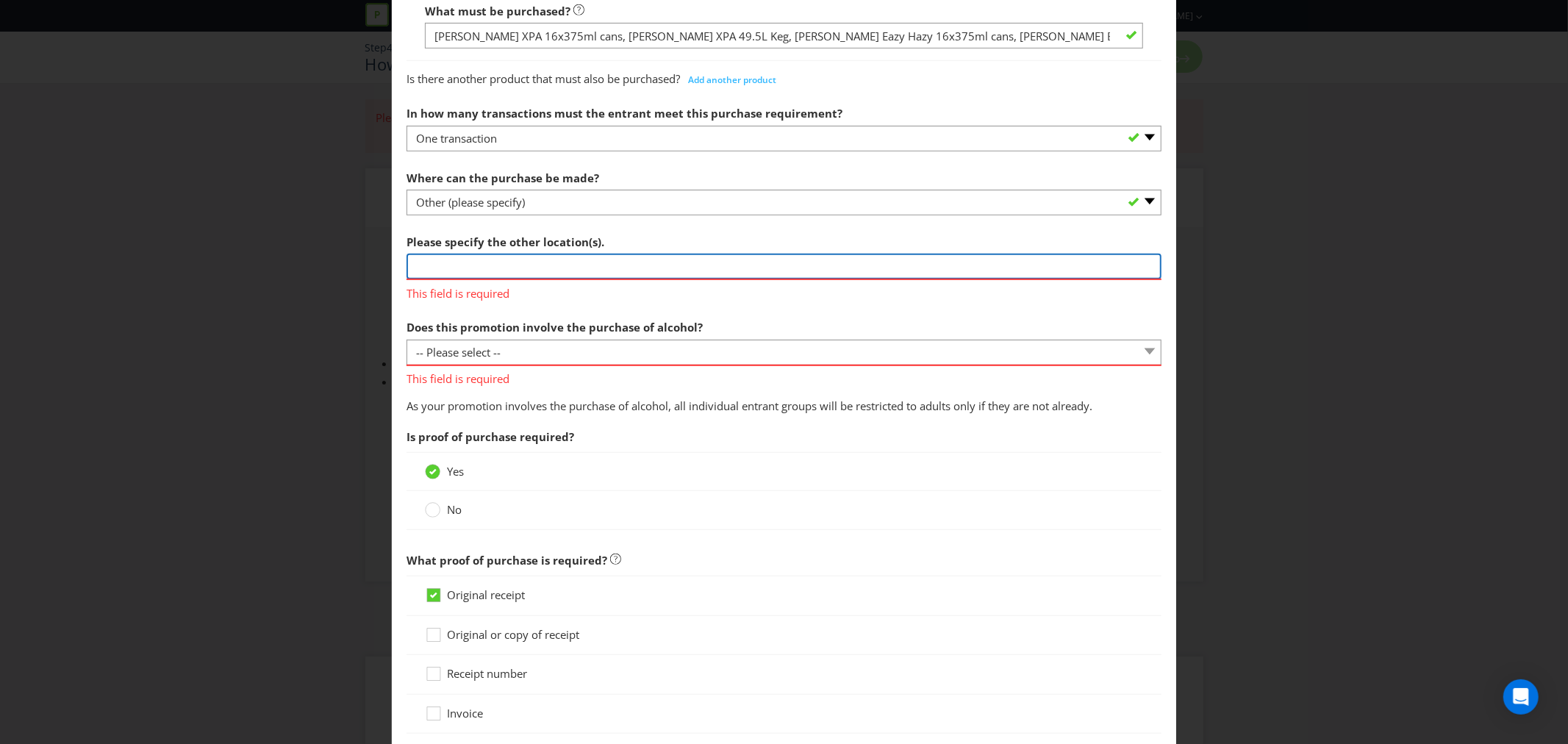
click at [490, 268] on input "text" at bounding box center [784, 266] width 755 height 26
click at [487, 270] on input "text" at bounding box center [784, 266] width 755 height 26
type input "Through Paramount"
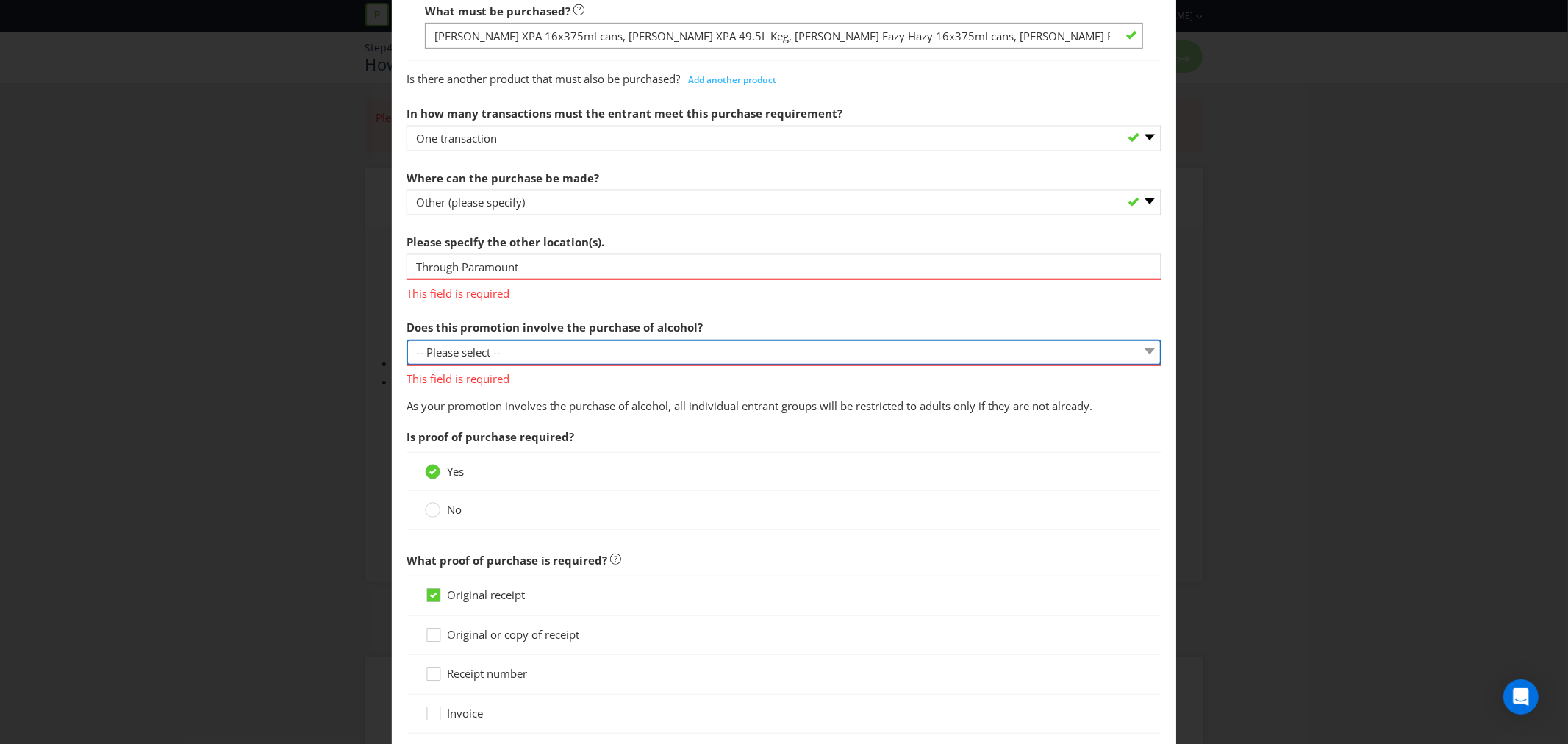
click at [518, 353] on div "Does this promotion involve the purchase of alcohol? -- Please select -- Yes, f…" at bounding box center [784, 349] width 755 height 74
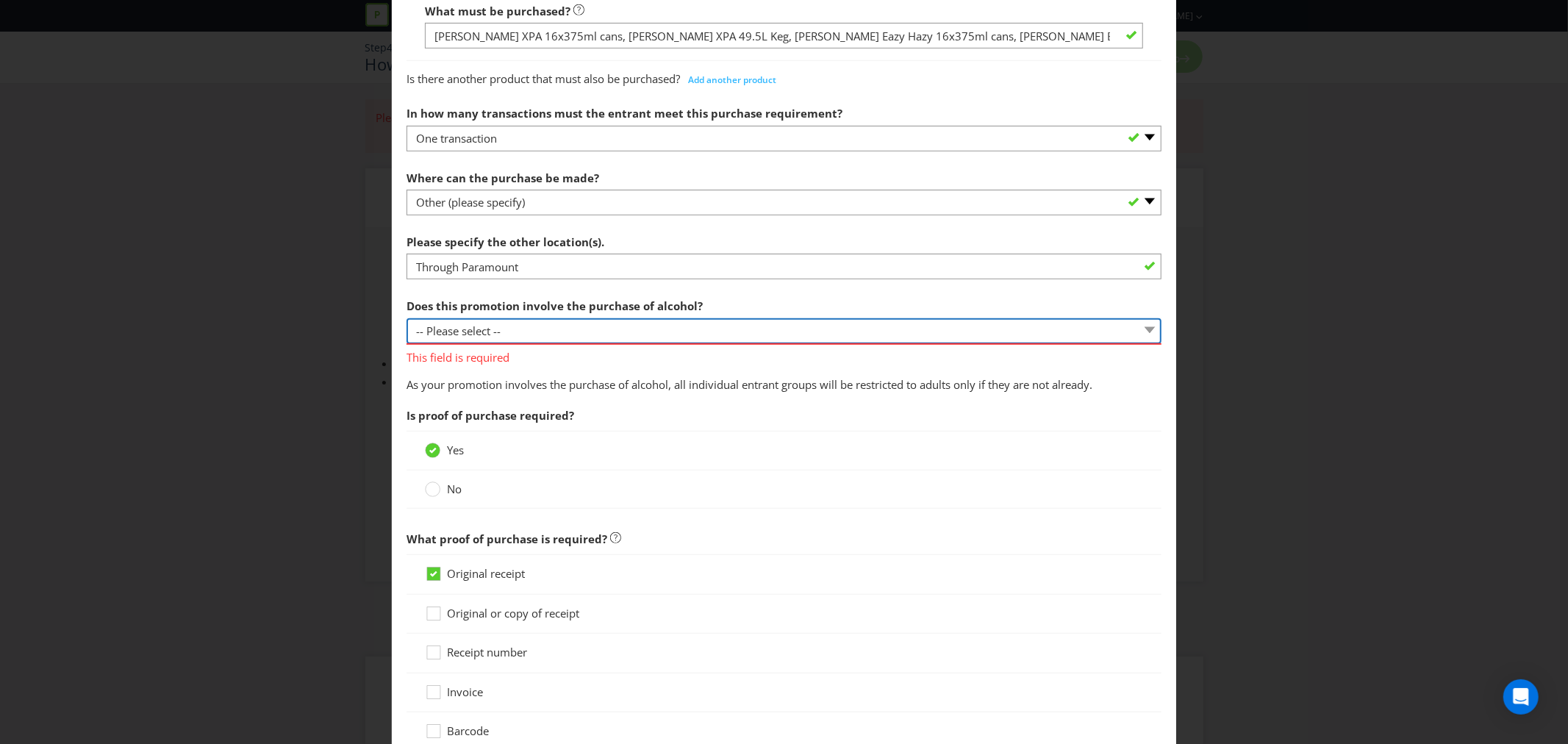
click at [406, 319] on select "-- Please select -- Yes, for on-premises consumption Yes, for off-premises cons…" at bounding box center [784, 331] width 755 height 26
click at [527, 342] on select "-- Please select -- Yes, for on-premises consumption Yes, for off-premises cons…" at bounding box center [784, 331] width 755 height 26
click at [406, 319] on select "-- Please select -- Yes, for on-premises consumption Yes, for off-premises cons…" at bounding box center [784, 331] width 755 height 26
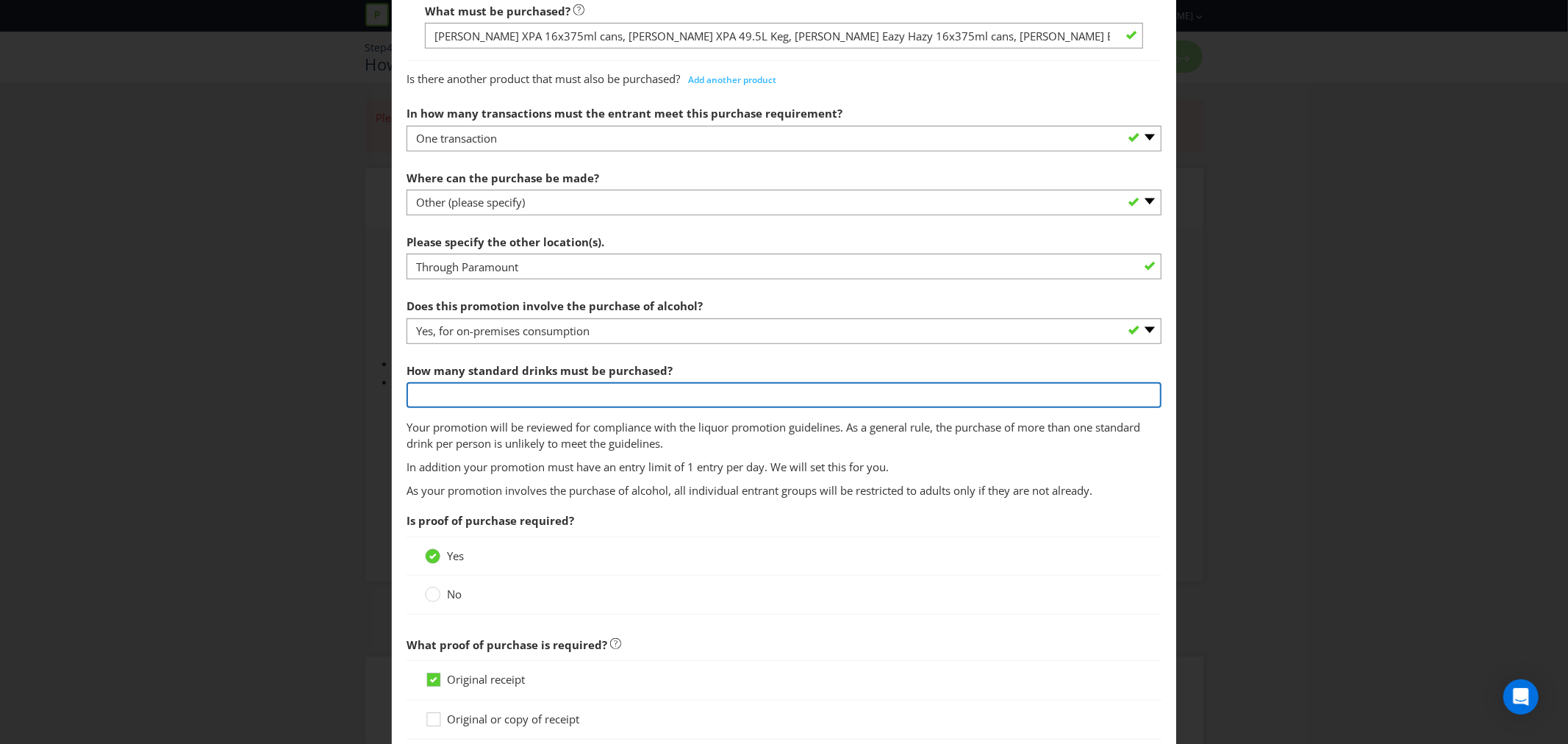
click at [523, 391] on input "number" at bounding box center [784, 395] width 755 height 26
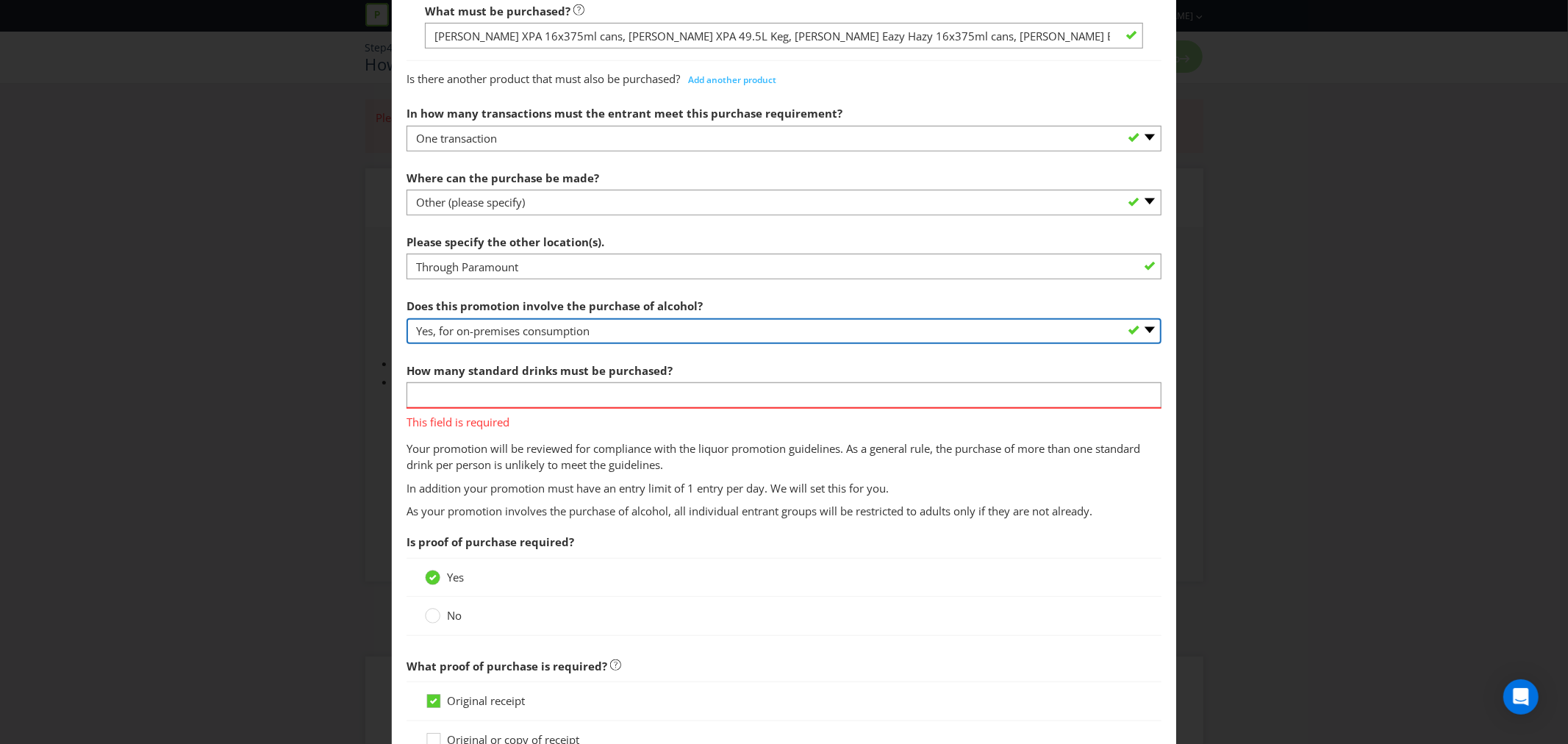
click at [546, 338] on select "-- Please select -- Yes, for on-premises consumption Yes, for off-premises cons…" at bounding box center [784, 331] width 755 height 26
select select "YES_OFF_PREMISES"
click at [406, 319] on select "-- Please select -- Yes, for on-premises consumption Yes, for off-premises cons…" at bounding box center [784, 331] width 755 height 26
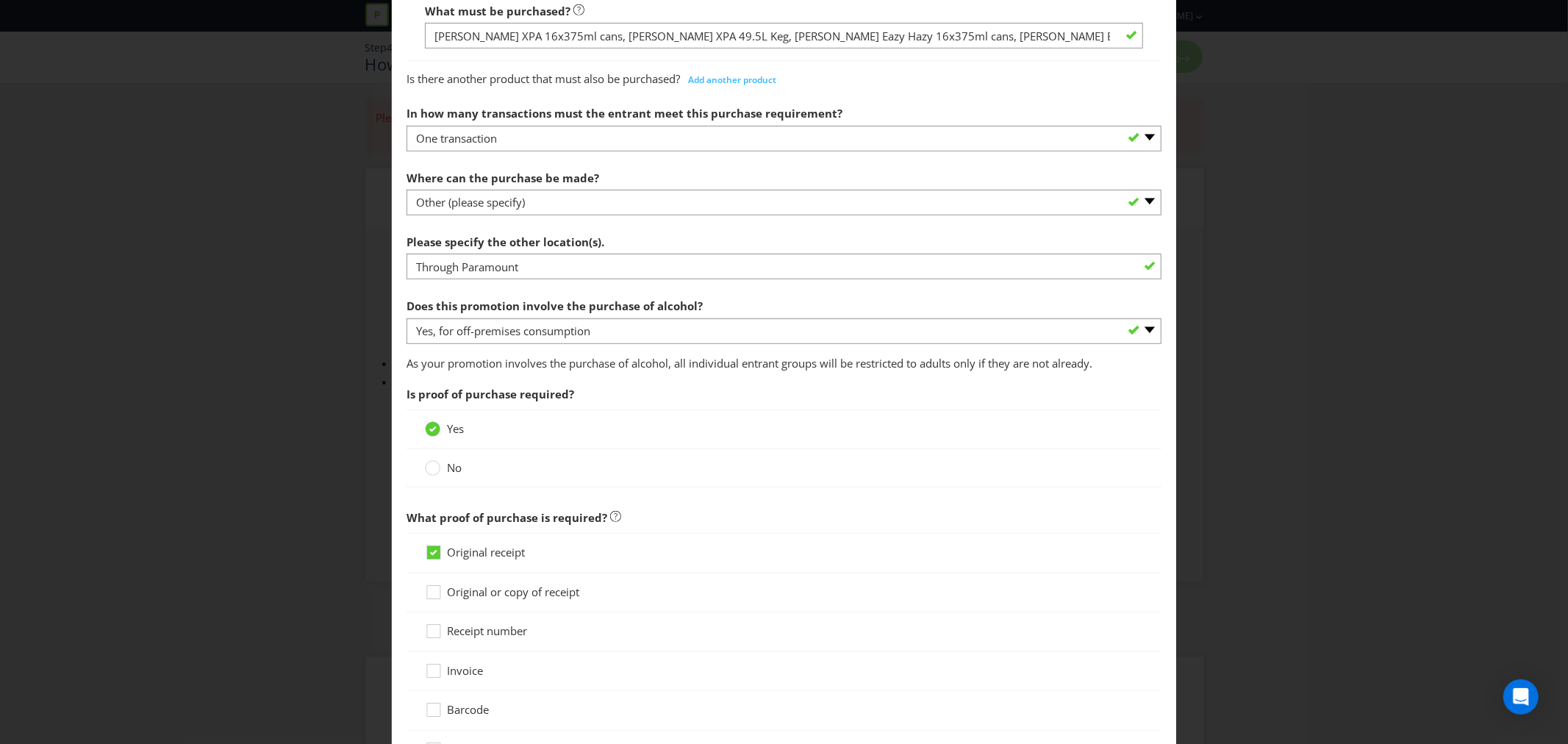
click at [442, 474] on label "No" at bounding box center [444, 468] width 39 height 15
click at [0, 0] on input "No" at bounding box center [0, 0] width 0 height 0
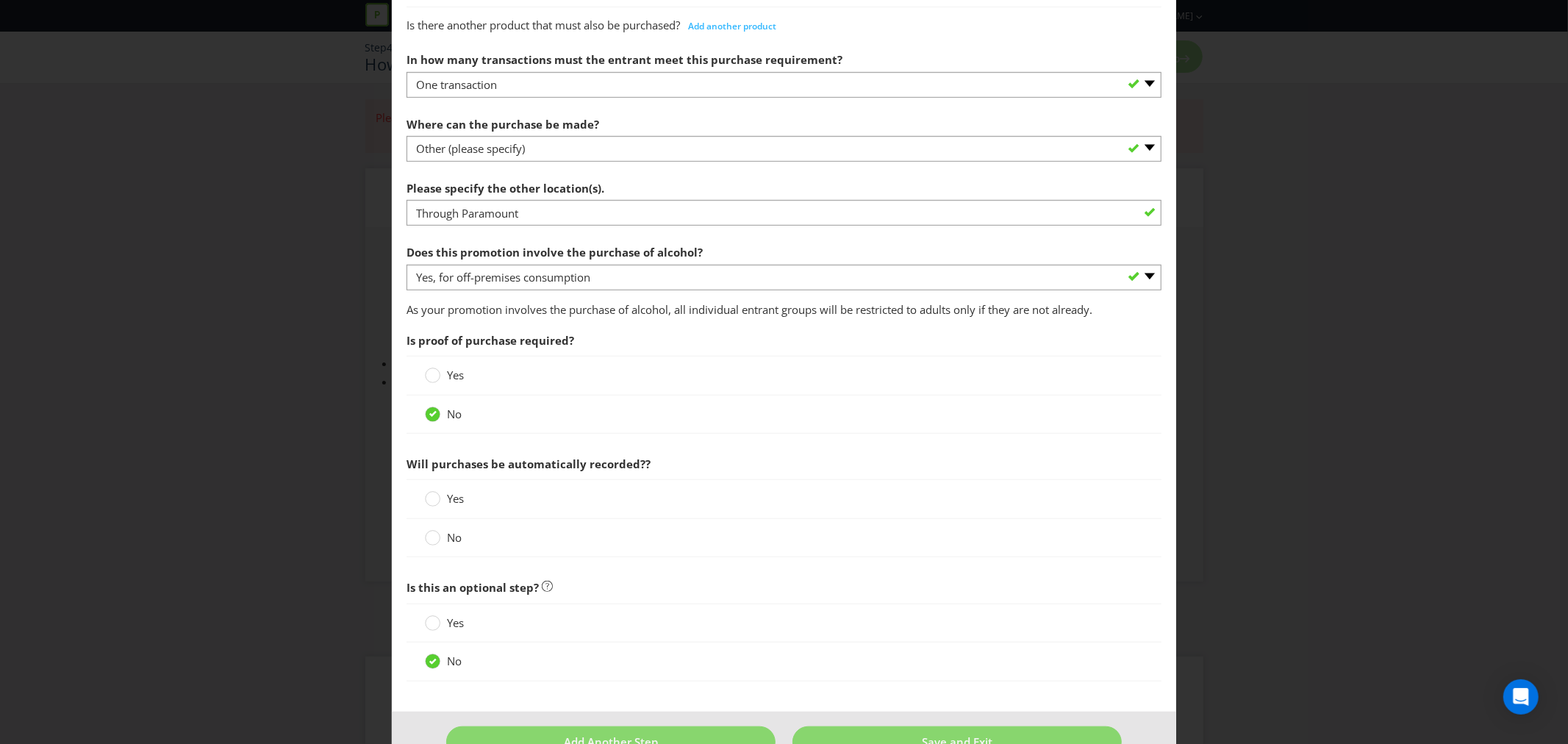
scroll to position [735, 0]
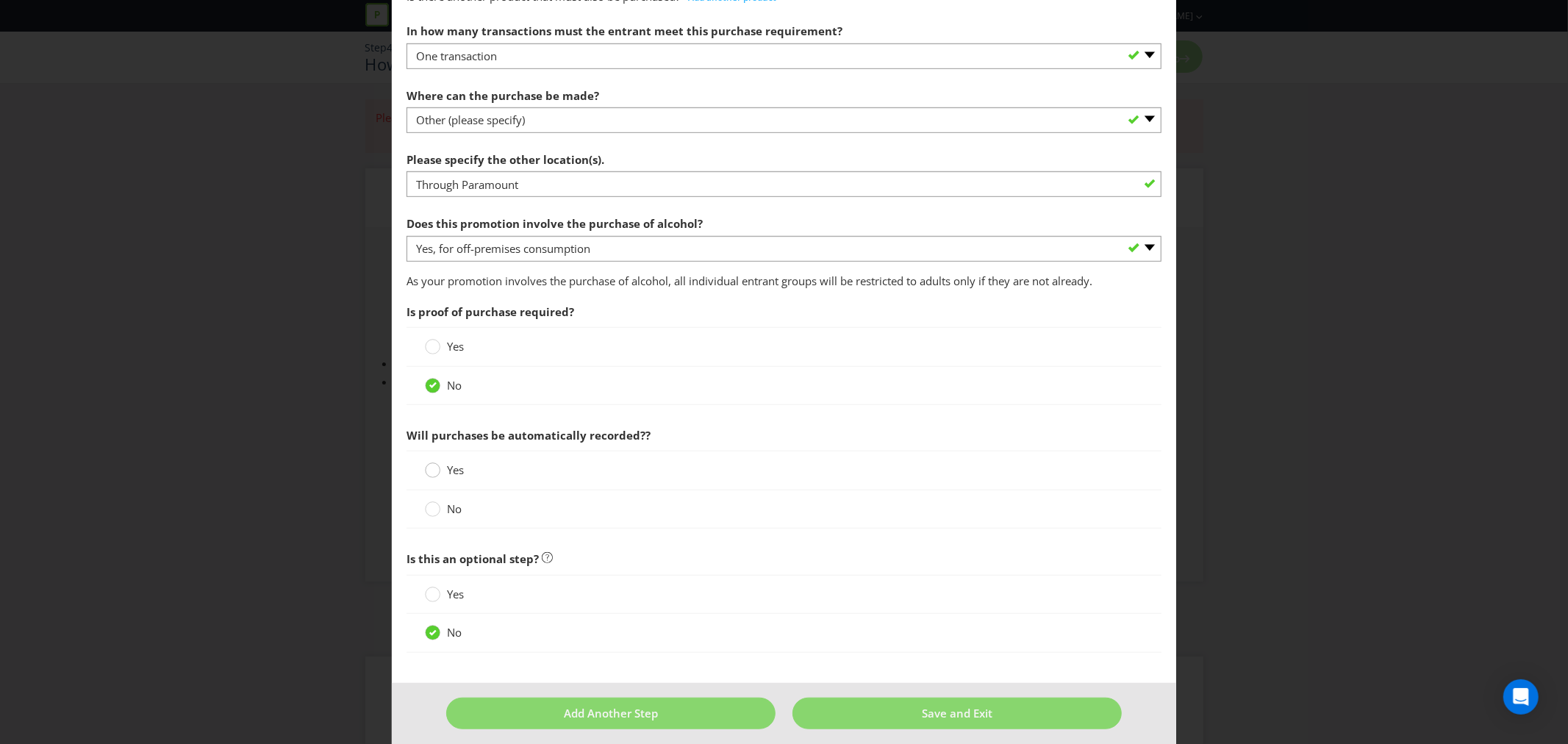
click at [431, 472] on circle at bounding box center [432, 470] width 14 height 14
click at [0, 0] on input "Yes" at bounding box center [0, 0] width 0 height 0
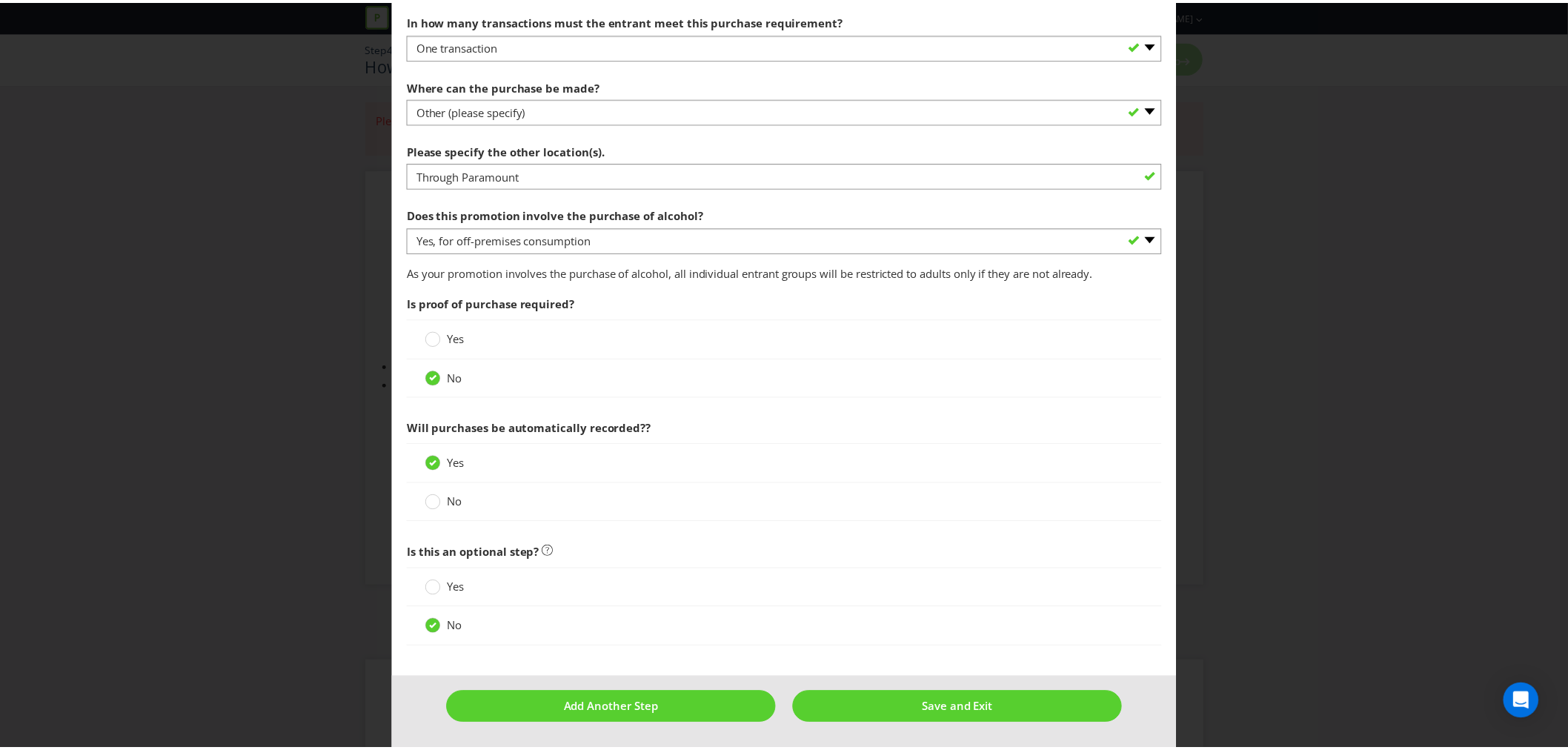
scroll to position [754, 0]
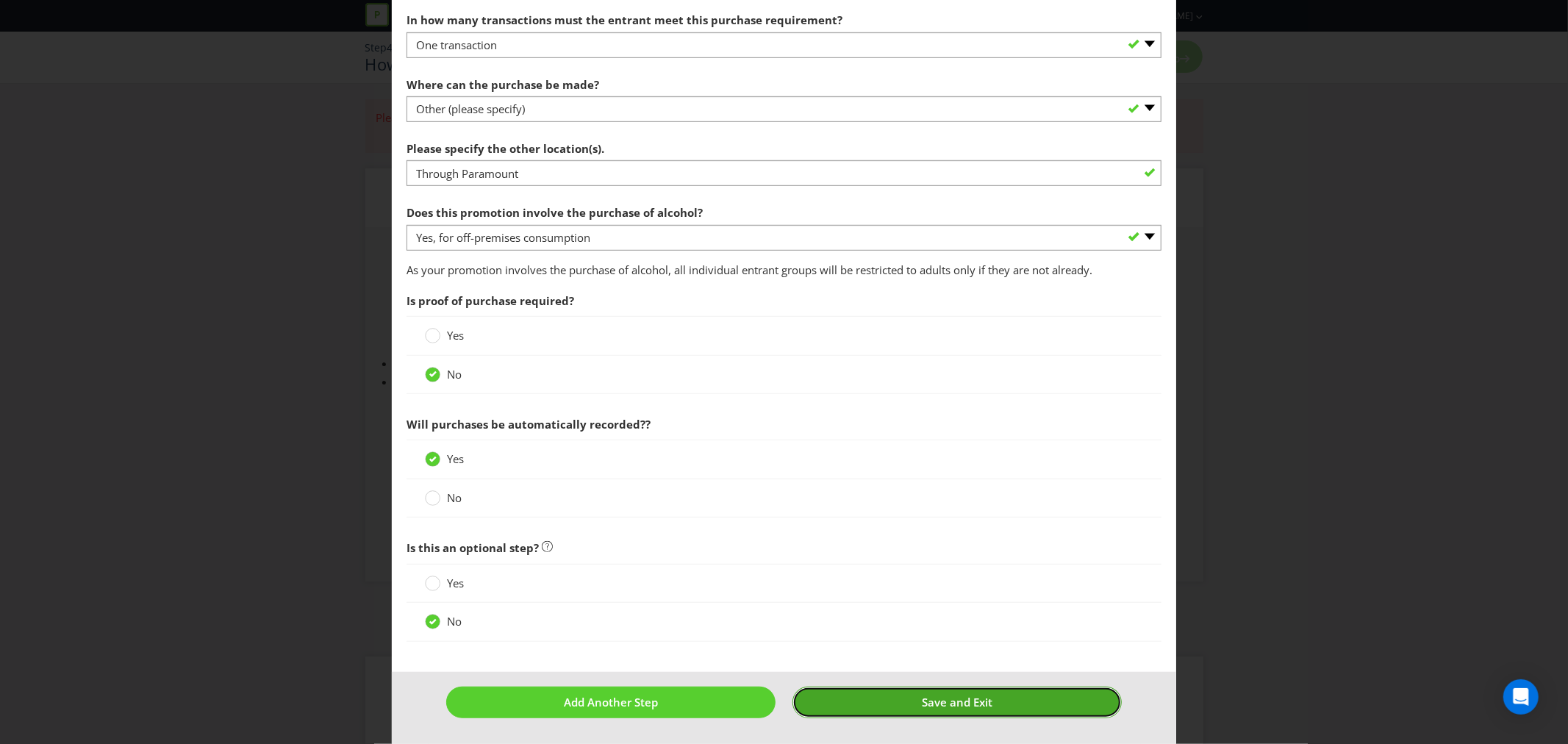
click at [873, 695] on button "Save and Exit" at bounding box center [957, 702] width 329 height 32
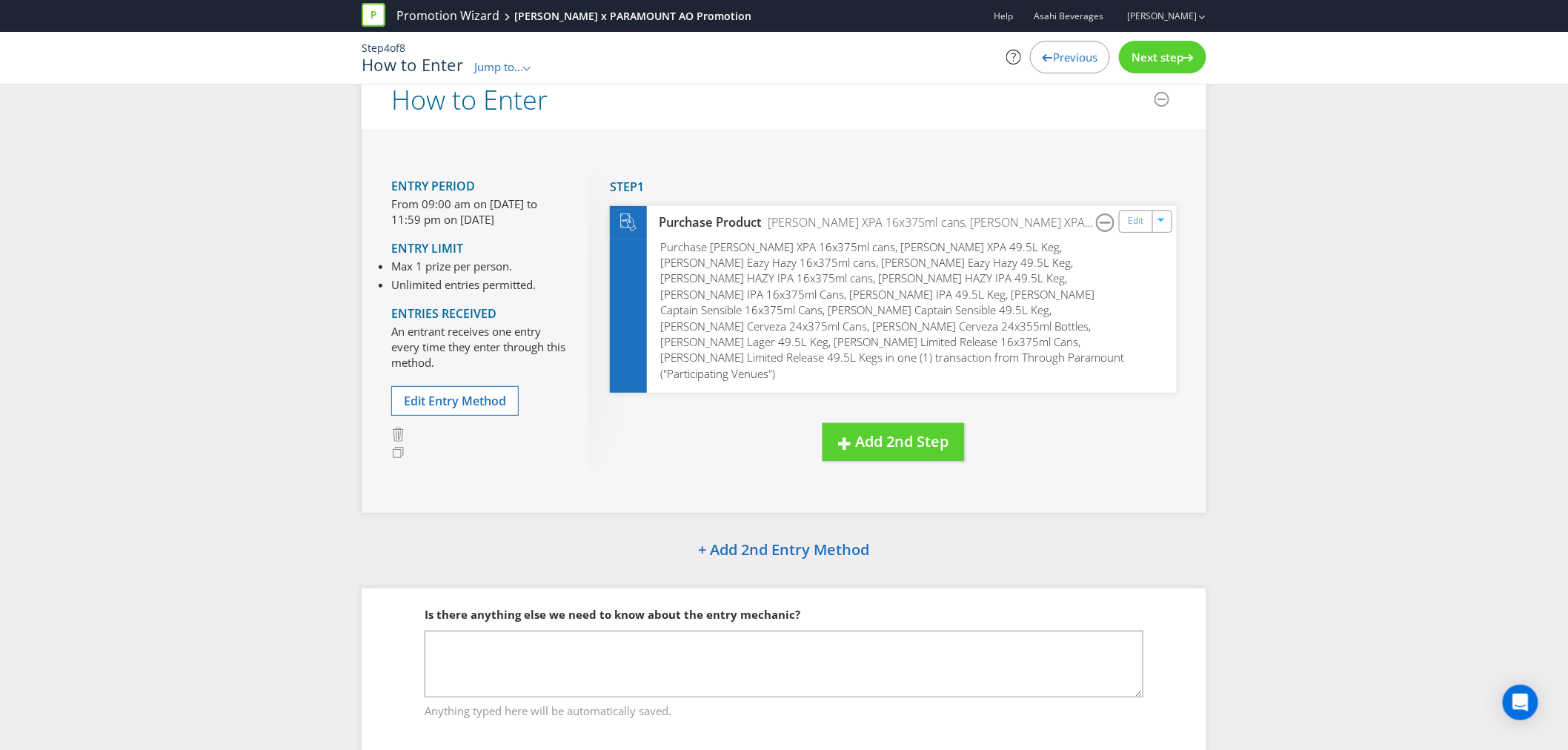
scroll to position [47, 0]
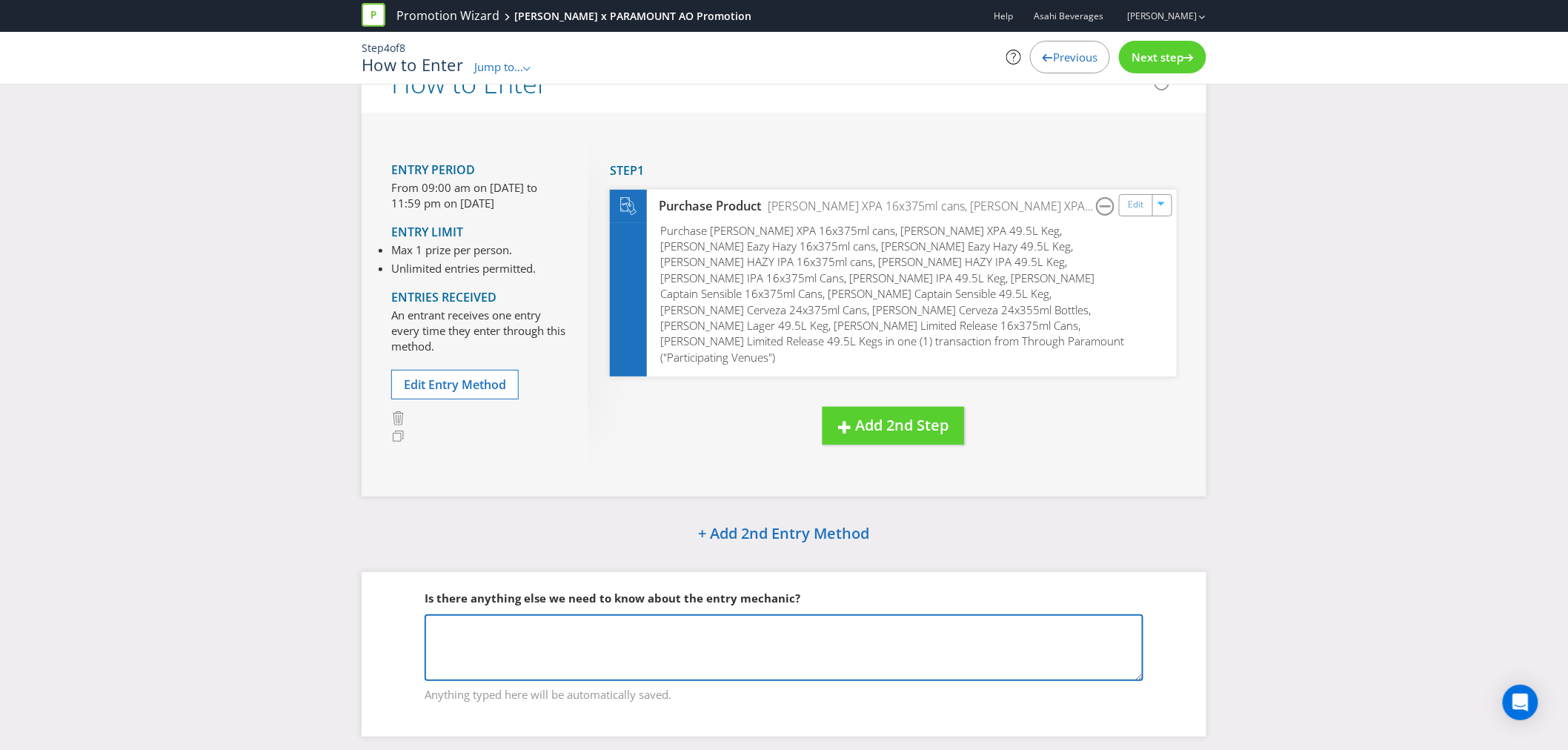
click at [521, 616] on textarea at bounding box center [784, 647] width 719 height 67
click at [563, 614] on textarea "This is a B2B promotion, not for individual consumption." at bounding box center [784, 647] width 719 height 67
click at [937, 614] on textarea "This is a B2B promotion, so the purchase of the alcohol is for not for individu…" at bounding box center [784, 647] width 719 height 67
click at [596, 614] on textarea "This is a B2B promotion, so the purchase of the alcohol is for not for individu…" at bounding box center [784, 647] width 719 height 67
click at [959, 614] on textarea "This is a B2B promotion, so the wholesaler is supplying the alcohol, and the pu…" at bounding box center [784, 647] width 719 height 67
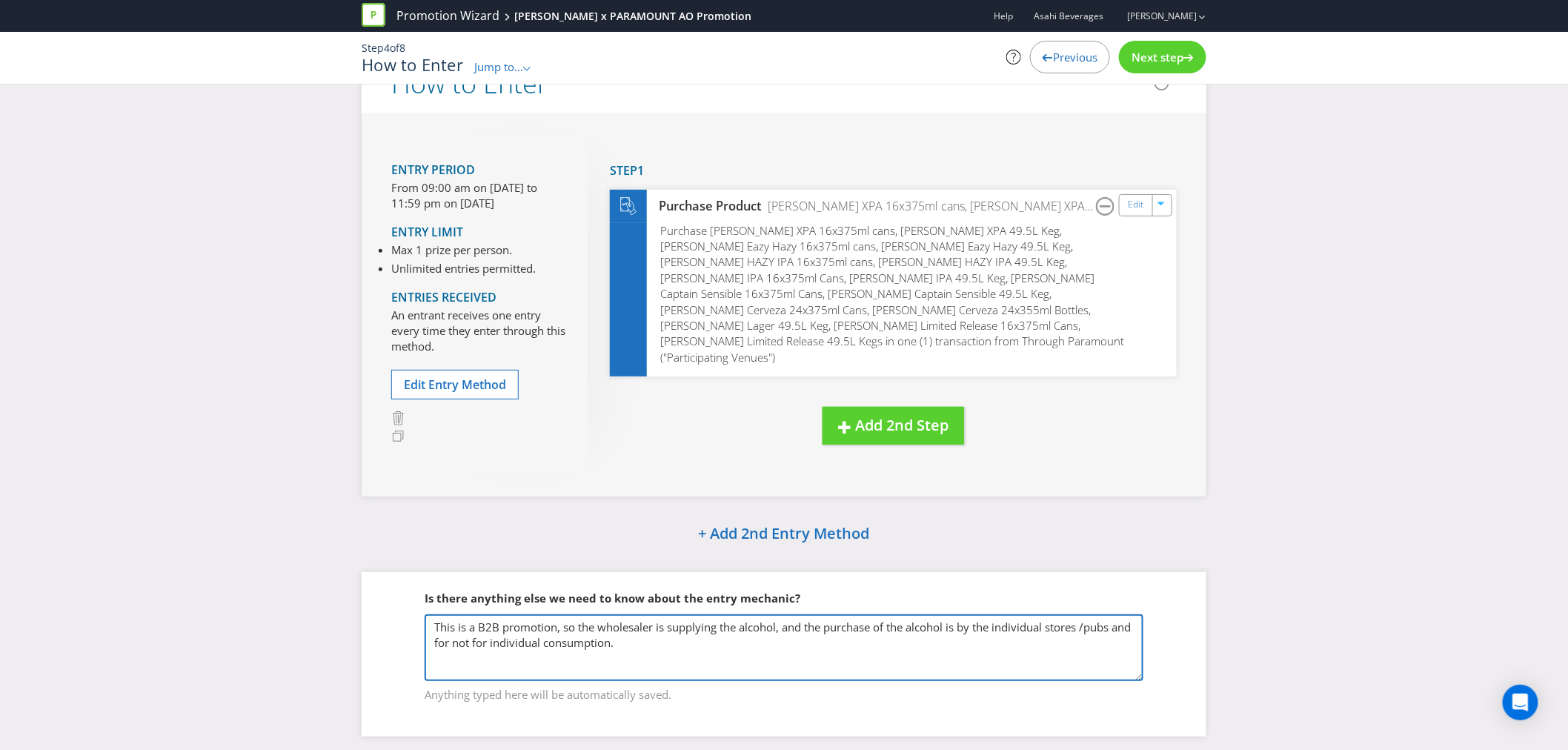
type textarea "This is a B2B promotion, so the wholesaler is supplying the alcohol, and the pu…"
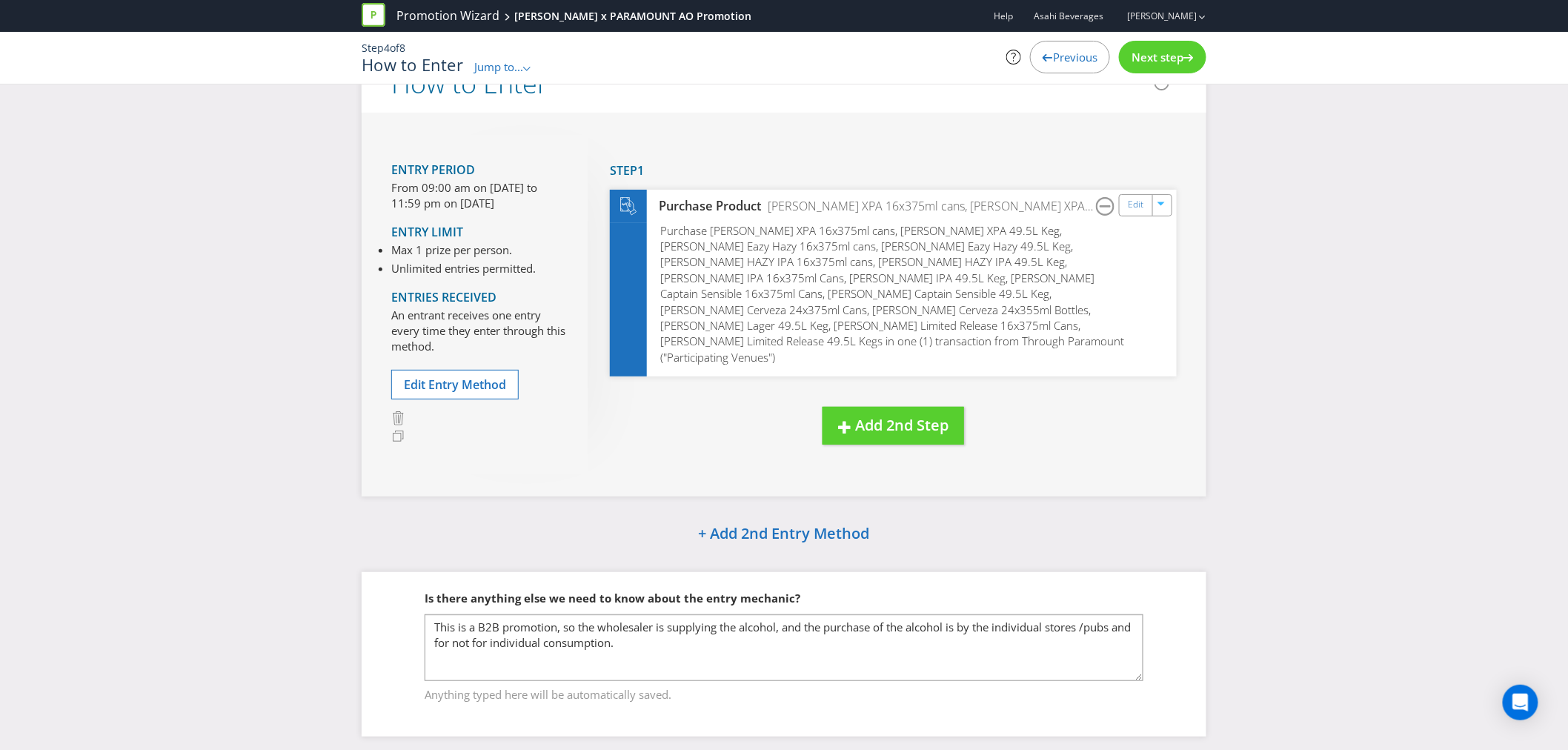
click at [1176, 52] on span "Next step" at bounding box center [1157, 56] width 51 height 15
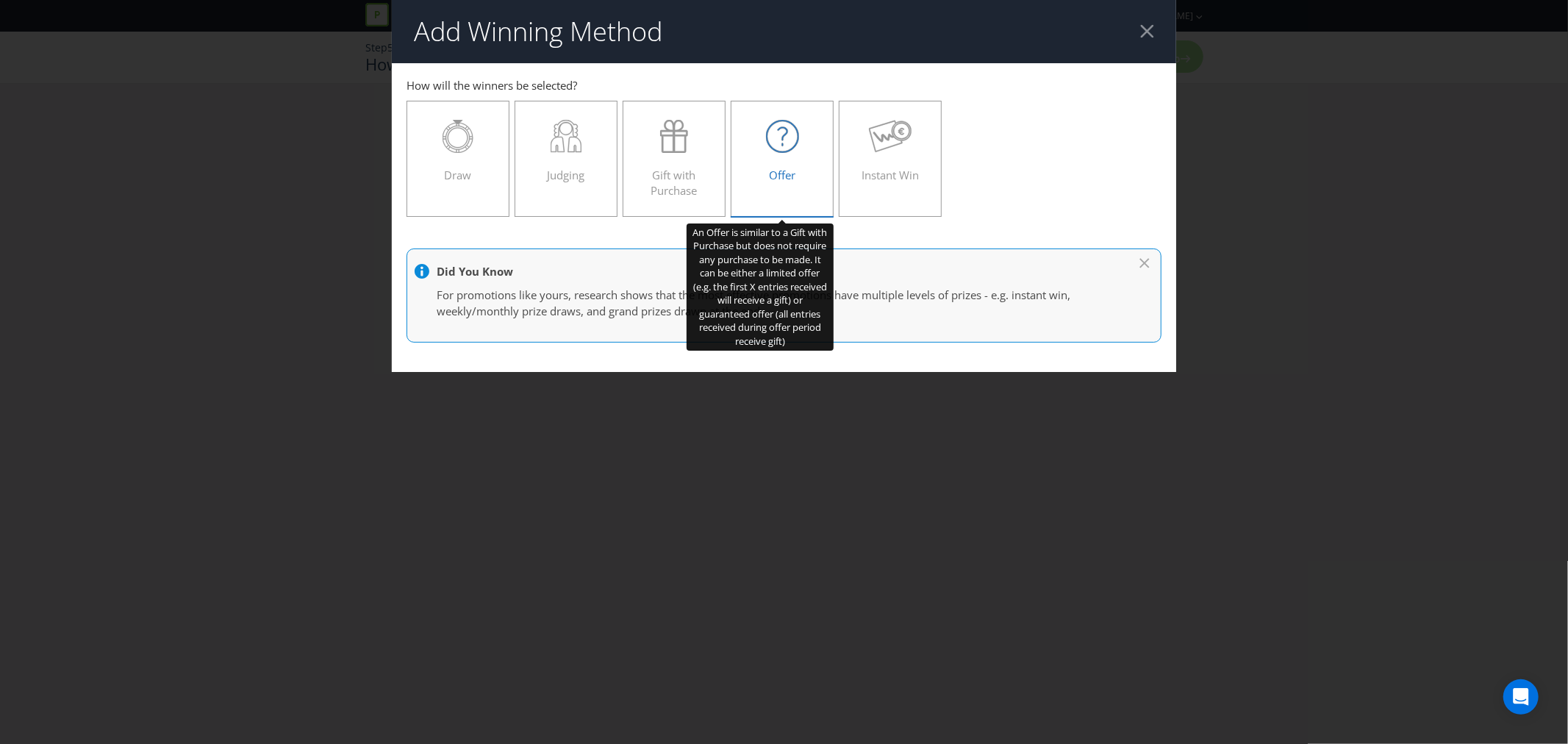
click at [755, 173] on div "Offer" at bounding box center [782, 152] width 72 height 66
click at [0, 0] on input "Offer" at bounding box center [0, 0] width 0 height 0
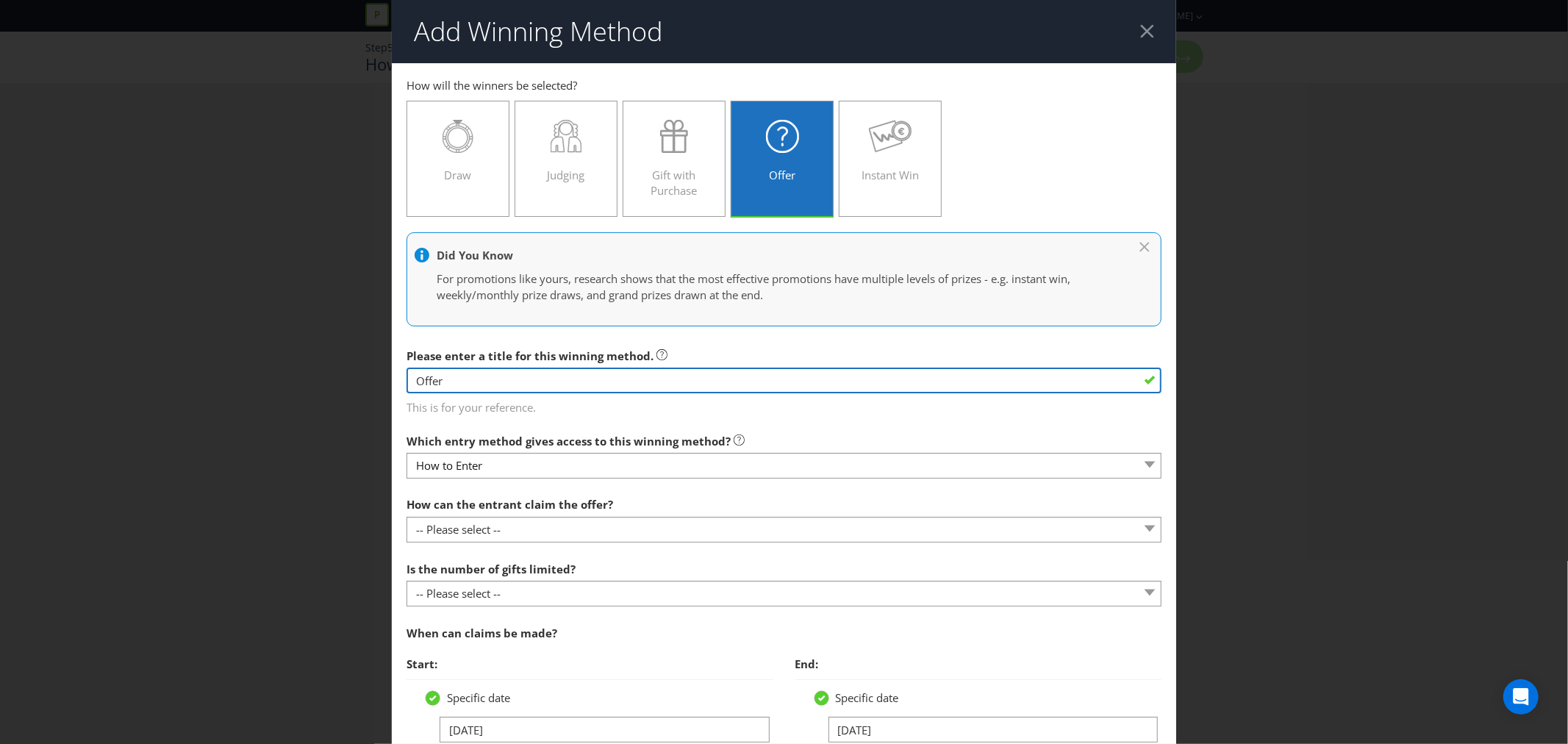
click at [500, 384] on input "Offer" at bounding box center [784, 380] width 755 height 26
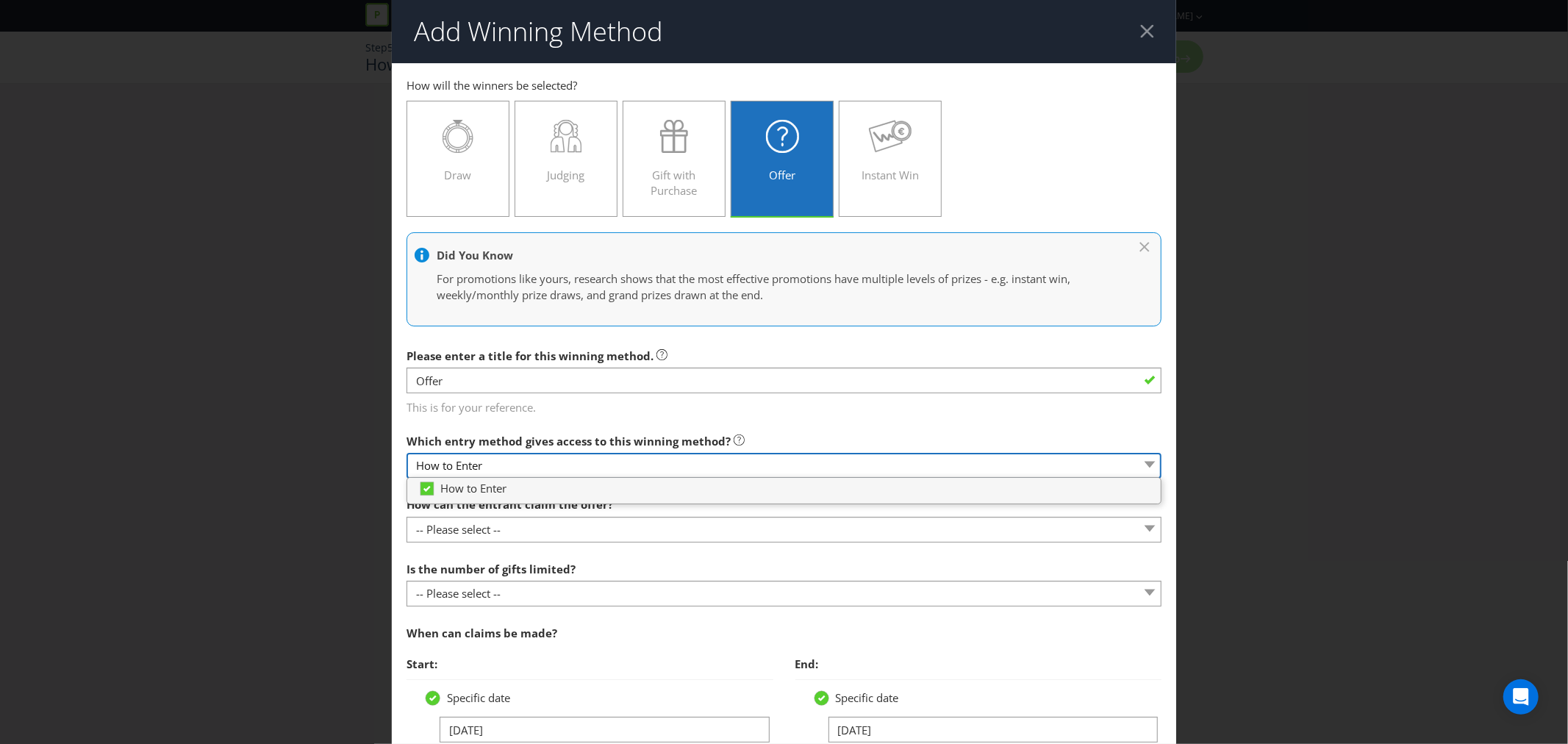
click at [512, 458] on select "How to Enter" at bounding box center [784, 465] width 755 height 26
click at [649, 424] on main "How to Enter How will the winners be selected? Draw Judging Gift with Purchase …" at bounding box center [784, 518] width 784 height 910
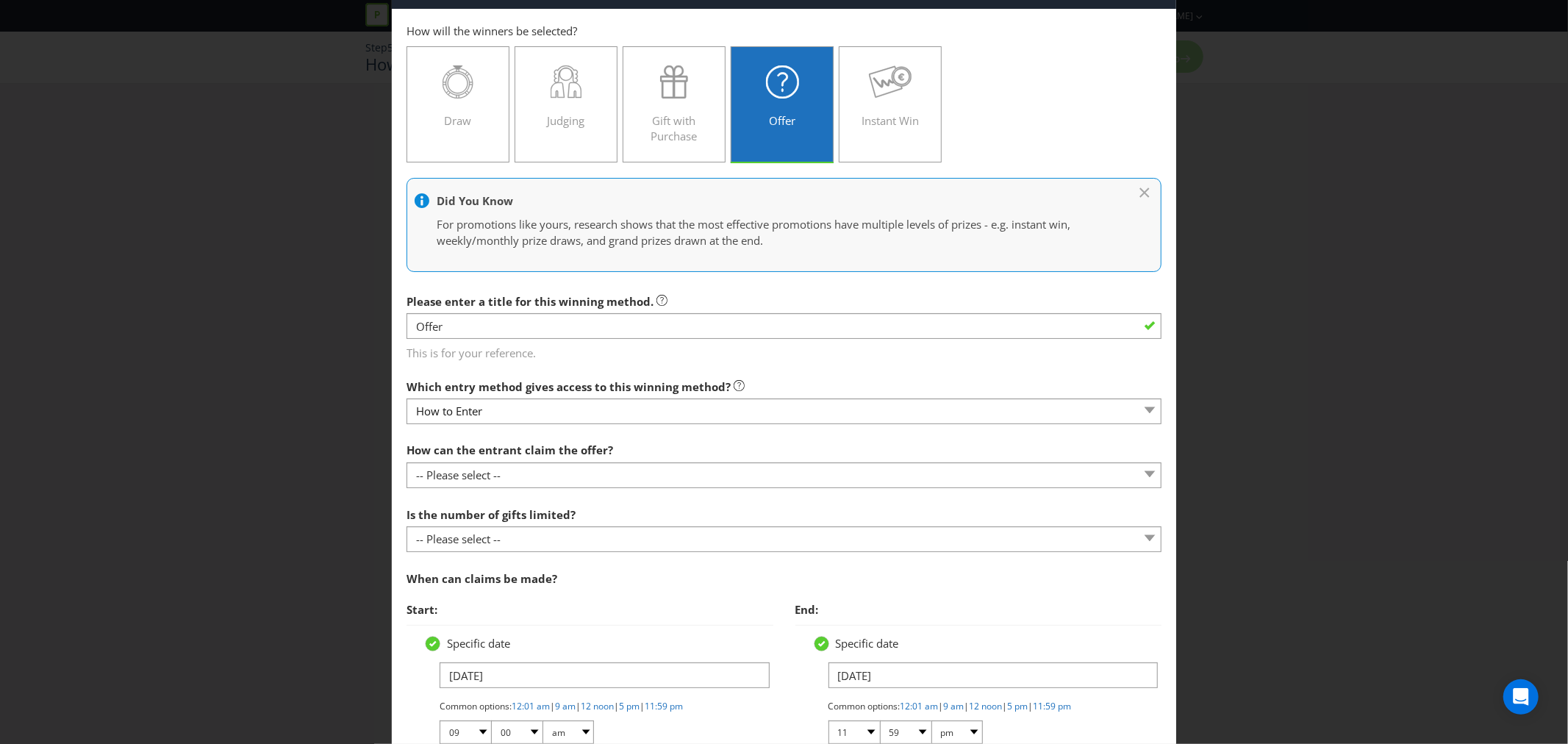
scroll to position [82, 0]
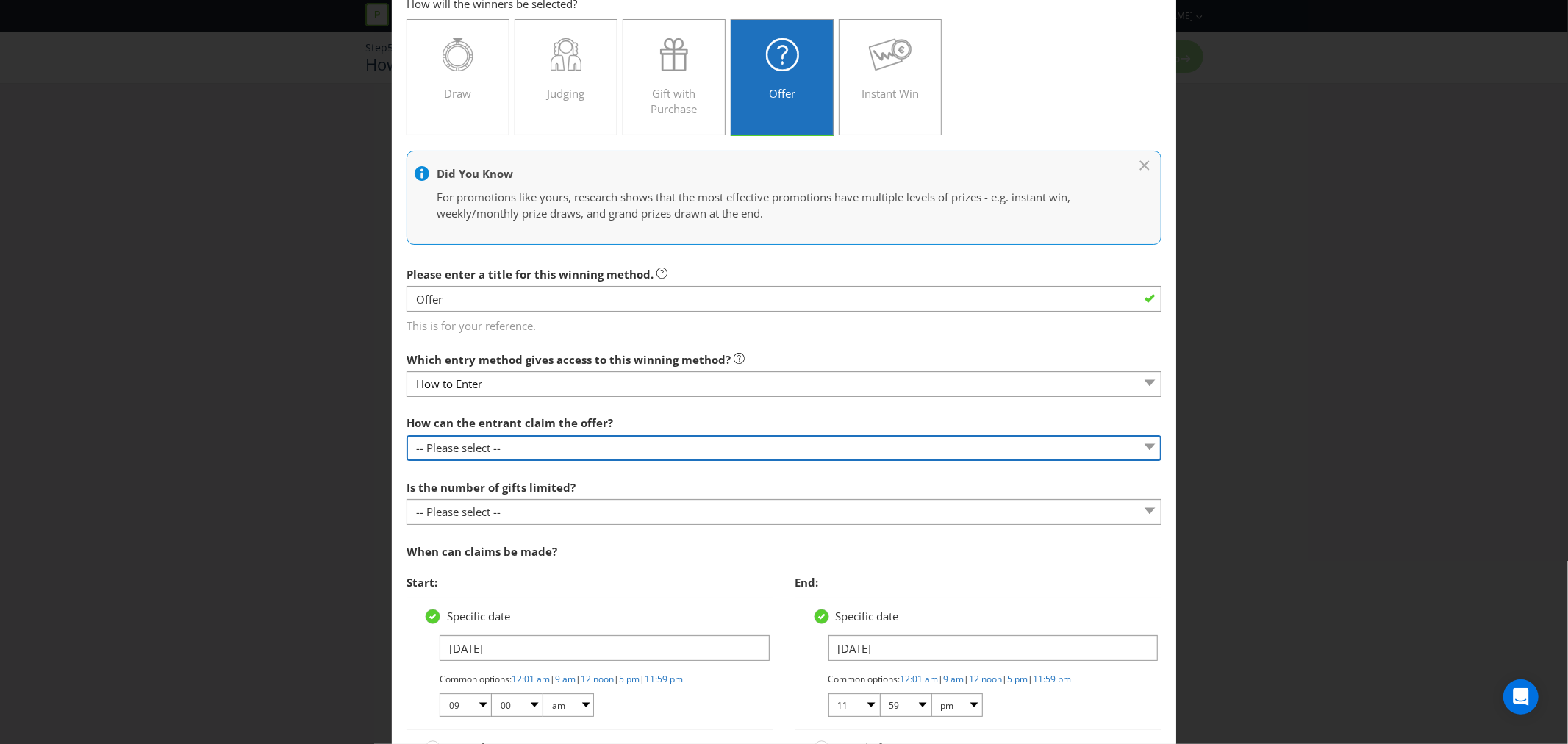
click at [591, 451] on select "-- Please select -- Already covered by entry mechanic Automatically sent to cla…" at bounding box center [784, 448] width 755 height 26
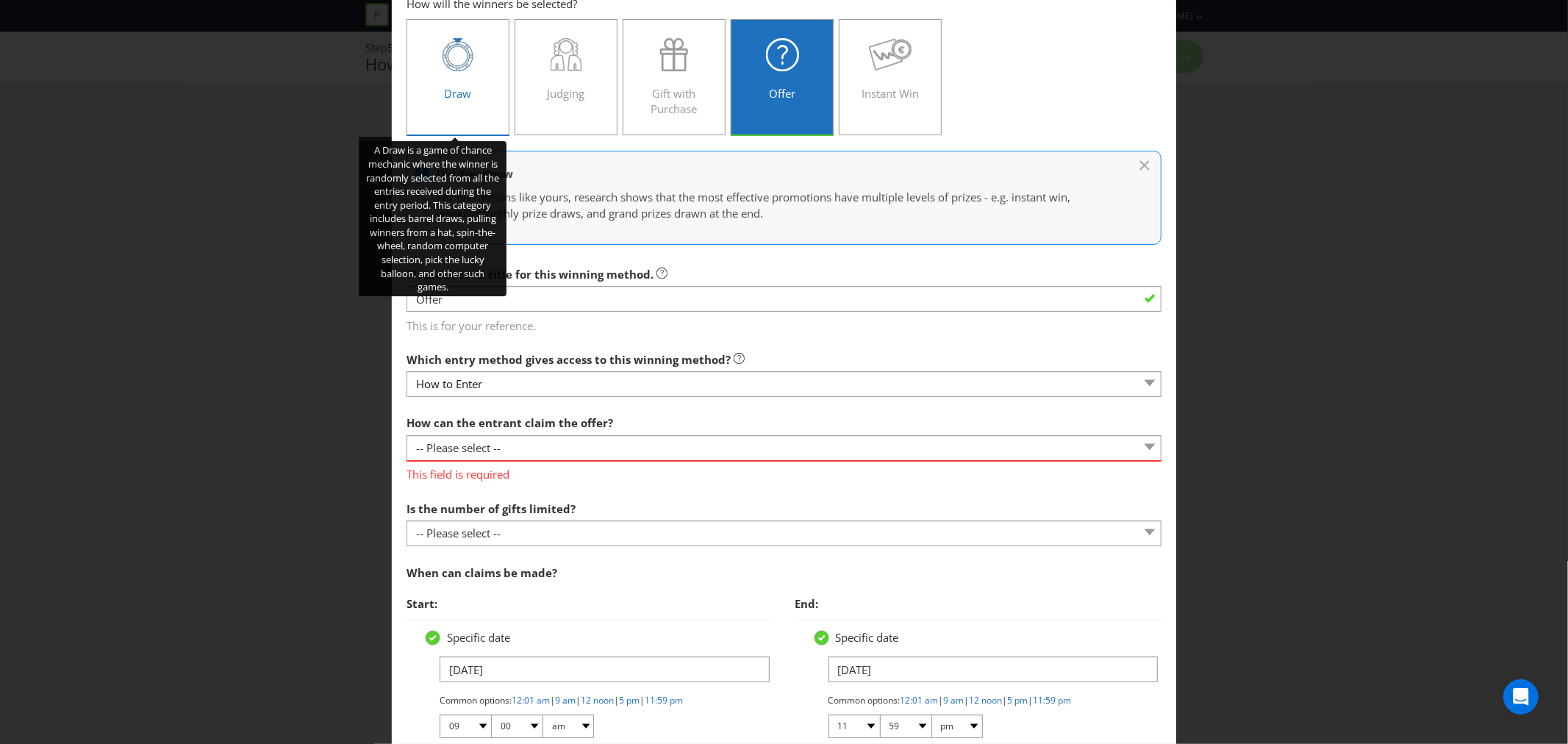
click at [459, 95] on span "Draw" at bounding box center [458, 92] width 27 height 14
click at [0, 0] on input "Draw" at bounding box center [0, 0] width 0 height 0
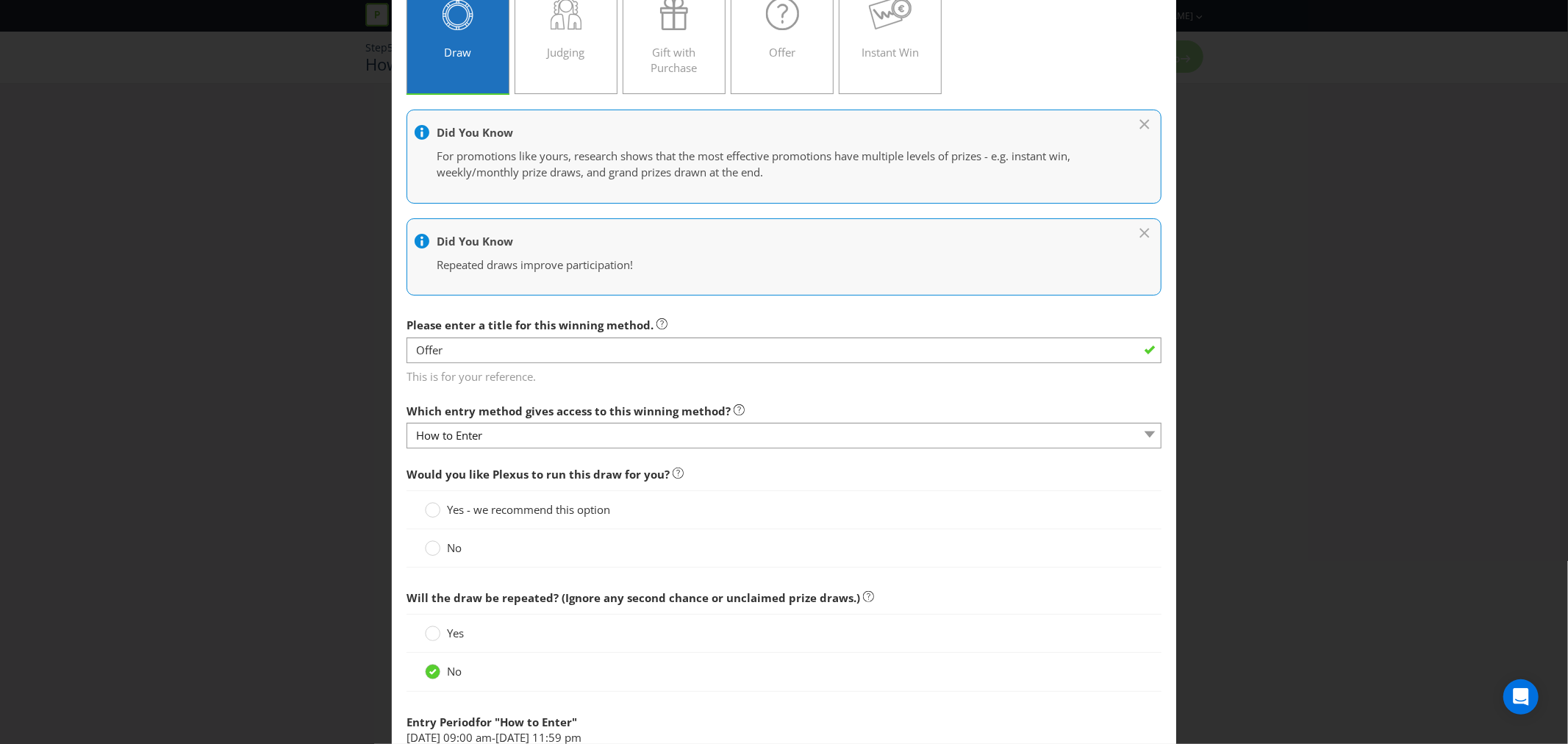
scroll to position [244, 0]
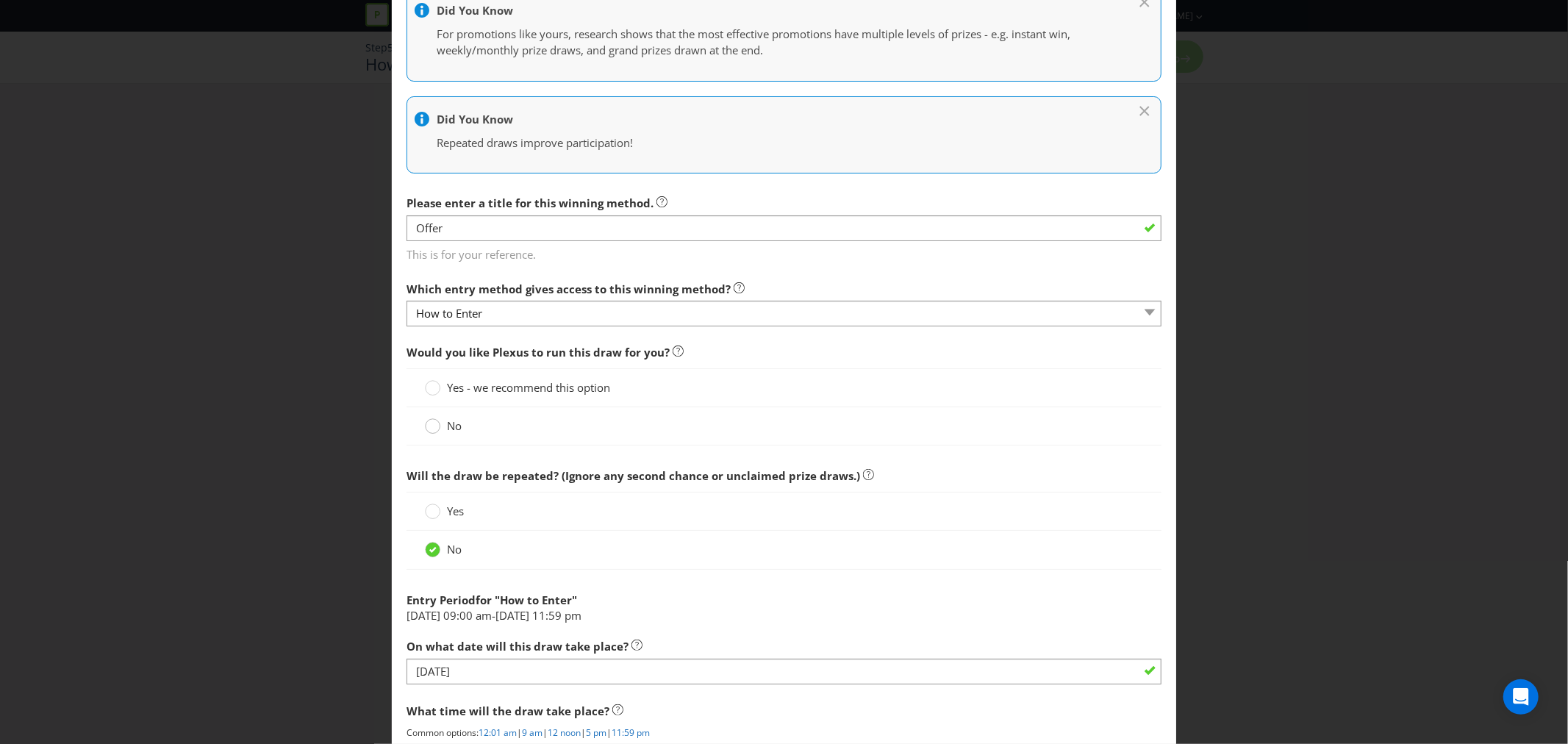
click at [426, 427] on circle at bounding box center [432, 425] width 14 height 14
click at [0, 0] on input "No" at bounding box center [0, 0] width 0 height 0
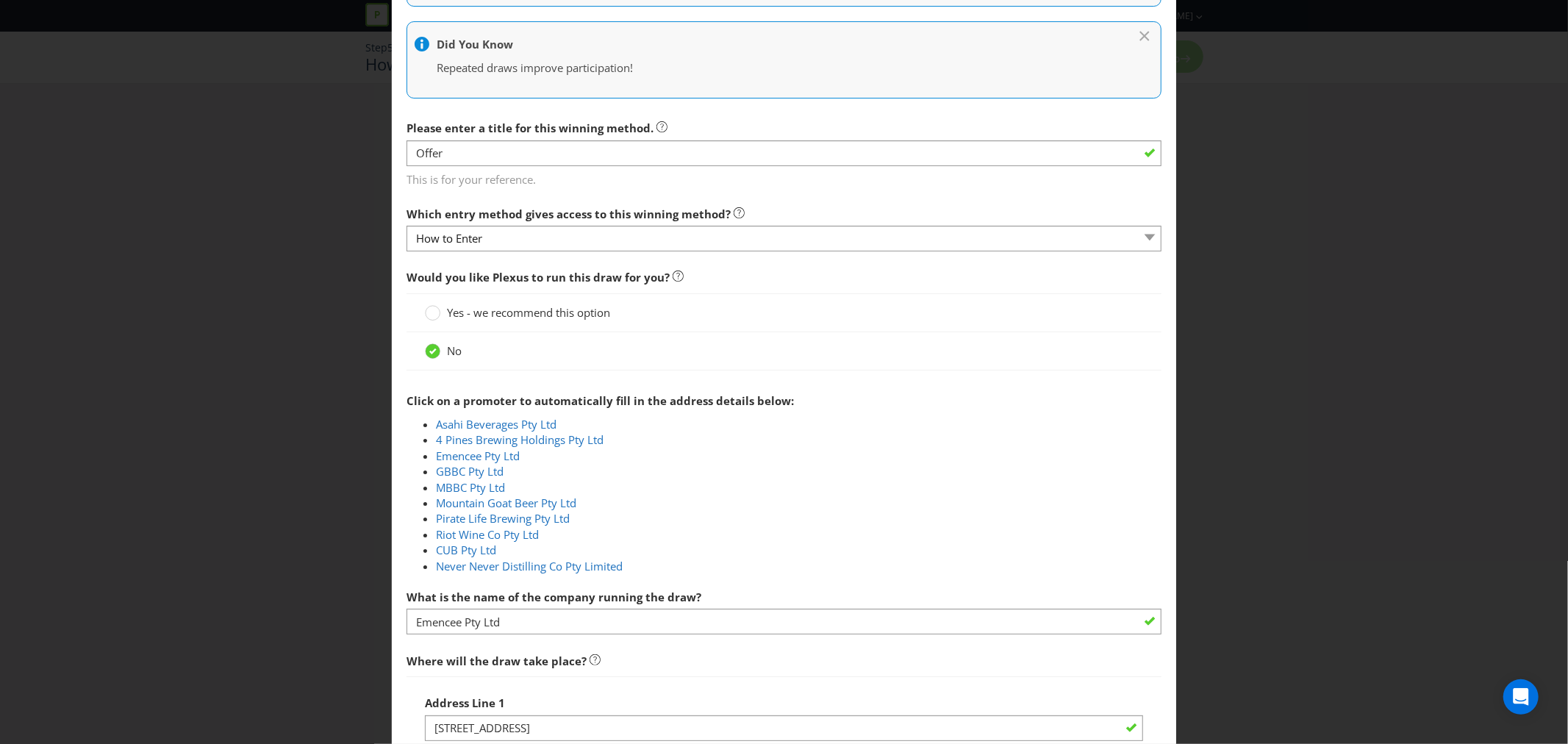
scroll to position [326, 0]
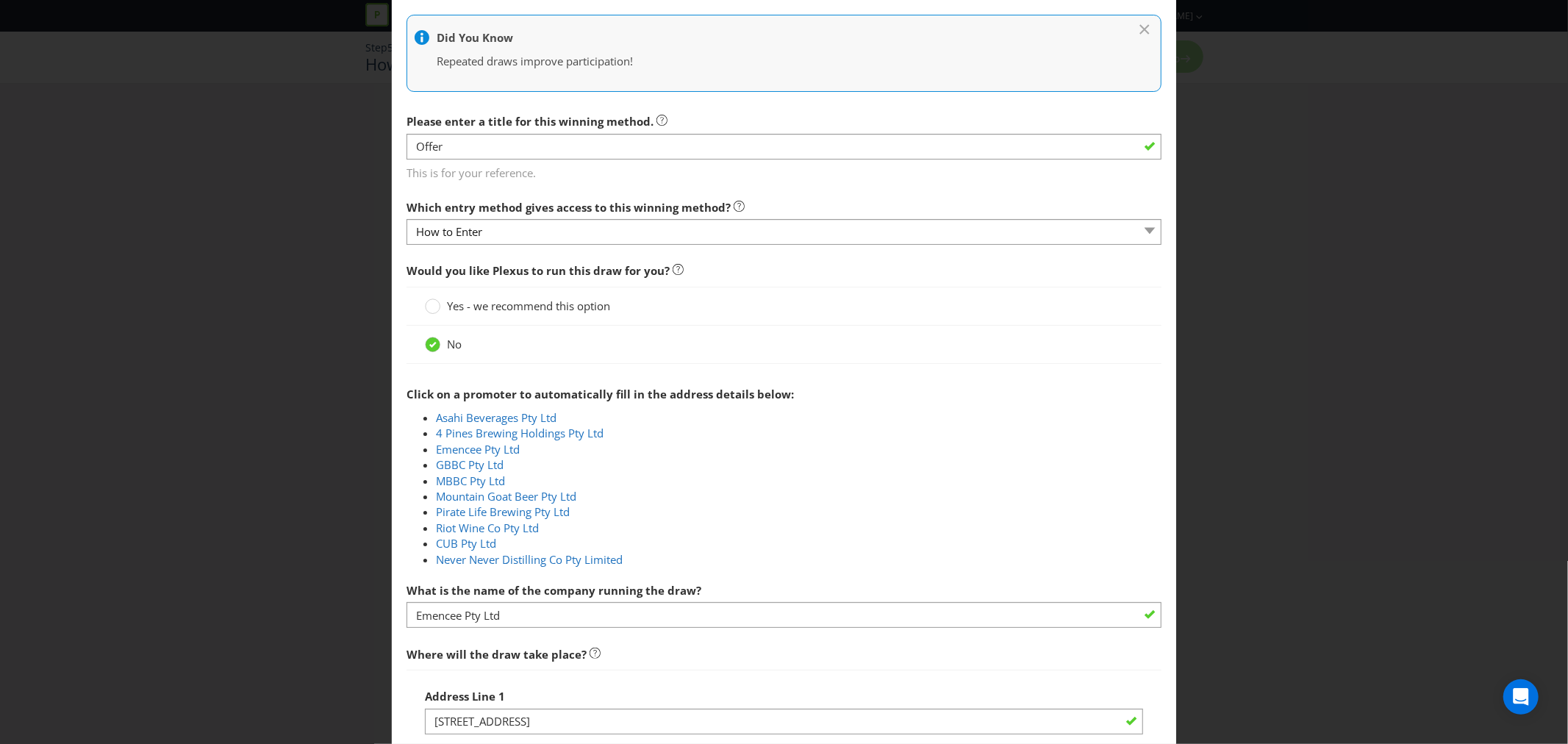
click at [475, 307] on span "Yes - we recommend this option" at bounding box center [528, 305] width 164 height 14
click at [0, 0] on input "Yes - we recommend this option" at bounding box center [0, 0] width 0 height 0
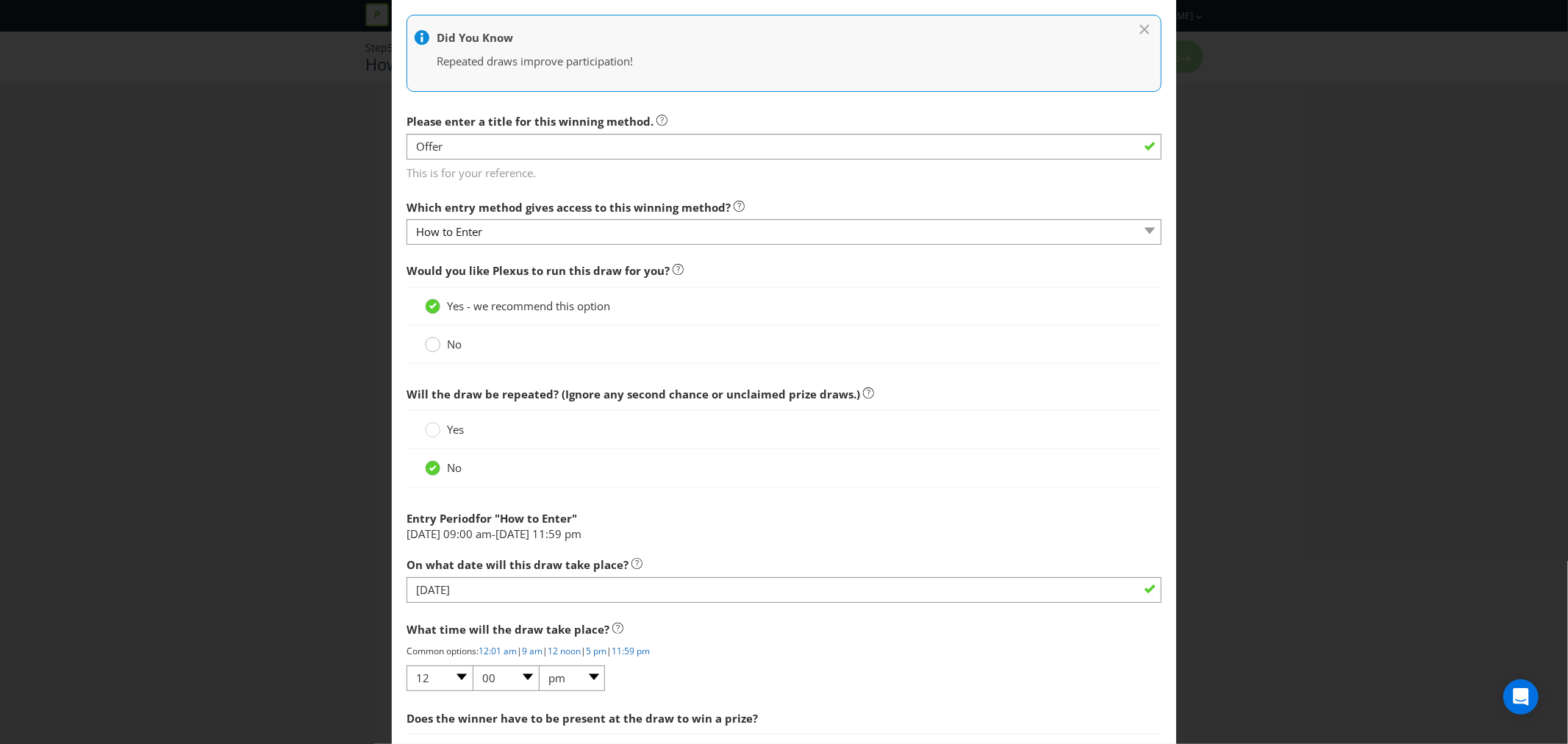
click at [434, 343] on div at bounding box center [433, 340] width 8 height 8
click at [0, 0] on input "No" at bounding box center [0, 0] width 0 height 0
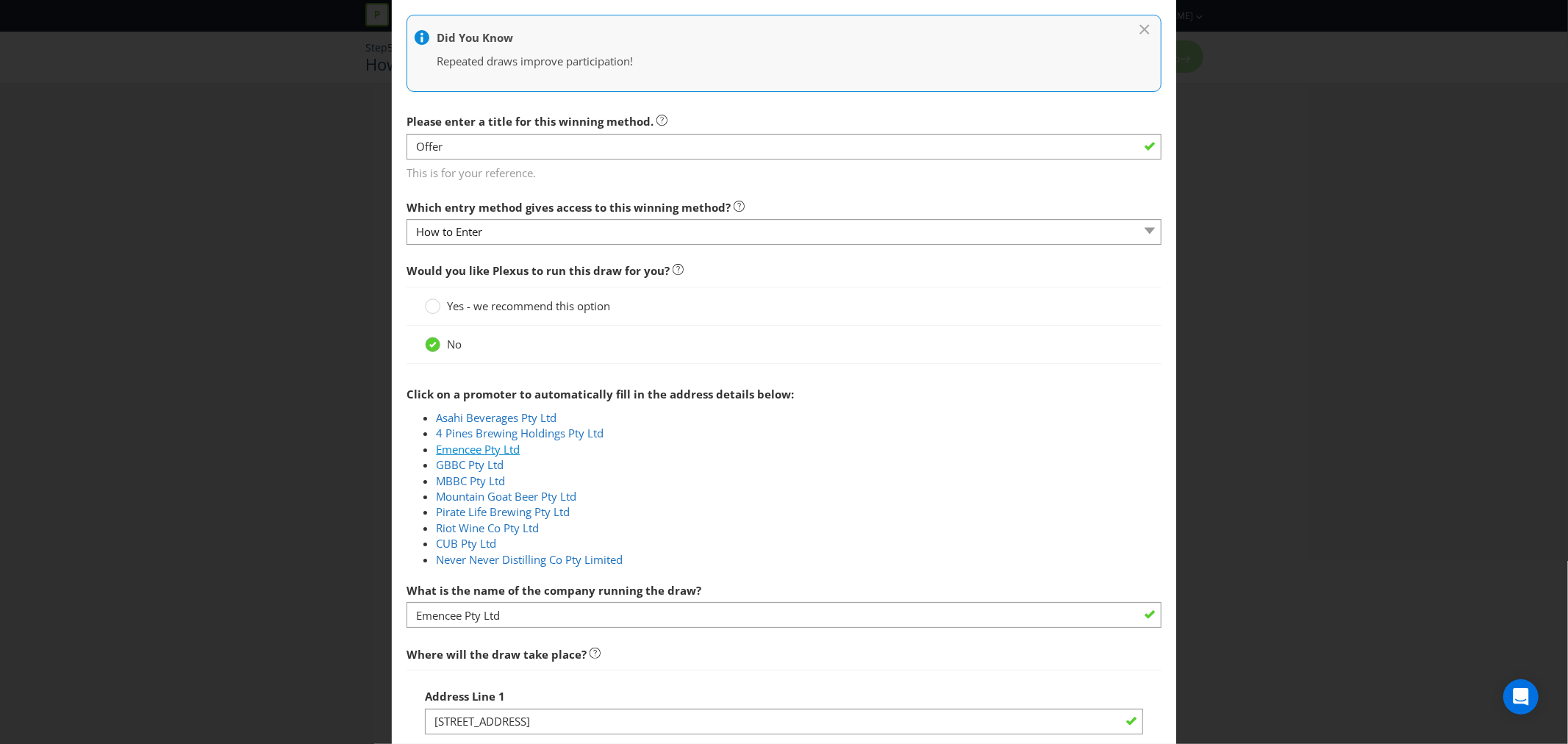
click at [495, 450] on link "Emencee Pty Ltd" at bounding box center [477, 449] width 84 height 14
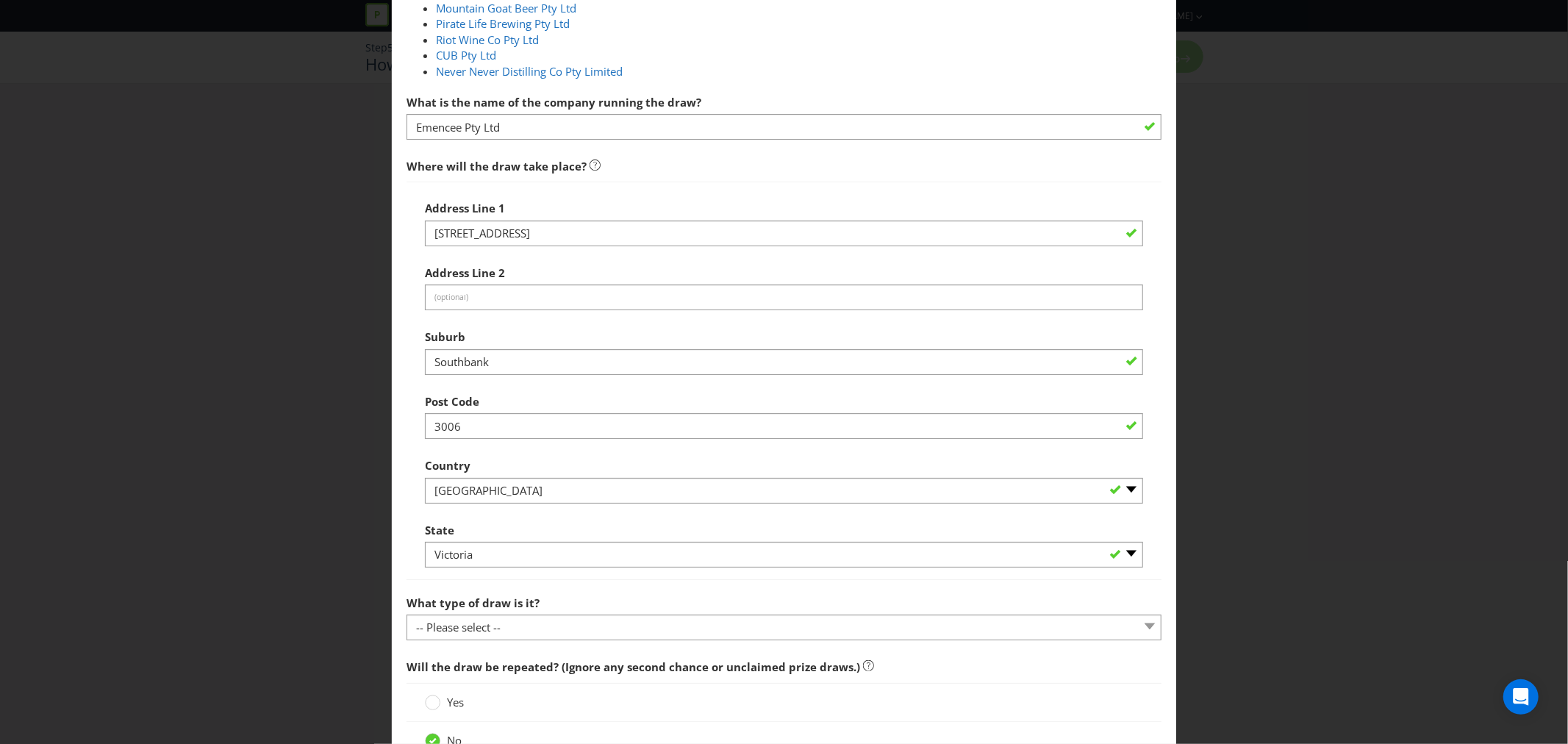
scroll to position [816, 0]
